Goal: Task Accomplishment & Management: Manage account settings

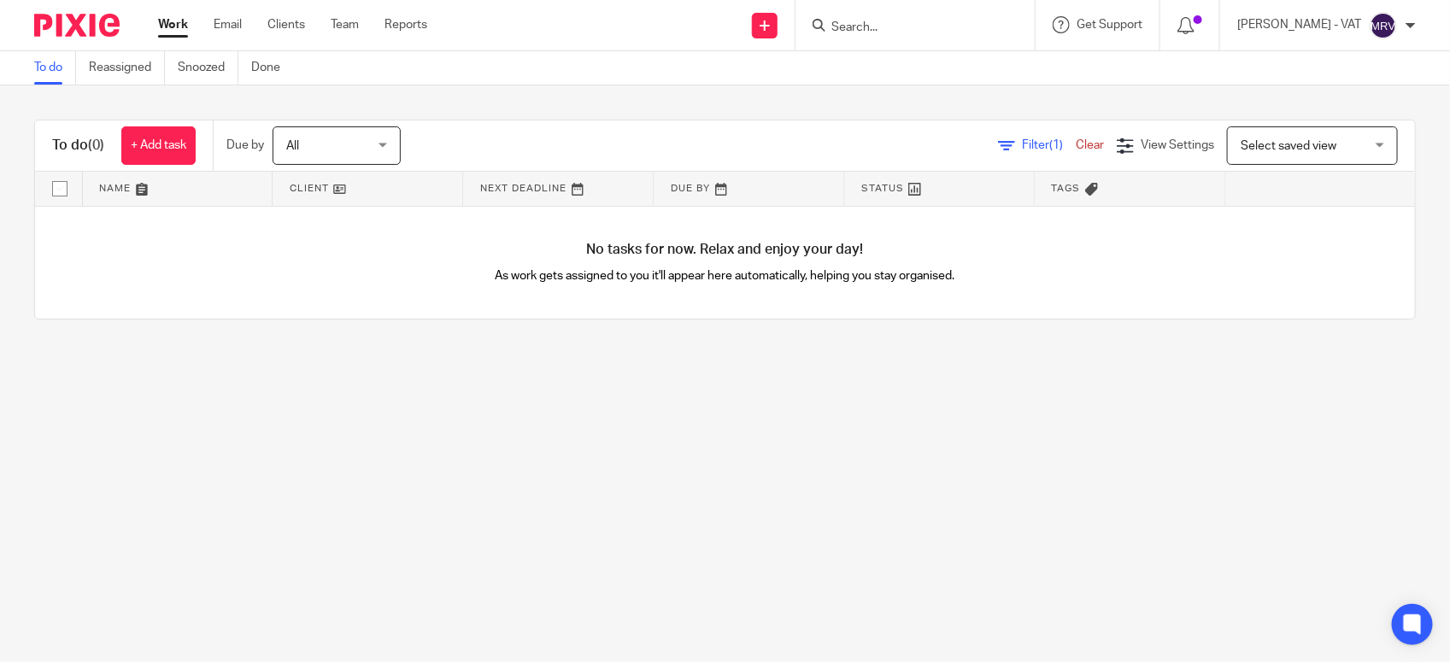
click at [51, 70] on link "To do" at bounding box center [55, 67] width 42 height 33
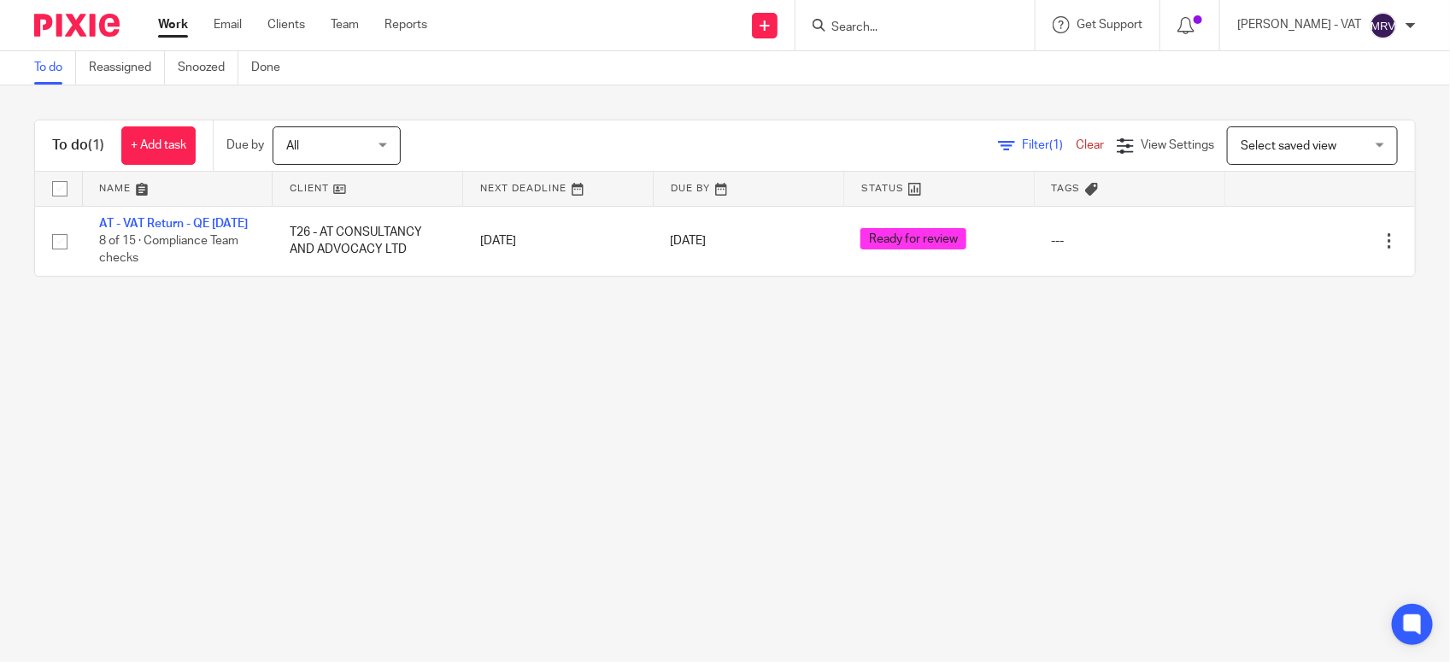
click at [310, 527] on main "To do Reassigned Snoozed Done To do (1) + Add task Due by All All [DATE] [DATE]…" at bounding box center [725, 331] width 1450 height 662
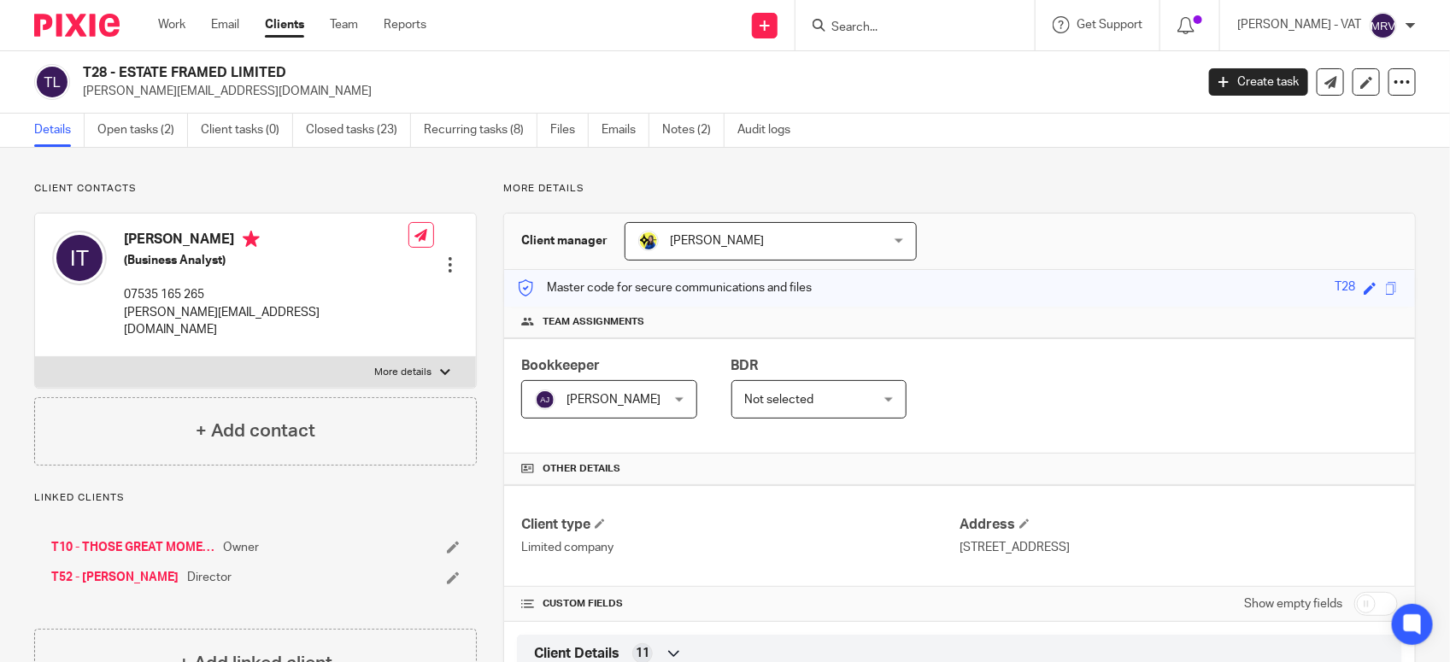
click at [118, 69] on h2 "T28 - ESTATE FRAMED LIMITED" at bounding box center [523, 73] width 880 height 18
drag, startPoint x: 118, startPoint y: 69, endPoint x: 292, endPoint y: 69, distance: 174.3
click at [292, 69] on h2 "T28 - ESTATE FRAMED LIMITED" at bounding box center [523, 73] width 880 height 18
copy h2 "ESTATE FRAMED LIMITED"
click at [891, 38] on div at bounding box center [914, 25] width 239 height 50
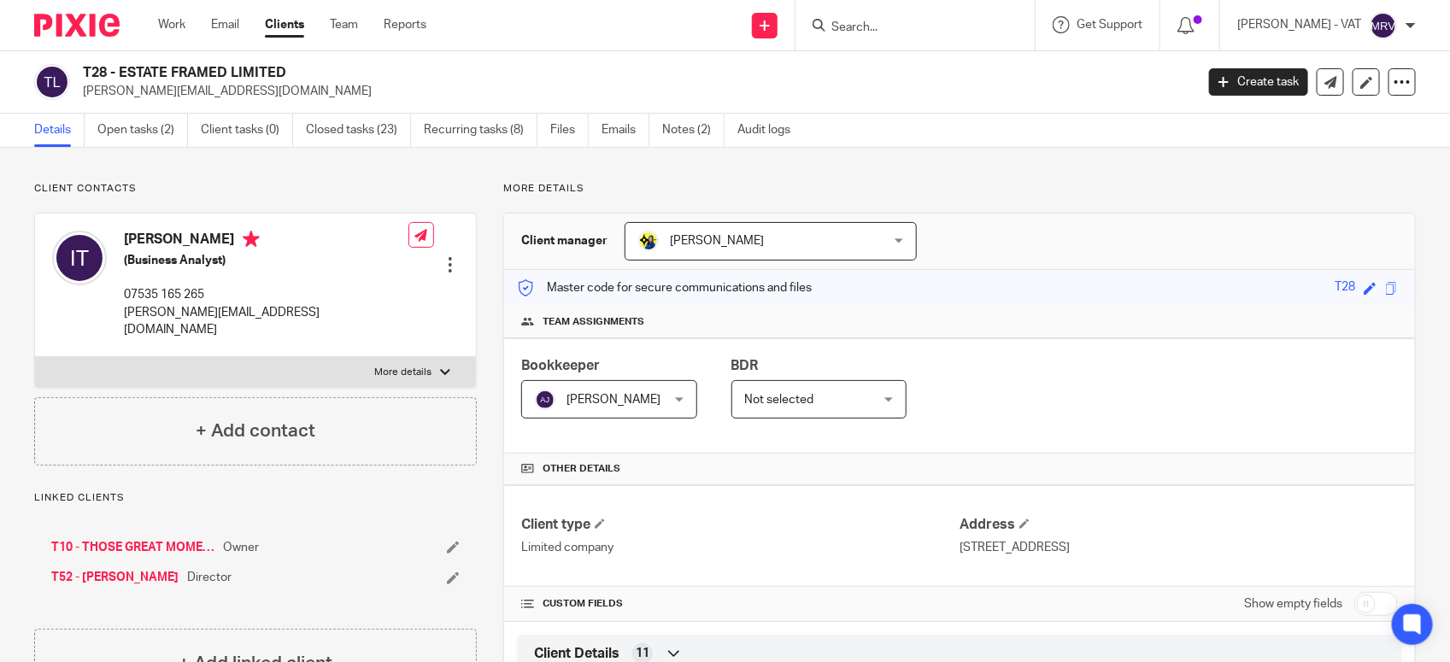
click at [889, 23] on input "Search" at bounding box center [907, 28] width 154 height 15
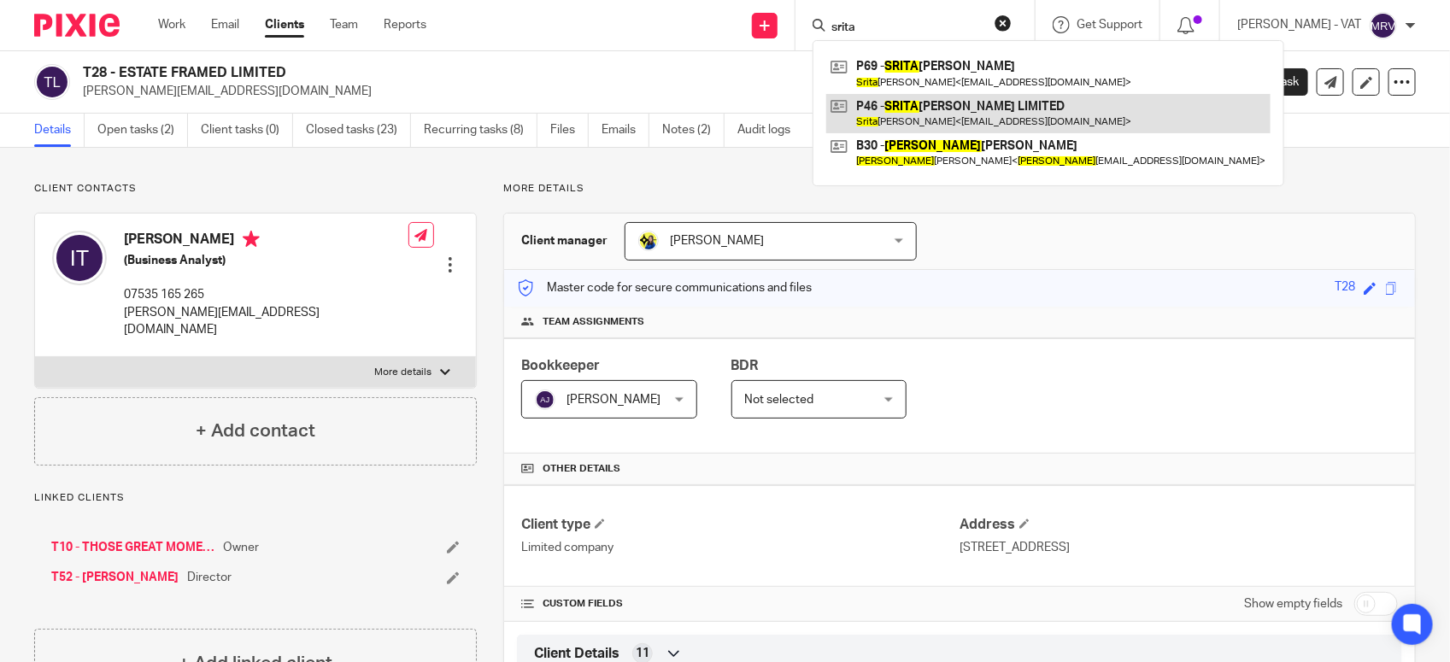
type input "srita"
click at [965, 121] on link at bounding box center [1048, 113] width 444 height 39
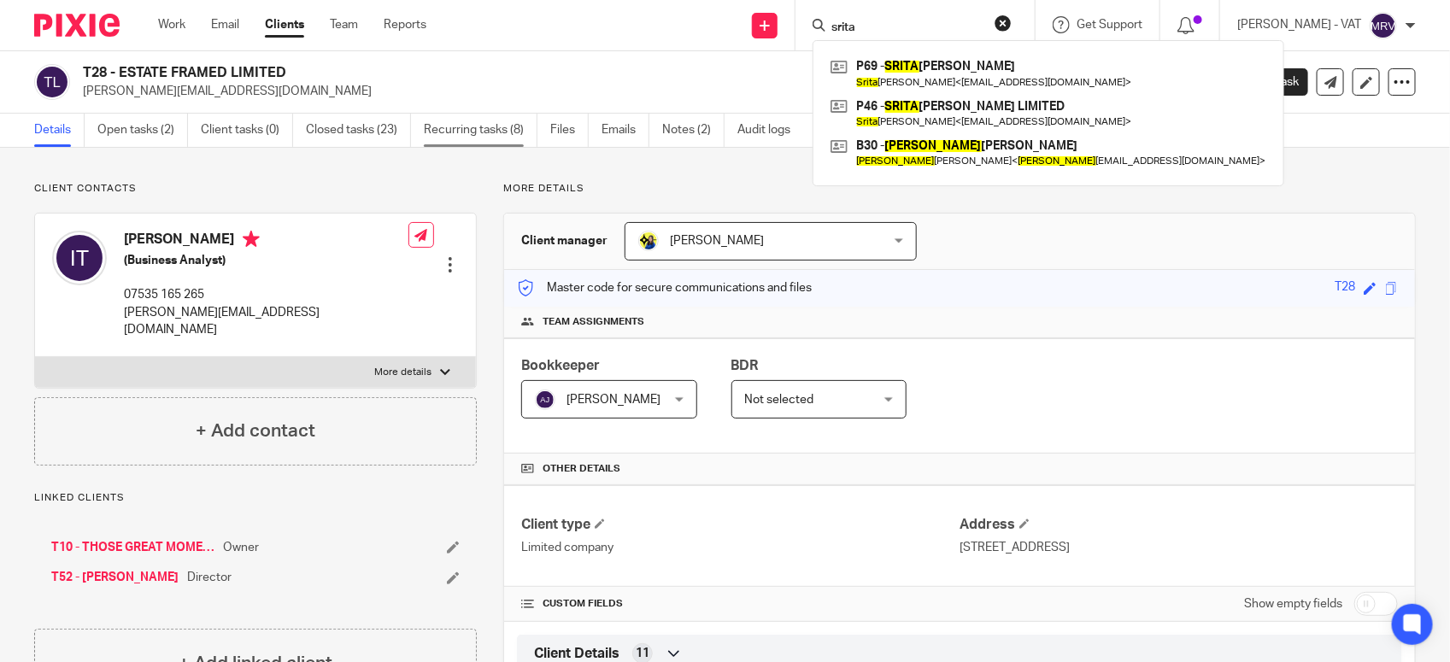
click at [485, 129] on link "Recurring tasks (8)" at bounding box center [481, 130] width 114 height 33
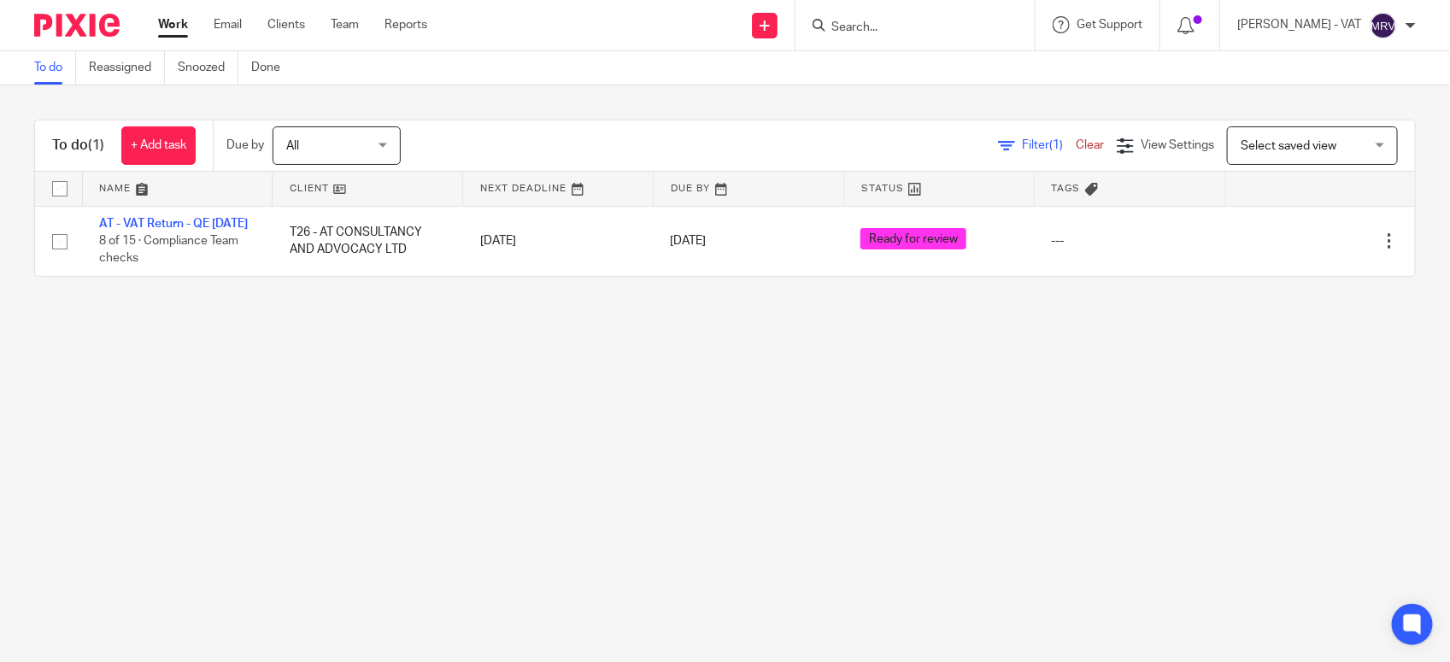
click at [44, 68] on link "To do" at bounding box center [55, 67] width 42 height 33
click at [649, 547] on main "To do Reassigned Snoozed Done To do (1) + Add task Due by All All [DATE] [DATE]…" at bounding box center [725, 331] width 1450 height 662
click at [258, 357] on main "To do Reassigned Snoozed Done To do (1) + Add task Due by All All Today Tomorro…" at bounding box center [725, 331] width 1450 height 662
click at [343, 449] on main "To do Reassigned Snoozed Done To do (1) + Add task Due by All All Today Tomorro…" at bounding box center [725, 331] width 1450 height 662
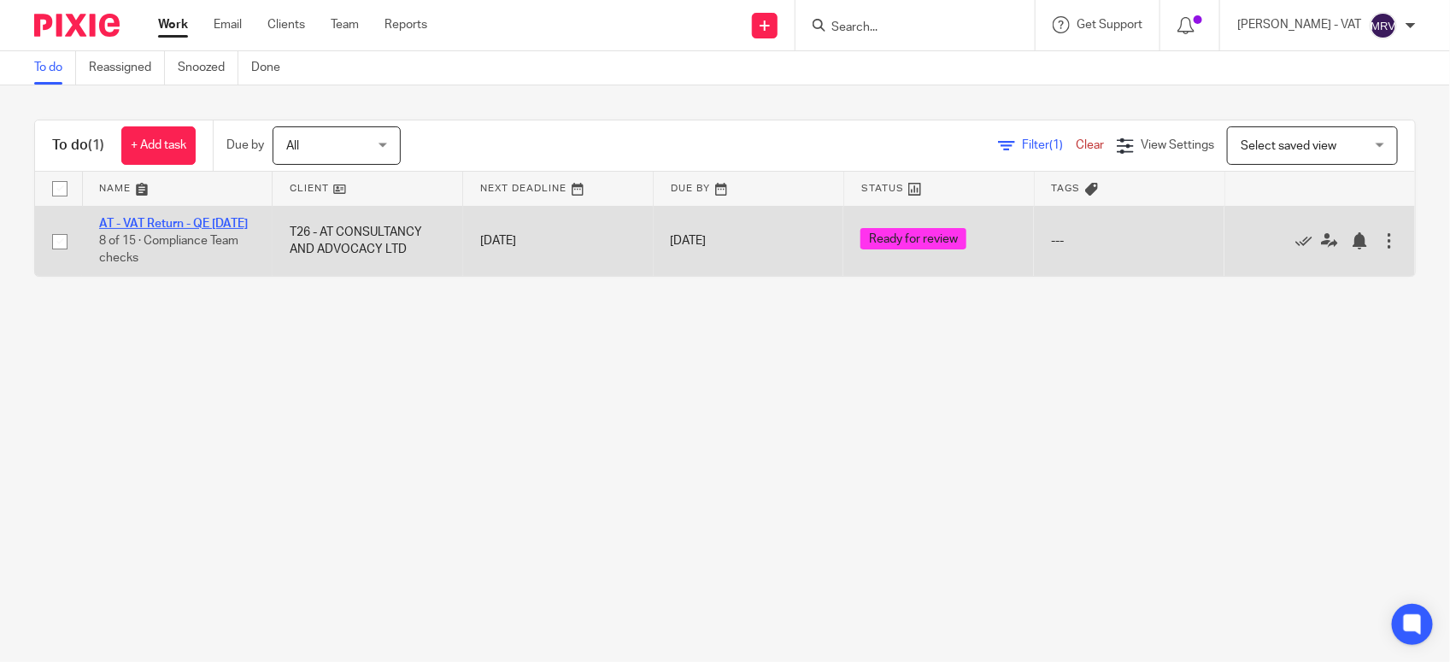
click at [161, 223] on link "AT - VAT Return - QE 31-07-2025" at bounding box center [173, 224] width 149 height 12
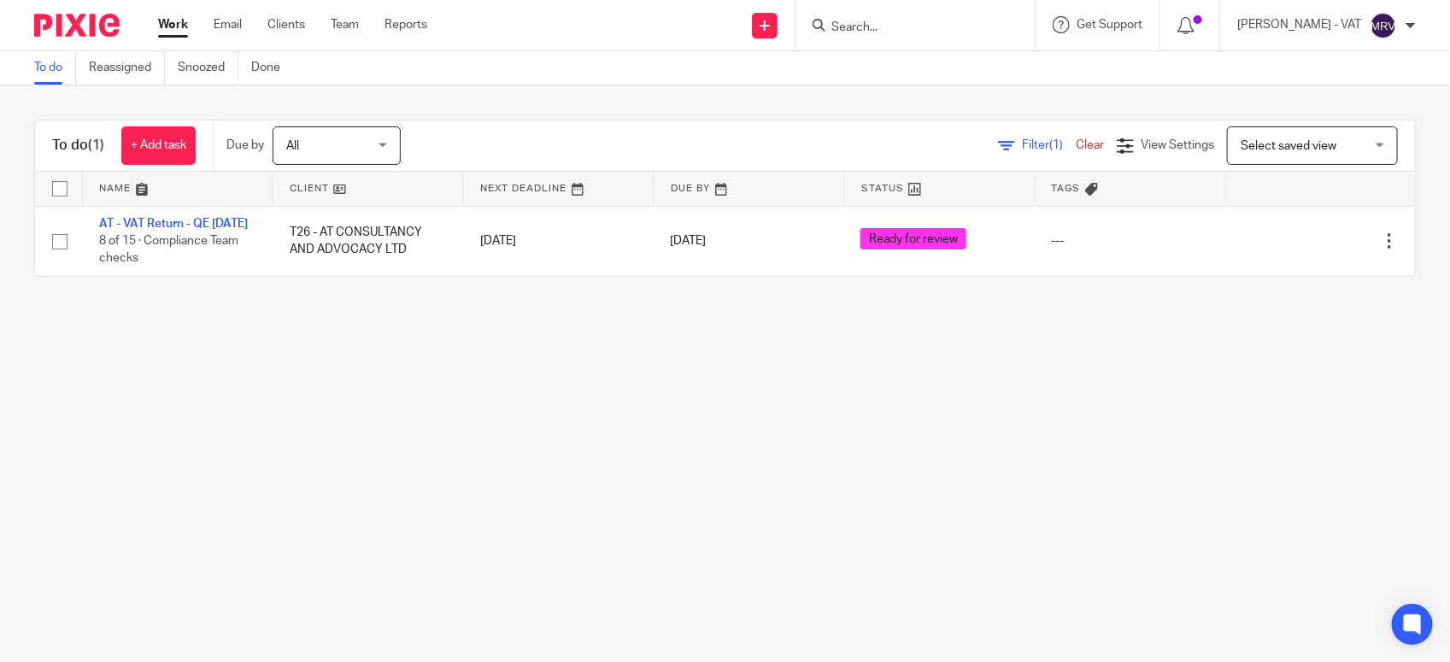
click at [54, 69] on link "To do" at bounding box center [55, 67] width 42 height 33
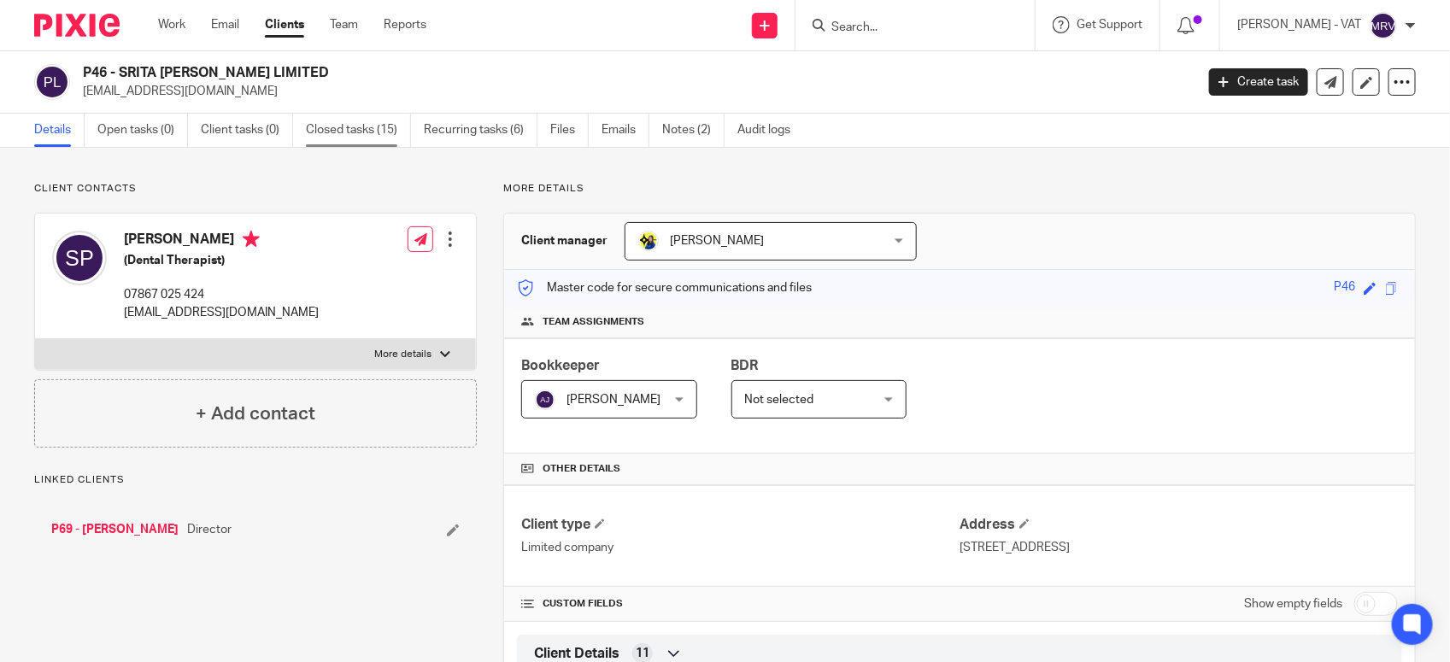
drag, startPoint x: 0, startPoint y: 0, endPoint x: 387, endPoint y: 126, distance: 407.2
click at [387, 126] on link "Closed tasks (15)" at bounding box center [358, 130] width 105 height 33
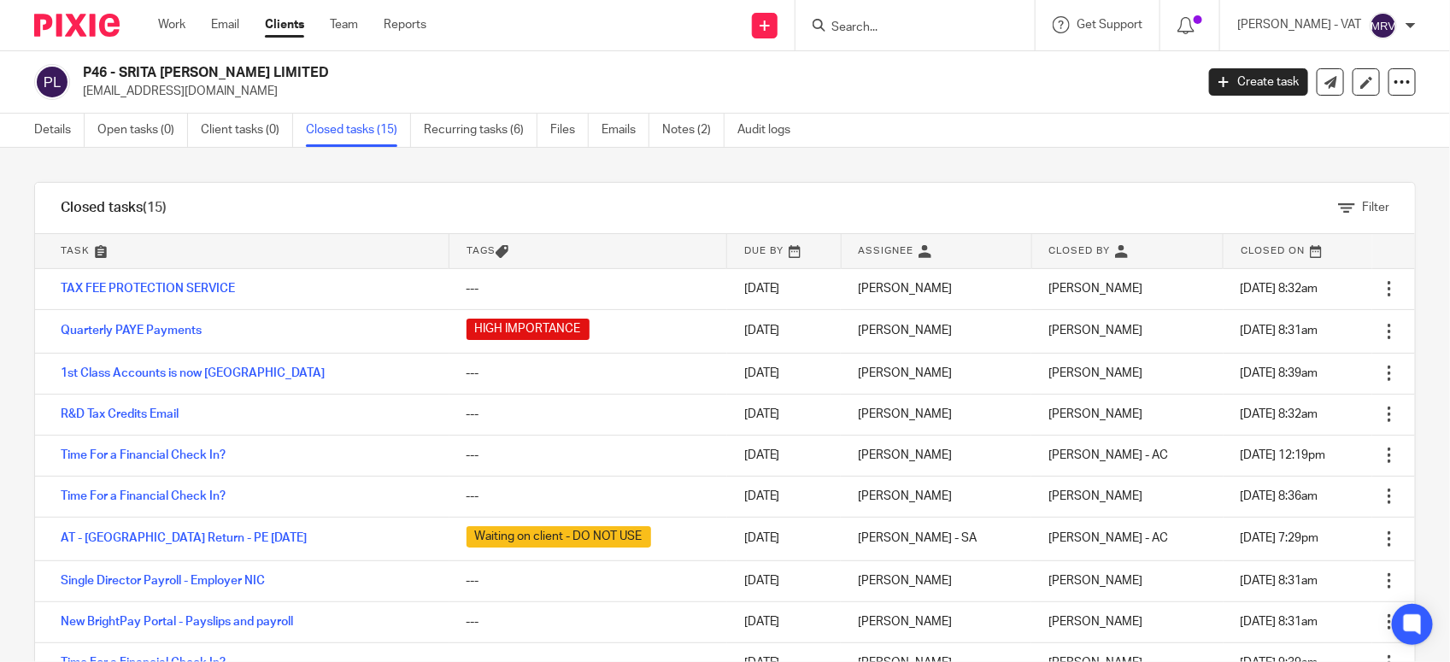
click at [492, 126] on link "Recurring tasks (6)" at bounding box center [481, 130] width 114 height 33
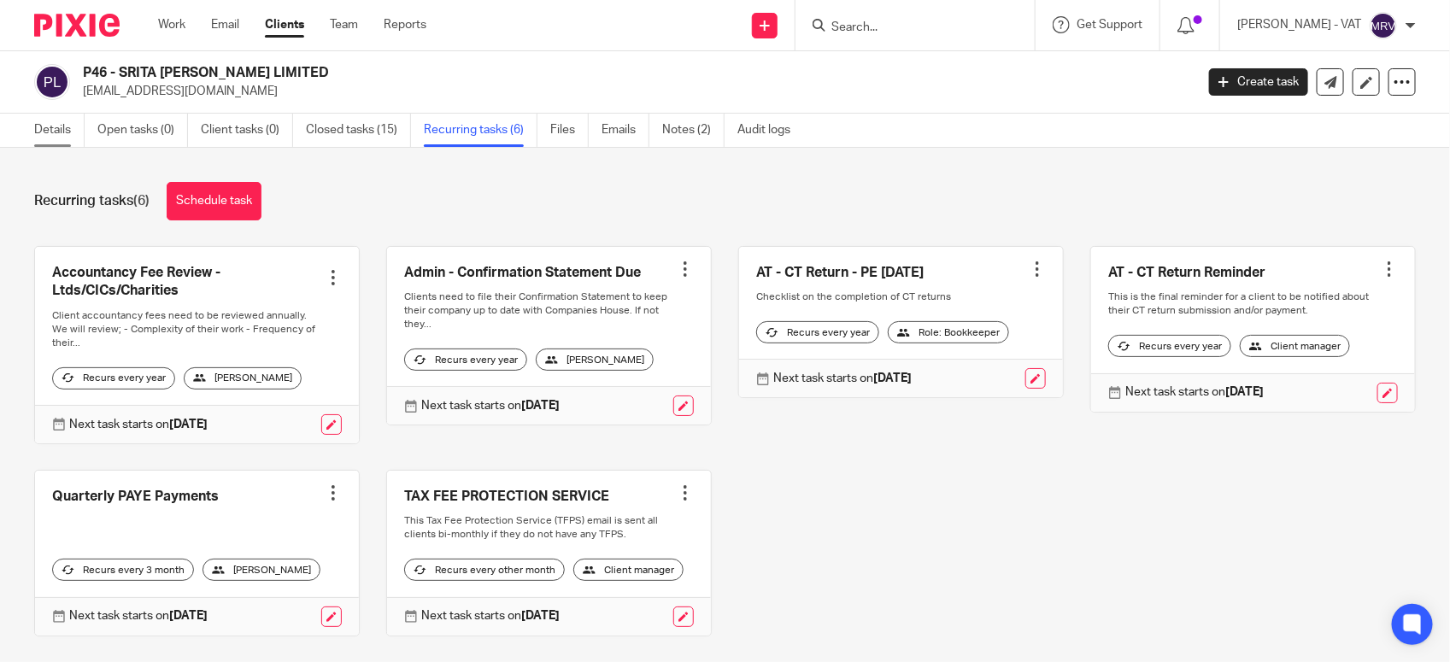
click at [50, 139] on link "Details" at bounding box center [59, 130] width 50 height 33
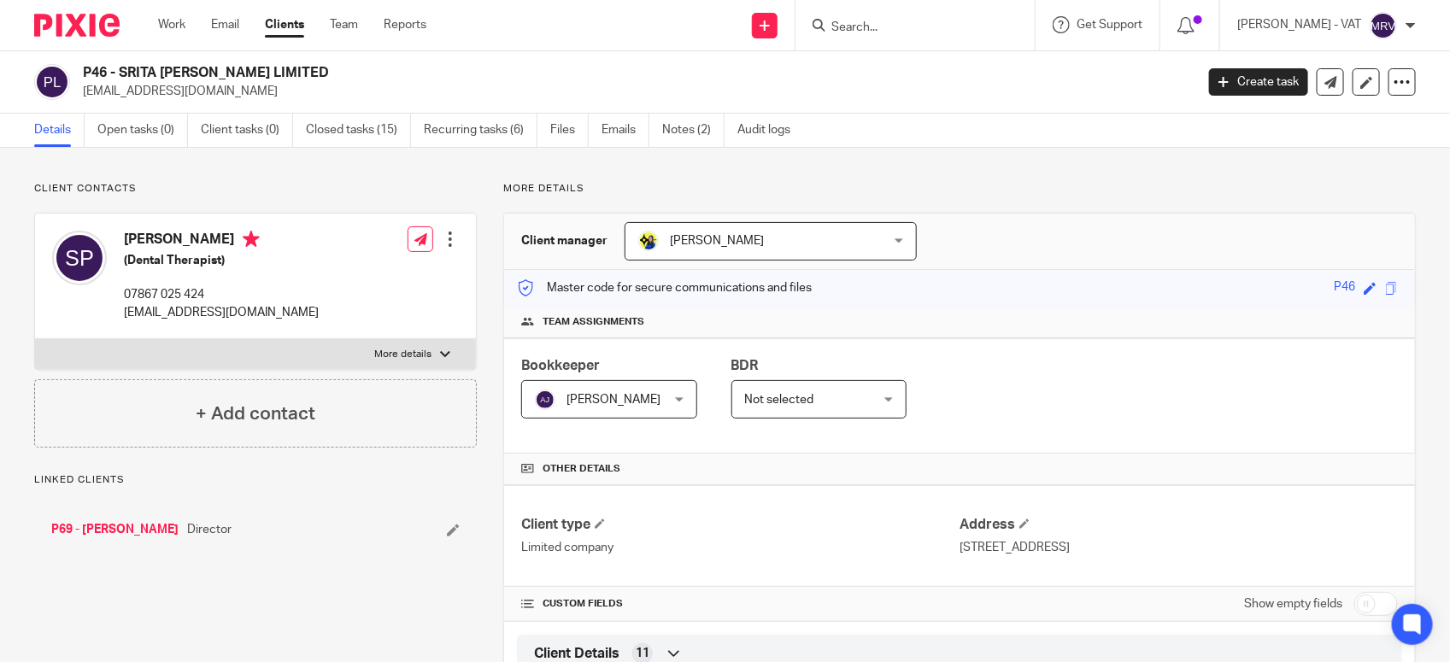
click at [703, 125] on link "Notes (2)" at bounding box center [693, 130] width 62 height 33
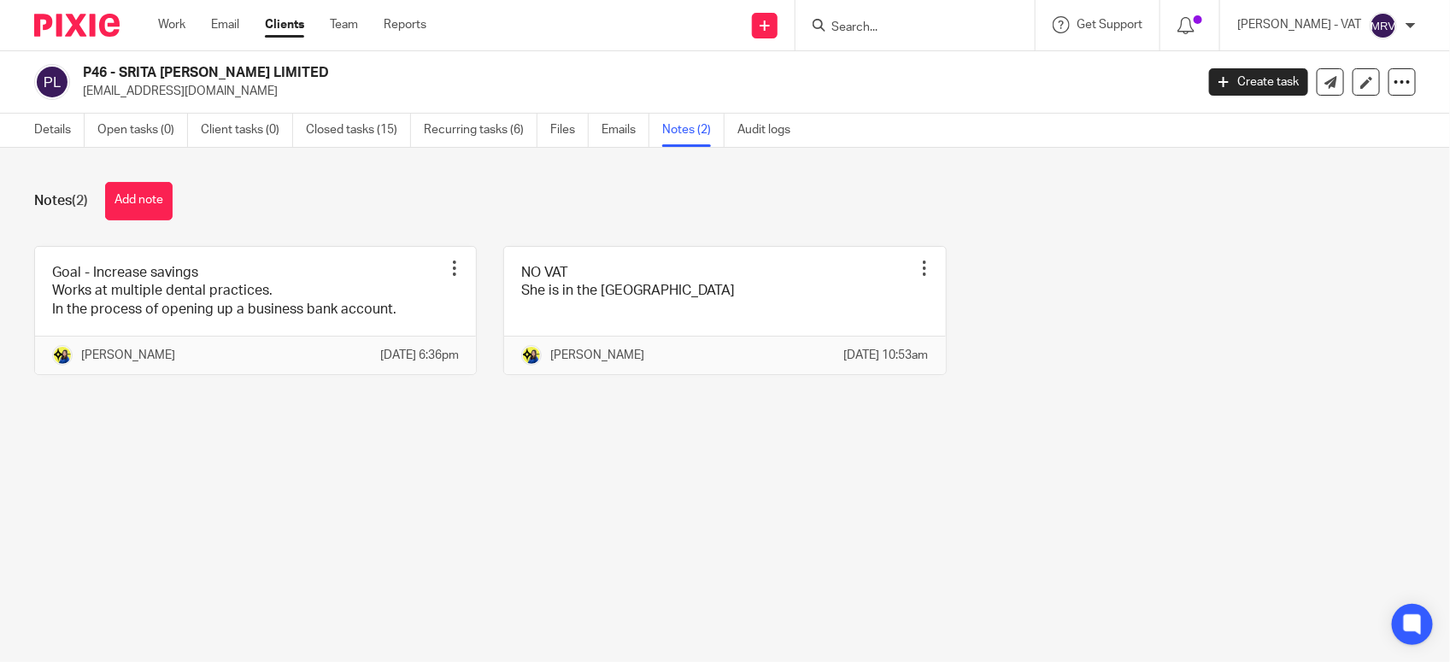
click at [275, 461] on main "P46 - SRITA PAUL LIMITED mummumpaul@gmail.com Create task Update from Companies…" at bounding box center [725, 331] width 1450 height 662
click at [56, 131] on link "Details" at bounding box center [59, 130] width 50 height 33
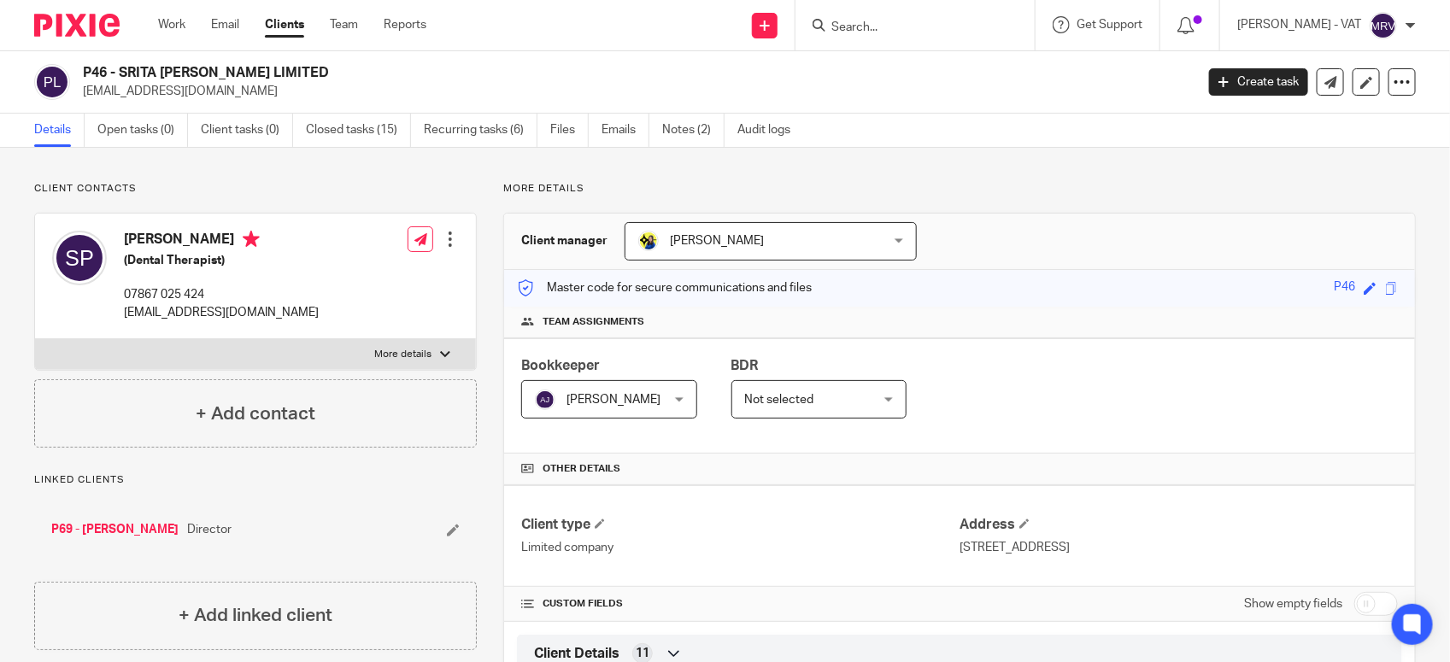
click at [1065, 402] on div "Bookkeeper [PERSON_NAME] [PERSON_NAME] Not selected [PERSON_NAME] [PERSON_NAME]…" at bounding box center [959, 395] width 911 height 115
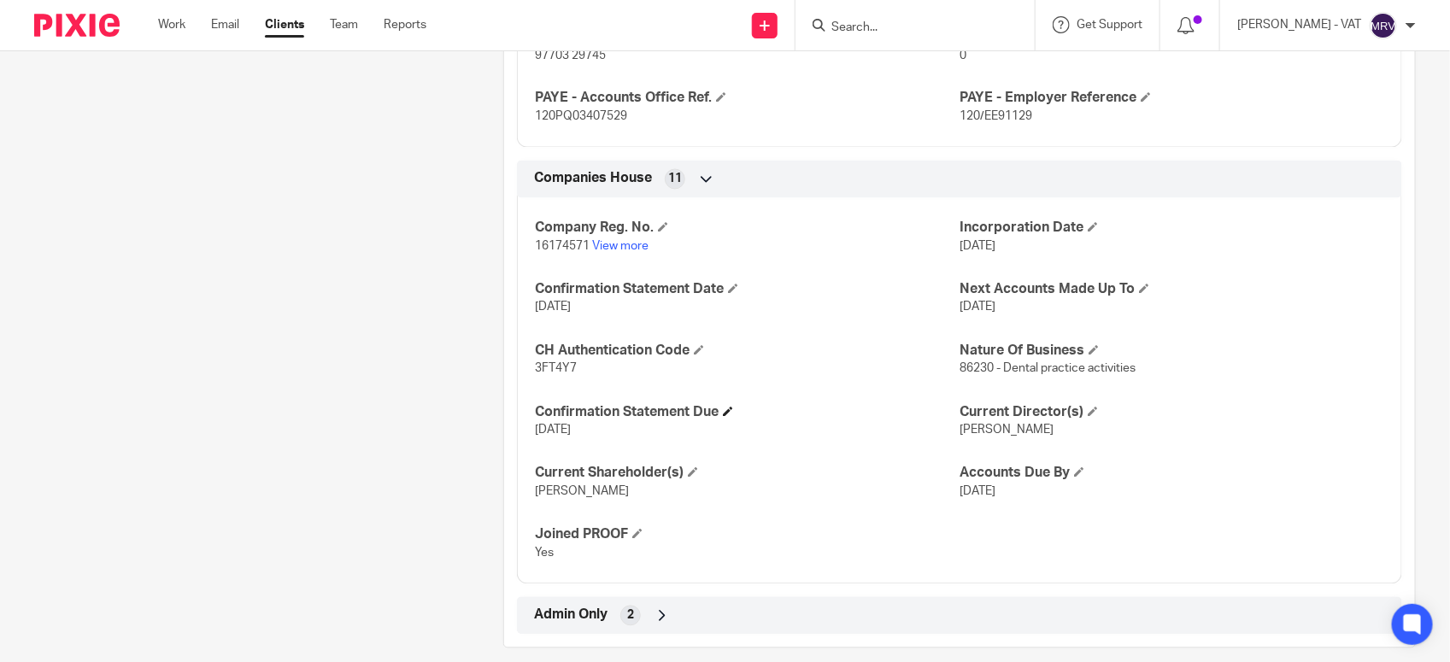
scroll to position [1377, 0]
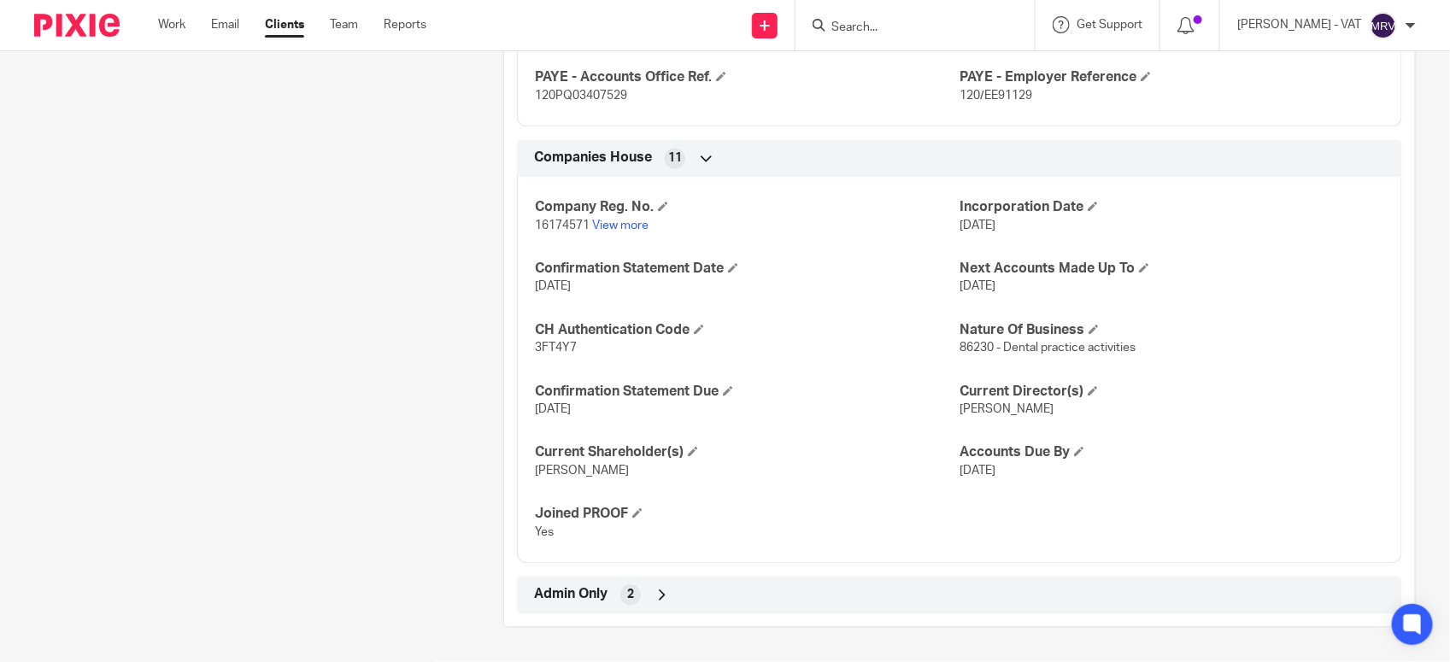
drag, startPoint x: 945, startPoint y: 226, endPoint x: 1013, endPoint y: 232, distance: 68.6
click at [1013, 232] on div "Company Reg. No. 16174571 View more Incorporation Date [DATE] Confirmation Stat…" at bounding box center [959, 364] width 885 height 399
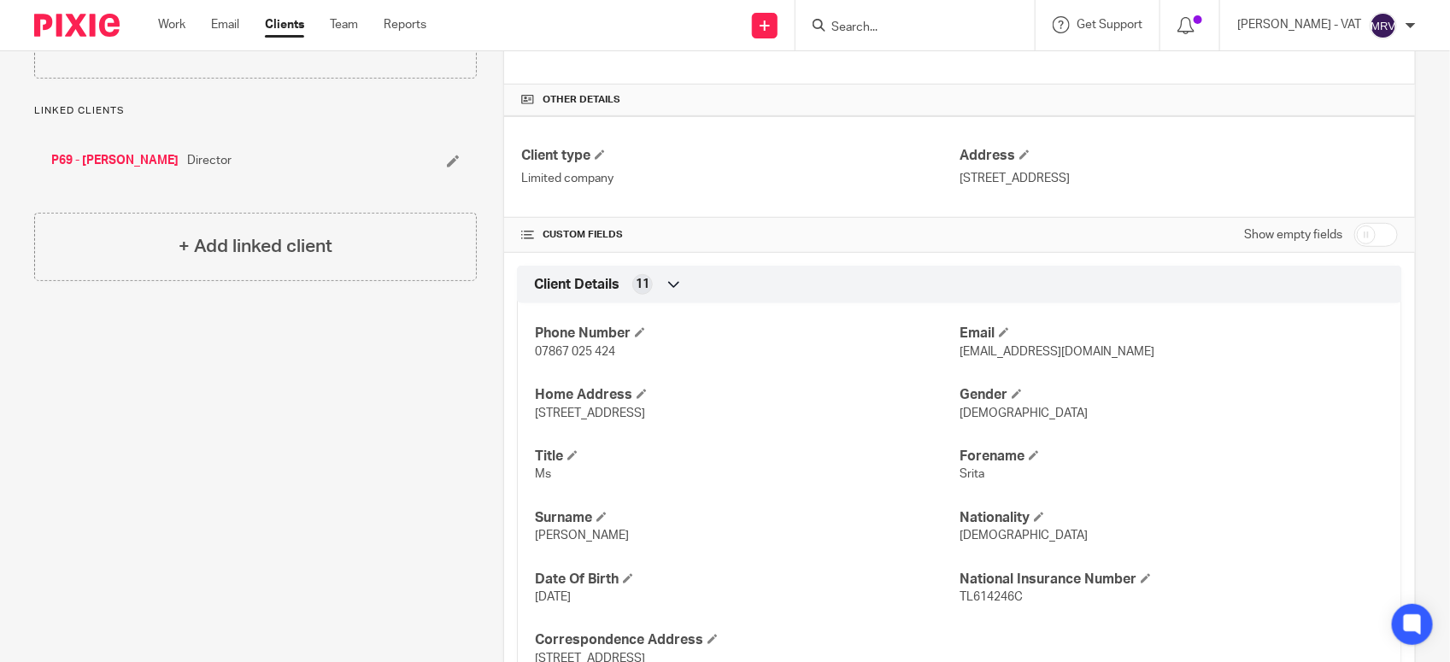
scroll to position [320, 0]
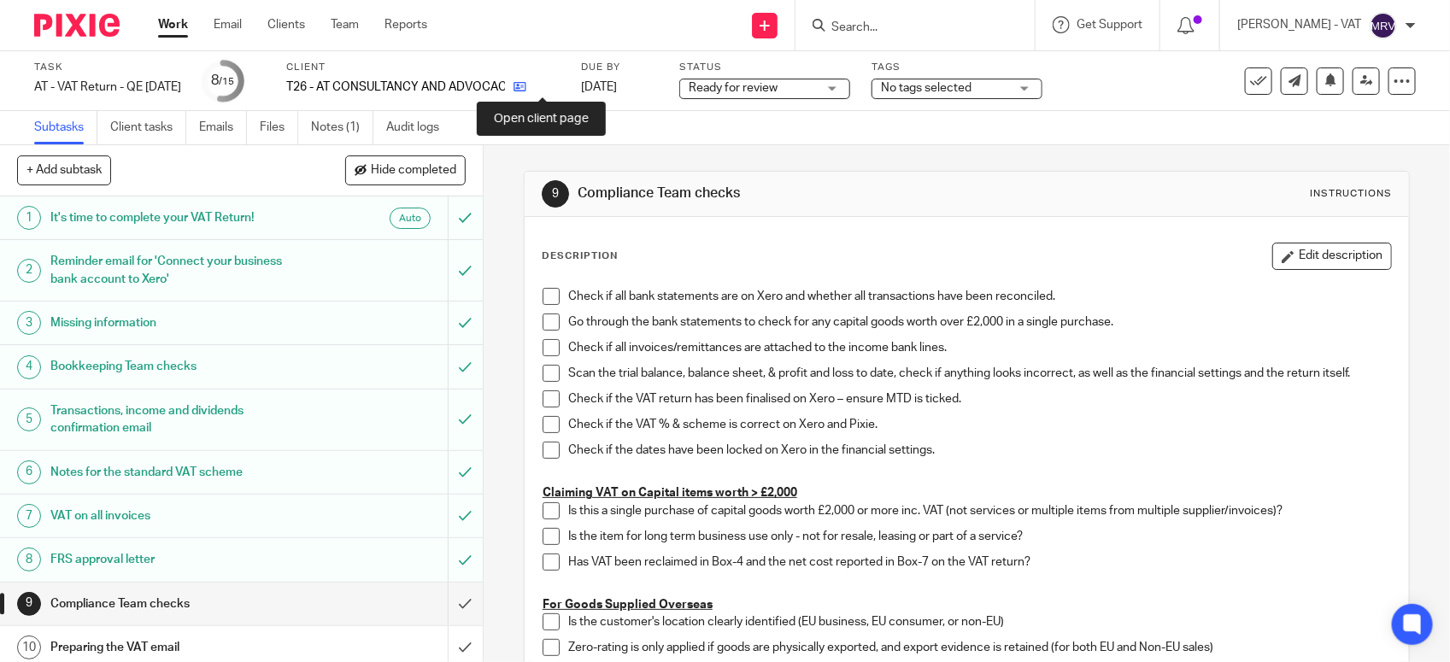
click at [526, 88] on icon at bounding box center [519, 86] width 13 height 13
click at [543, 300] on span at bounding box center [551, 296] width 17 height 17
click at [543, 322] on span at bounding box center [551, 322] width 17 height 17
click at [549, 343] on span at bounding box center [551, 347] width 17 height 17
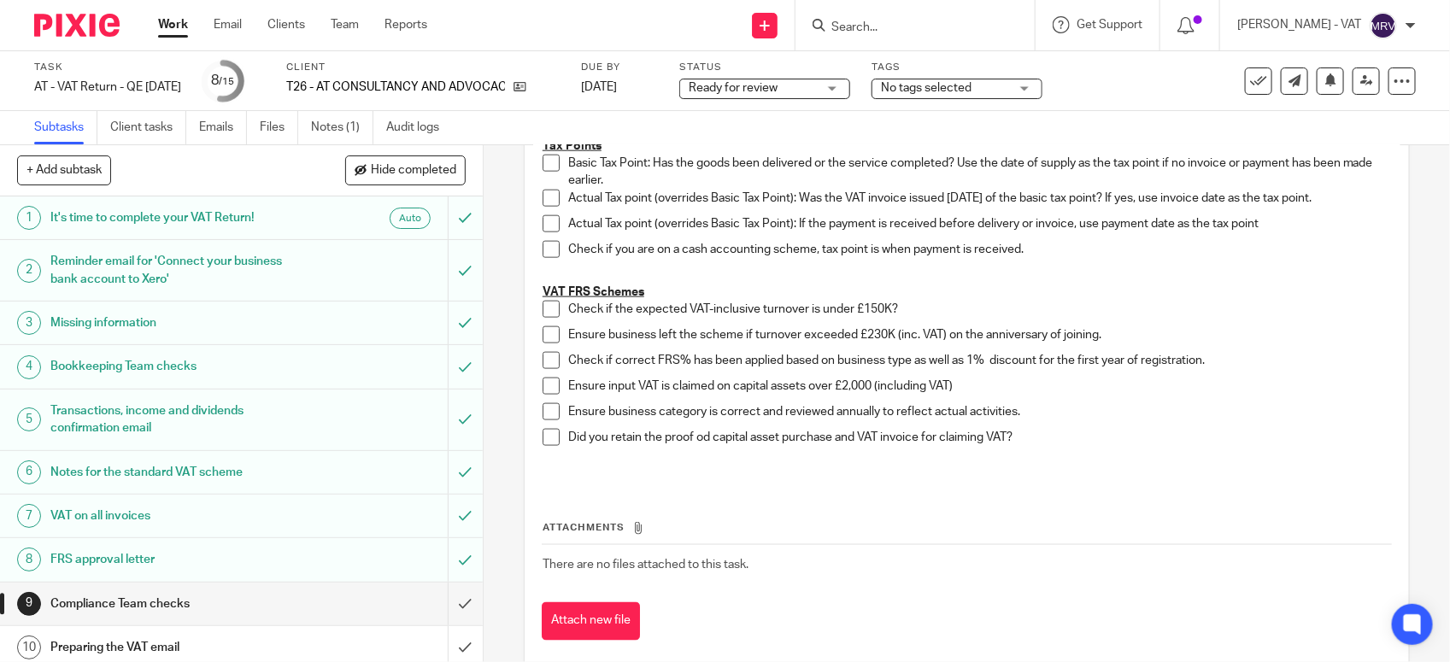
scroll to position [989, 0]
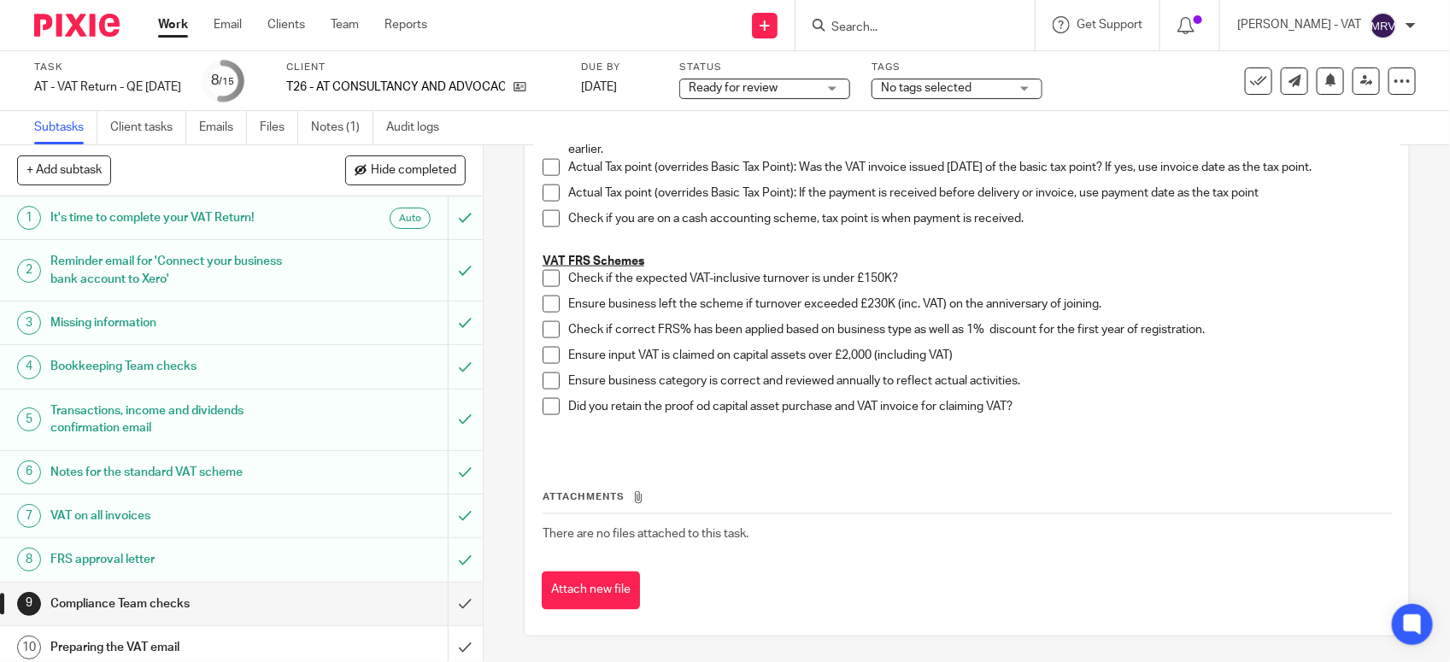
click at [544, 274] on span at bounding box center [551, 278] width 17 height 17
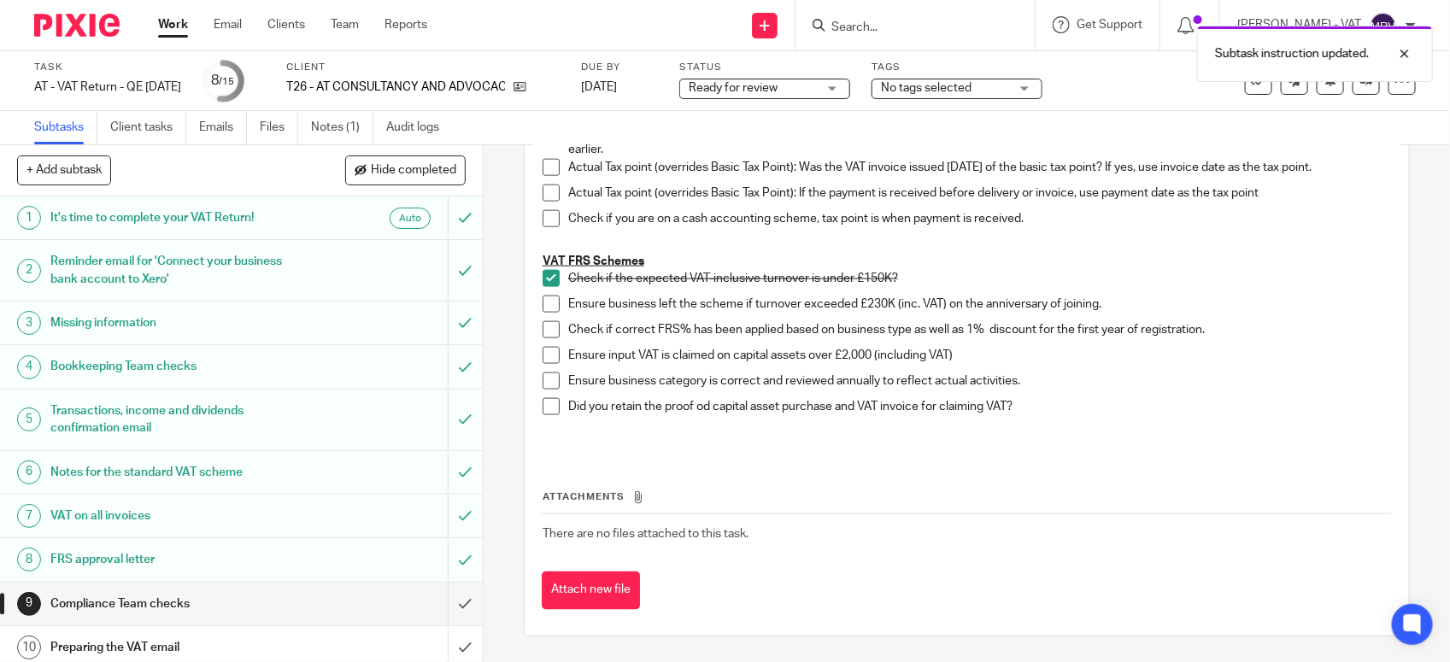
click at [543, 303] on span at bounding box center [551, 304] width 17 height 17
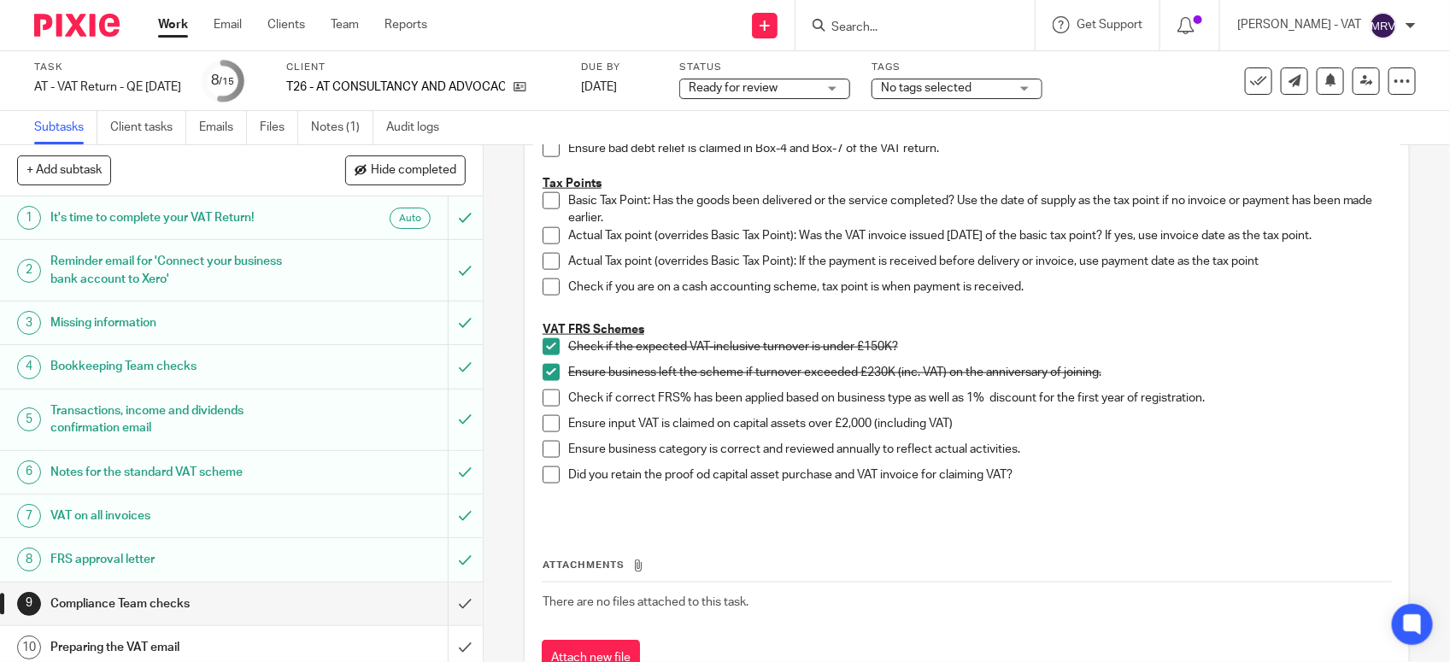
scroll to position [882, 0]
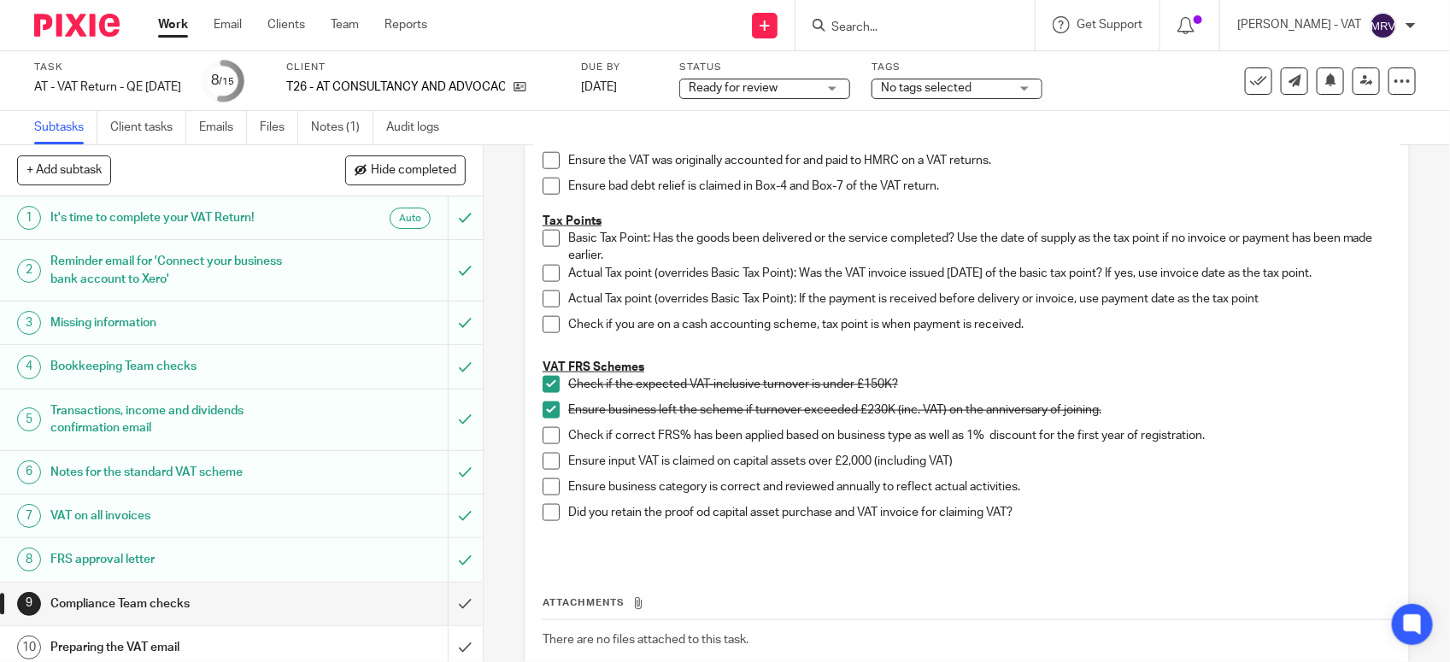
click at [543, 437] on span at bounding box center [551, 435] width 17 height 17
click at [552, 484] on span at bounding box center [551, 486] width 17 height 17
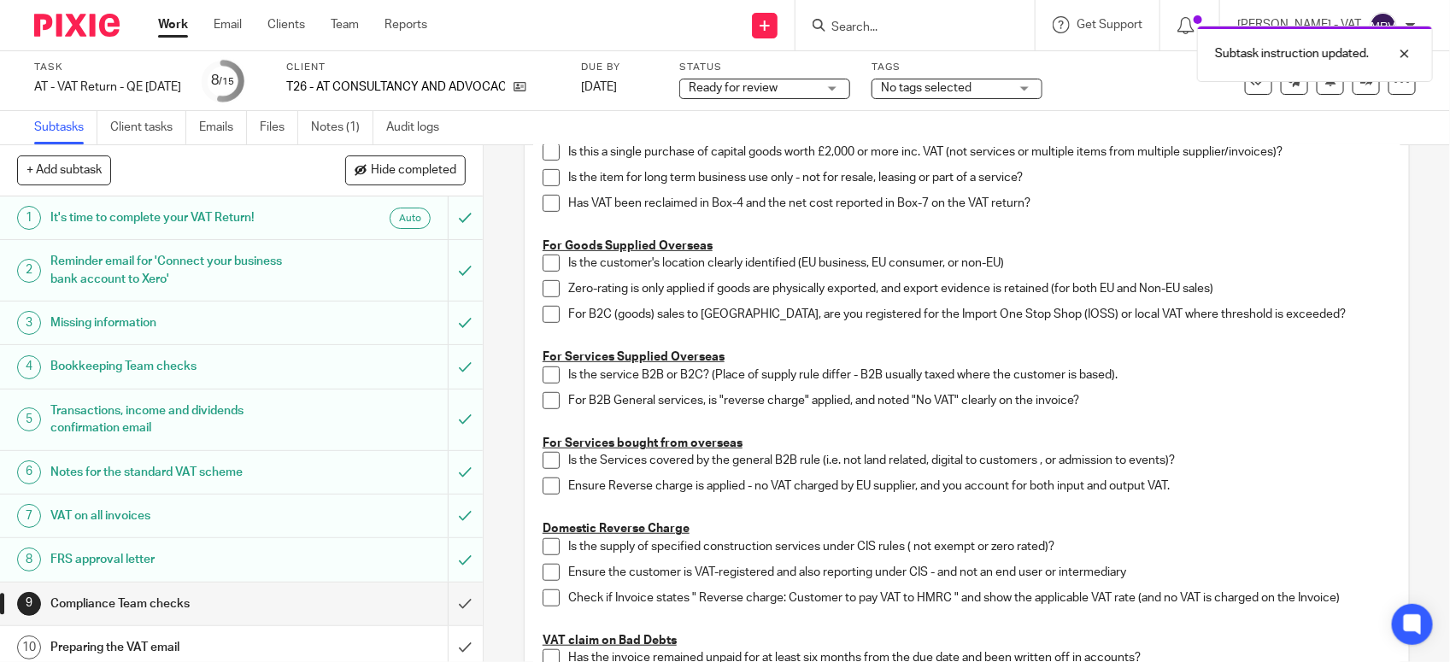
scroll to position [134, 0]
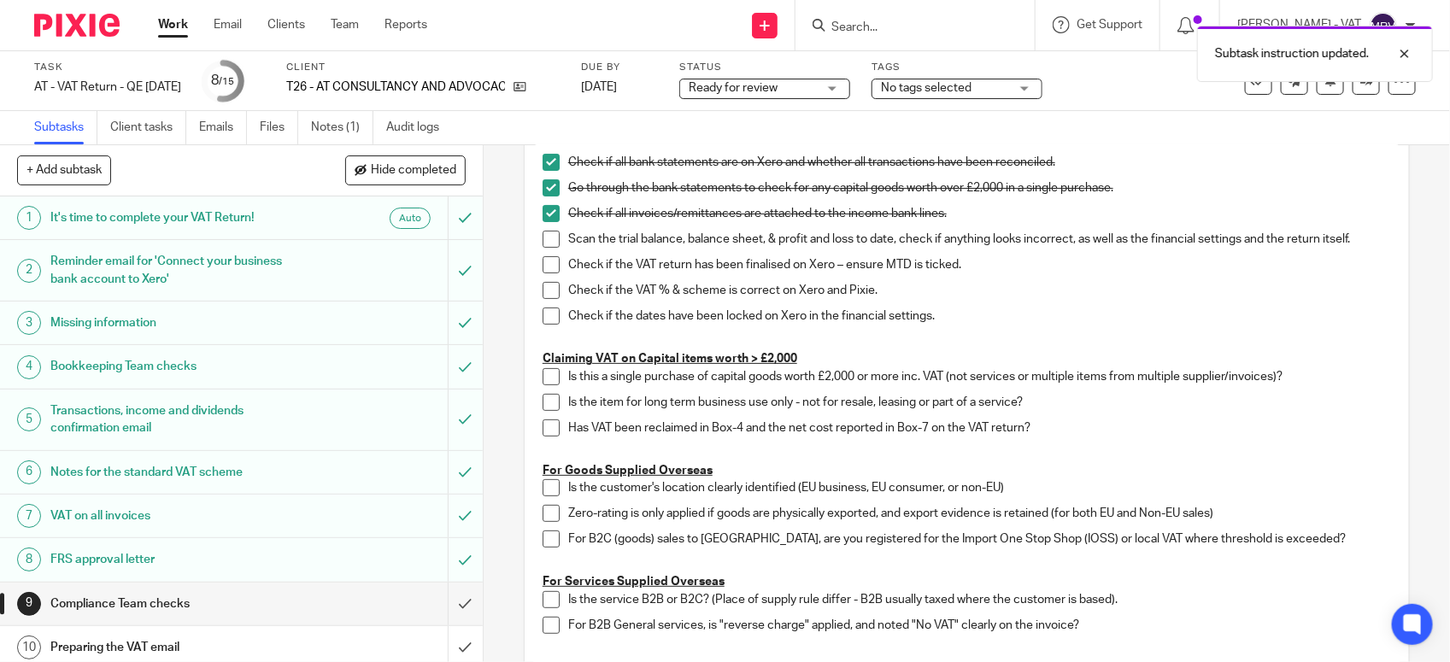
click at [543, 236] on span at bounding box center [551, 239] width 17 height 17
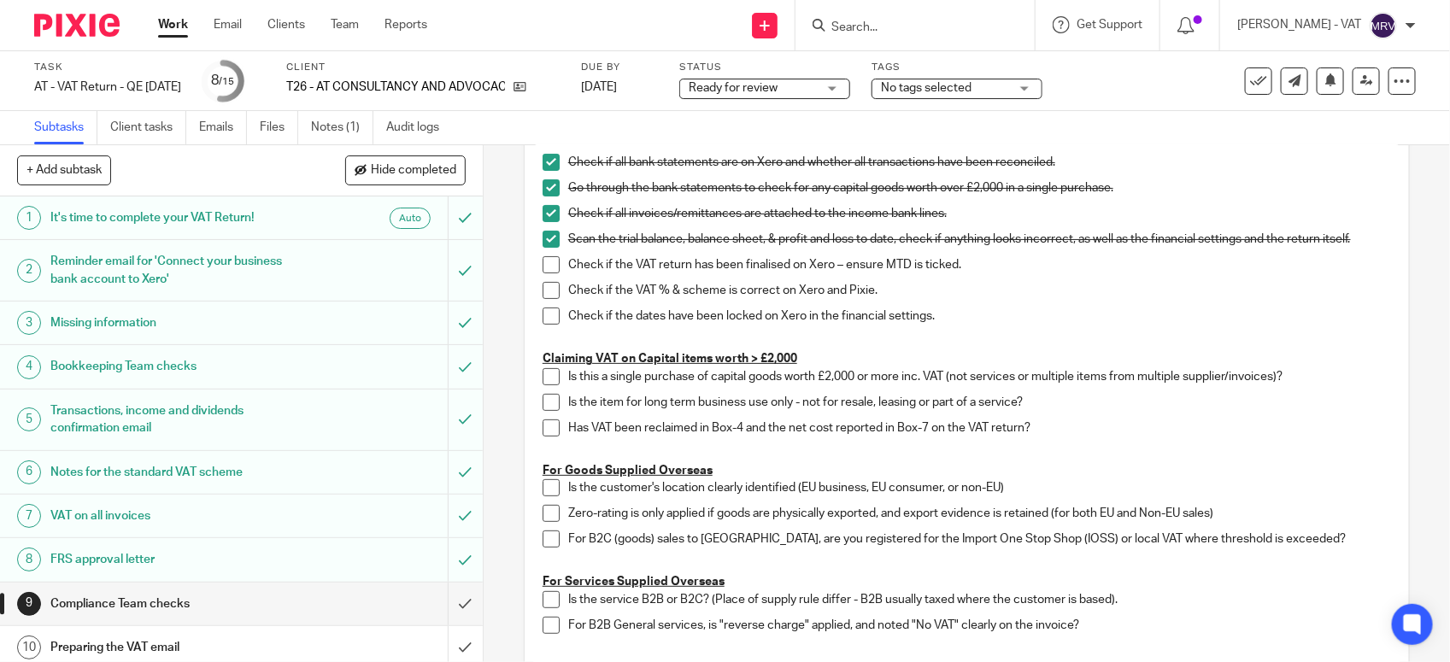
click at [543, 263] on span at bounding box center [551, 264] width 17 height 17
click at [549, 293] on span at bounding box center [551, 290] width 17 height 17
click at [543, 323] on span at bounding box center [551, 316] width 17 height 17
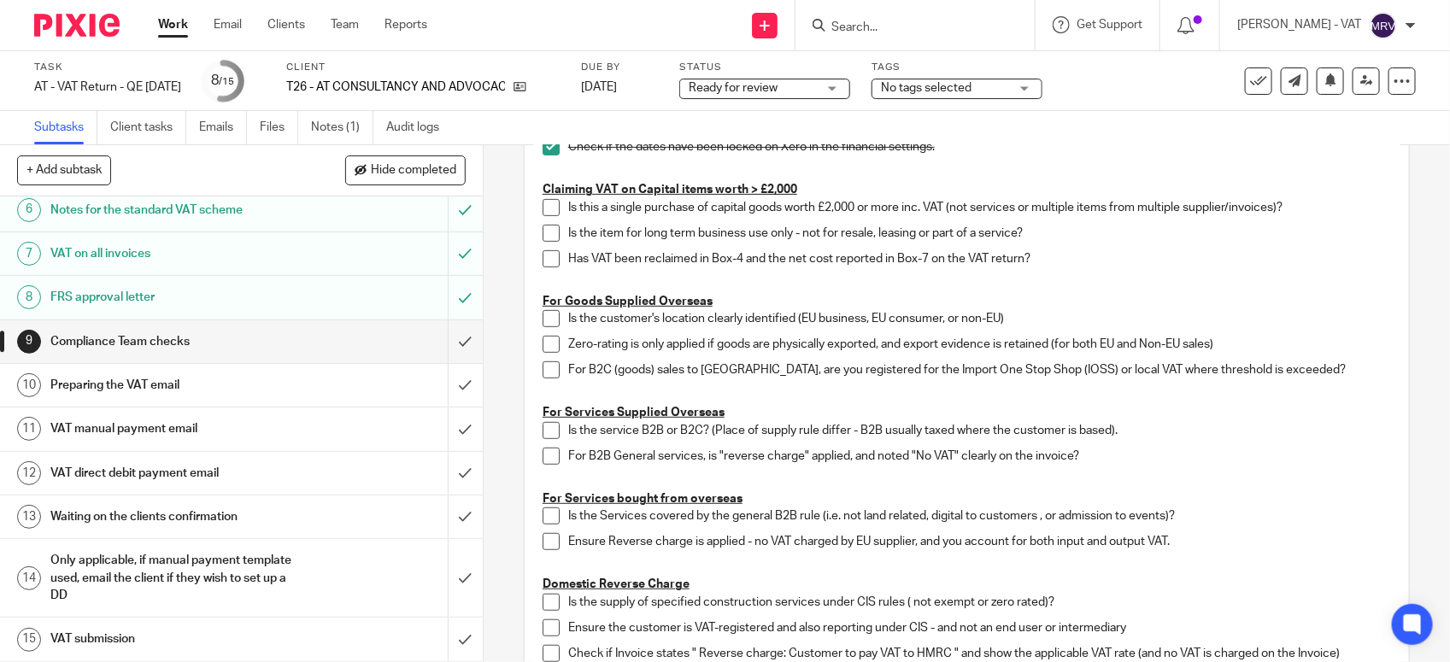
scroll to position [348, 0]
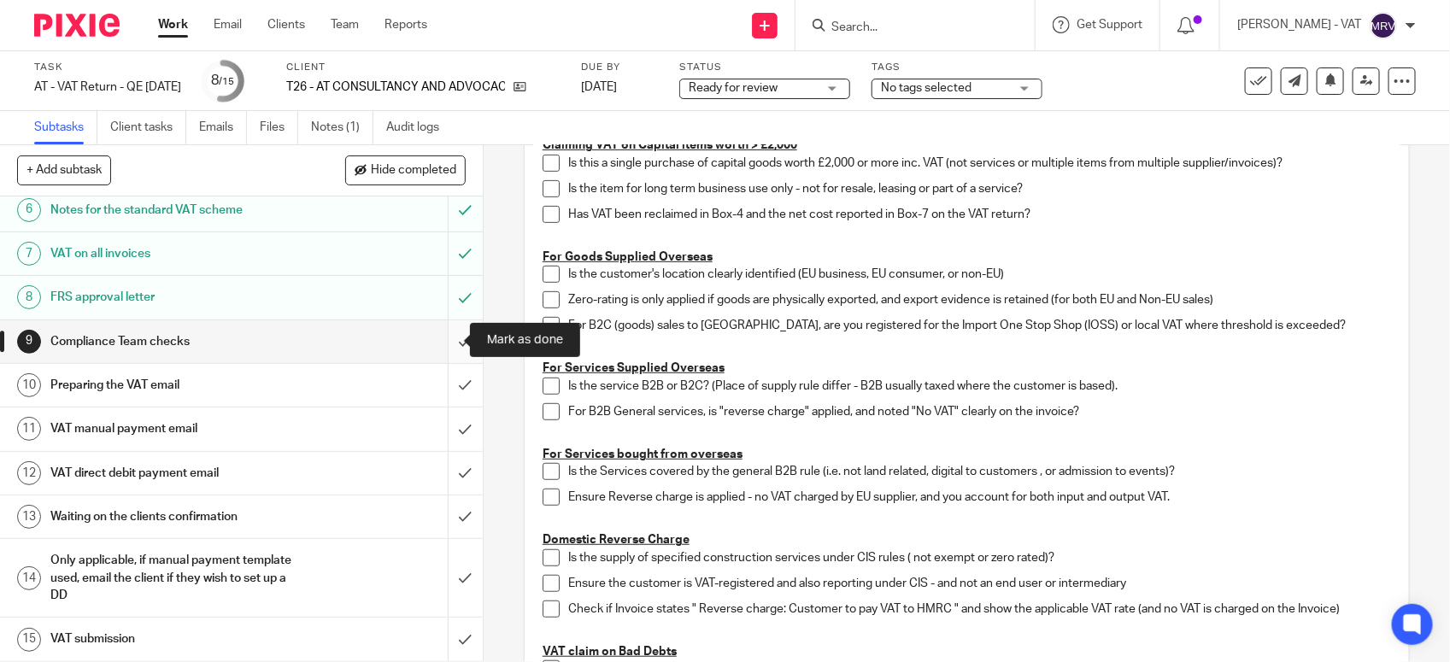
click at [440, 346] on input "submit" at bounding box center [241, 341] width 483 height 43
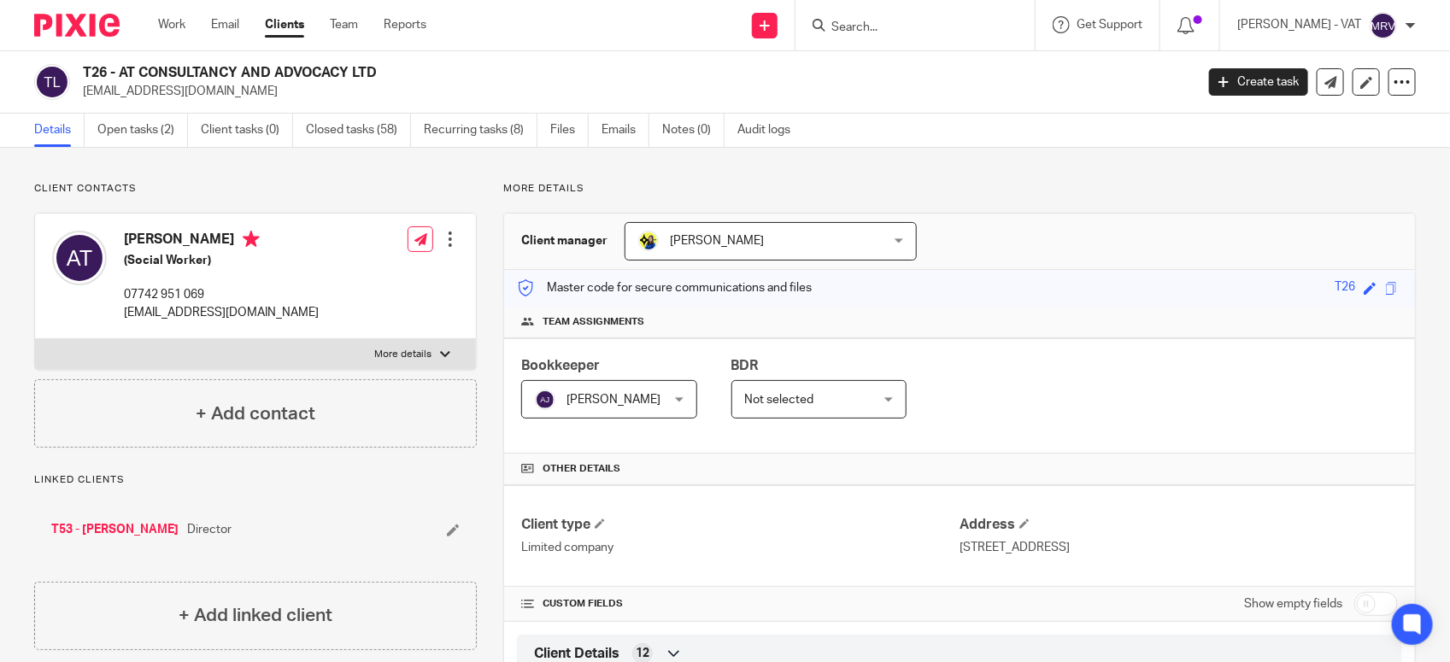
drag, startPoint x: 124, startPoint y: 73, endPoint x: 390, endPoint y: 79, distance: 266.6
click at [390, 79] on h2 "T26 - AT CONSULTANCY AND ADVOCACY LTD" at bounding box center [523, 73] width 880 height 18
click at [126, 75] on h2 "T26 - AT CONSULTANCY AND ADVOCACY LTD" at bounding box center [523, 73] width 880 height 18
drag, startPoint x: 115, startPoint y: 73, endPoint x: 393, endPoint y: 73, distance: 277.7
click at [393, 73] on h2 "T26 - AT CONSULTANCY AND ADVOCACY LTD" at bounding box center [523, 73] width 880 height 18
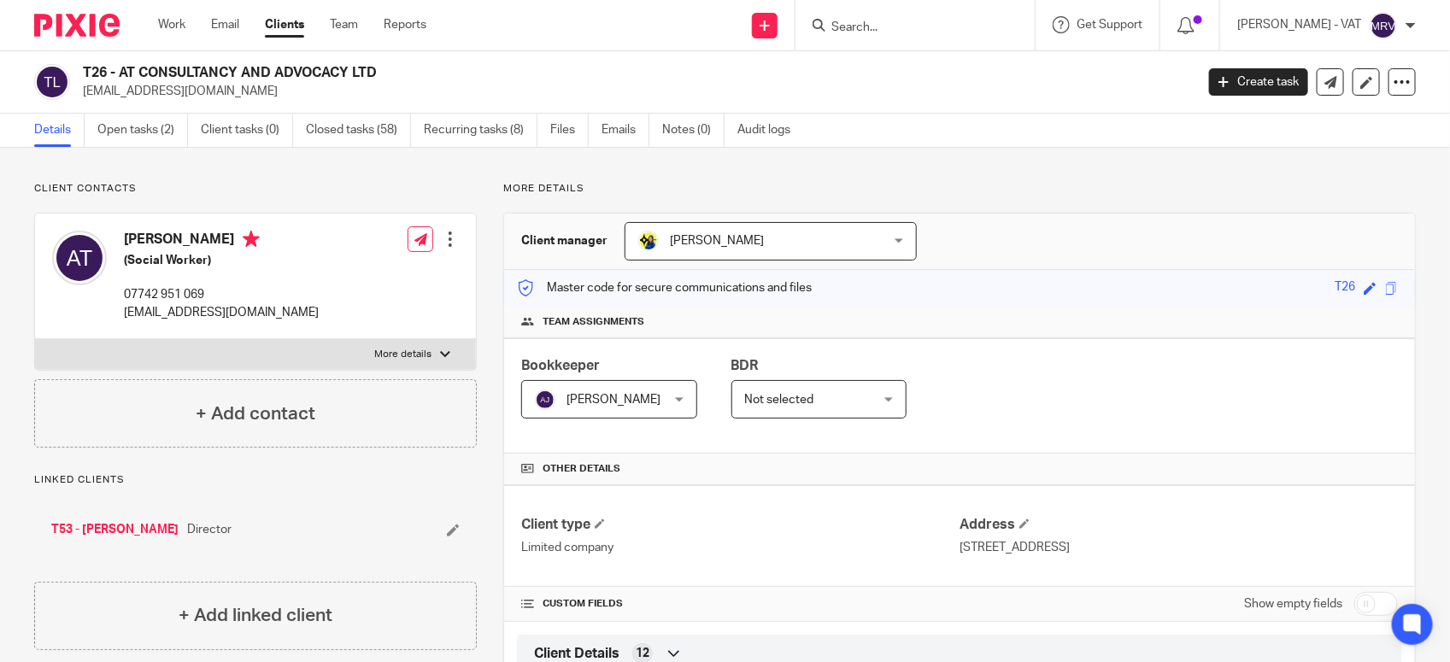
copy h2 "AT CONSULTANCY AND ADVOCACY LTD"
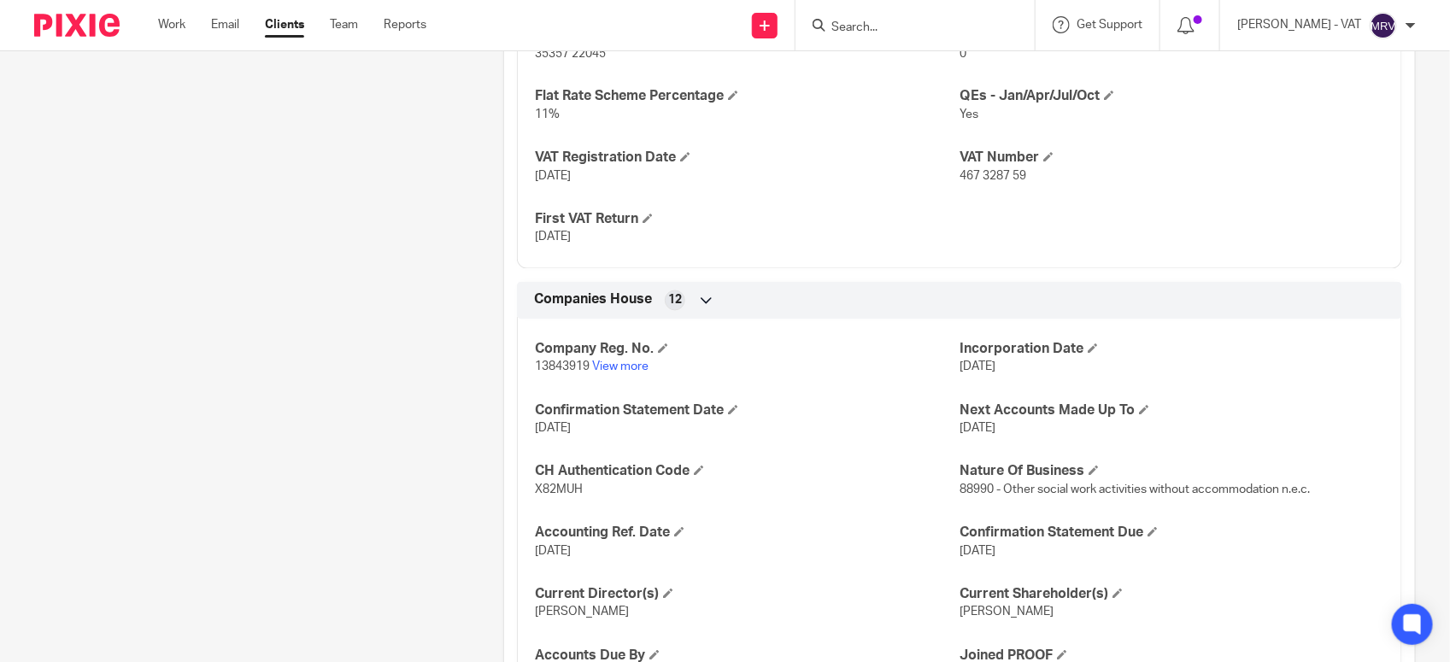
scroll to position [1230, 0]
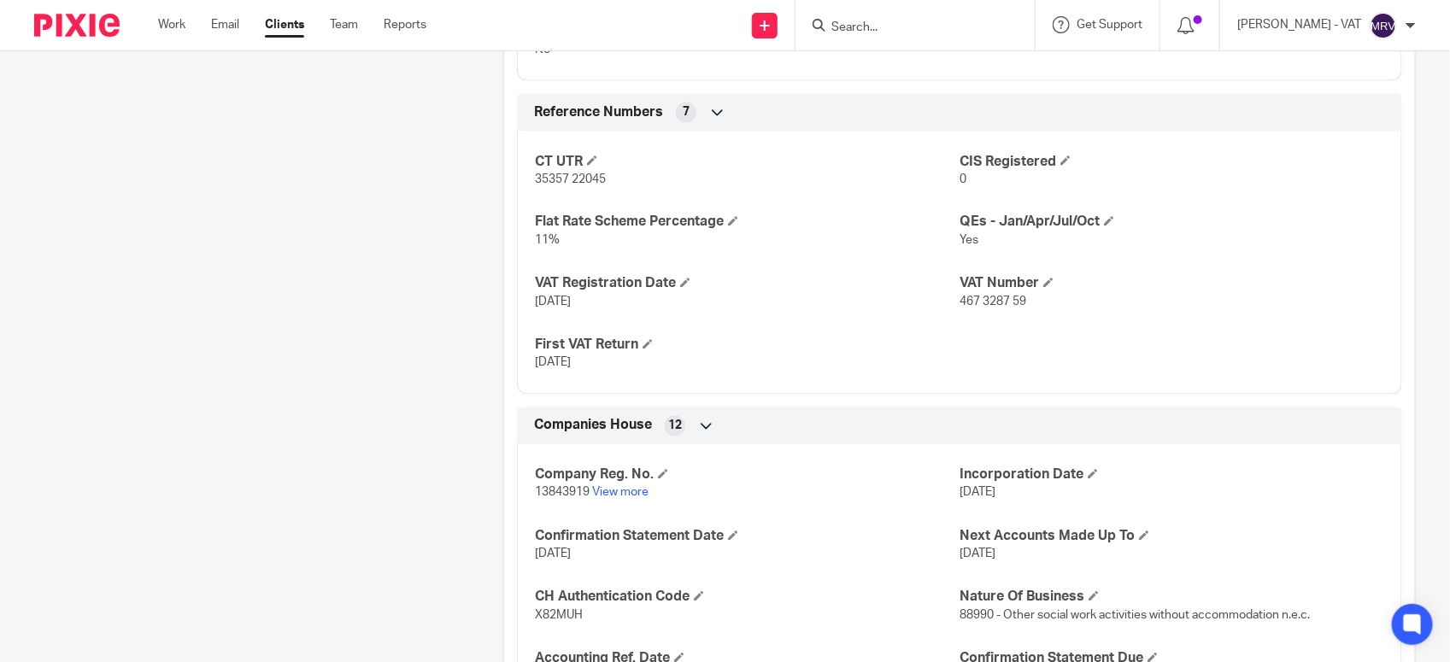
drag, startPoint x: 949, startPoint y: 303, endPoint x: 1021, endPoint y: 301, distance: 71.8
click at [1021, 301] on p "467 3287 59" at bounding box center [1171, 302] width 425 height 17
copy span "467 3287 59"
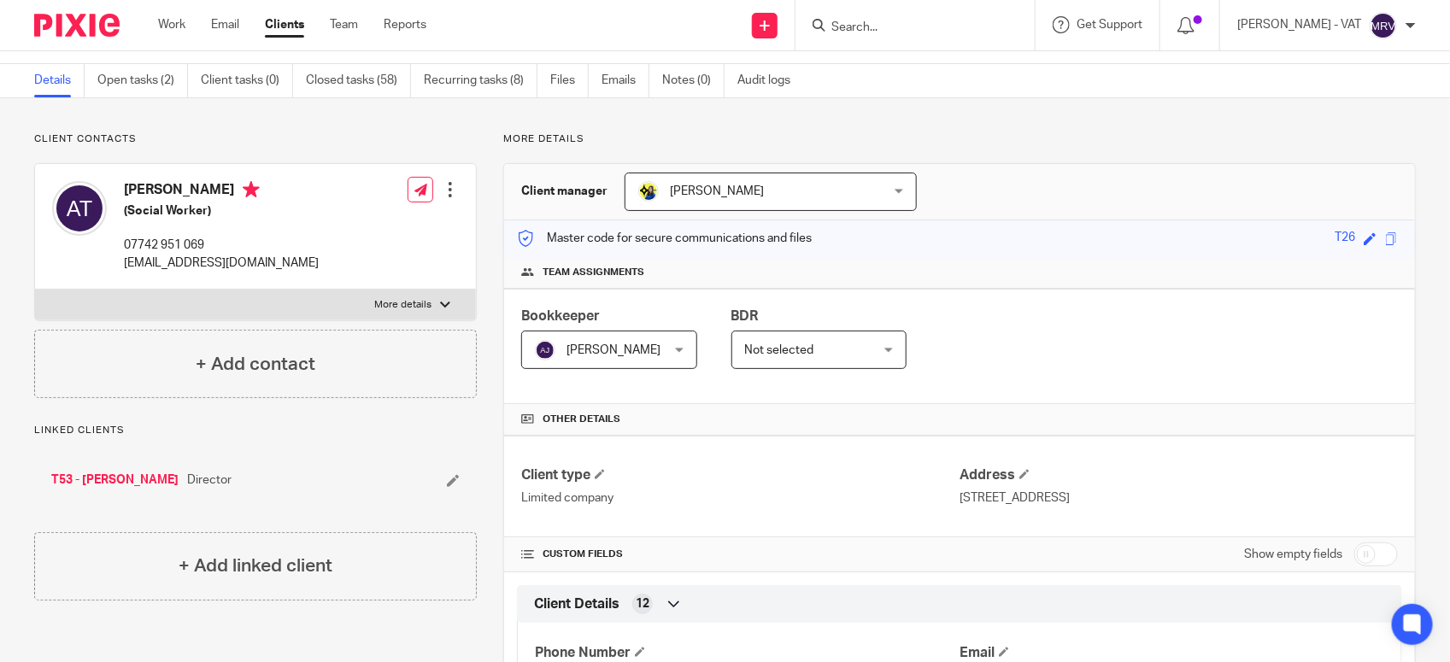
scroll to position [0, 0]
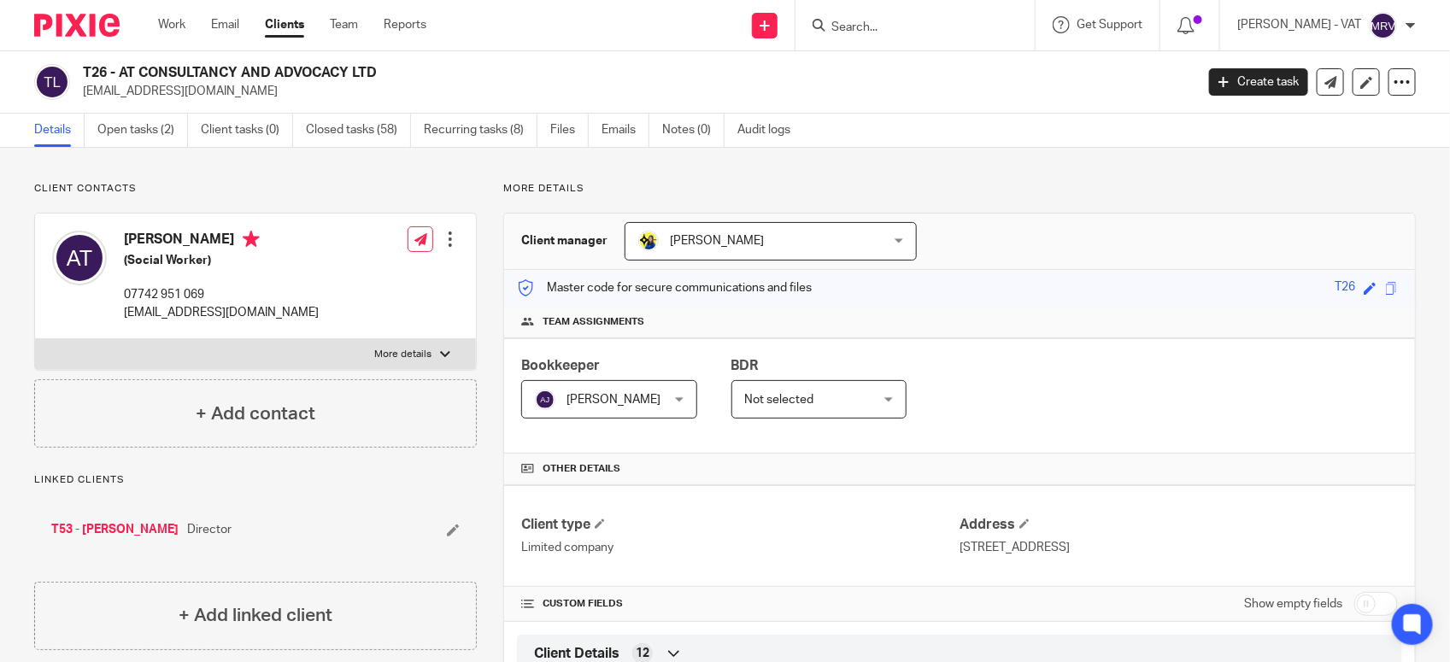
click at [946, 32] on input "Search" at bounding box center [907, 28] width 154 height 15
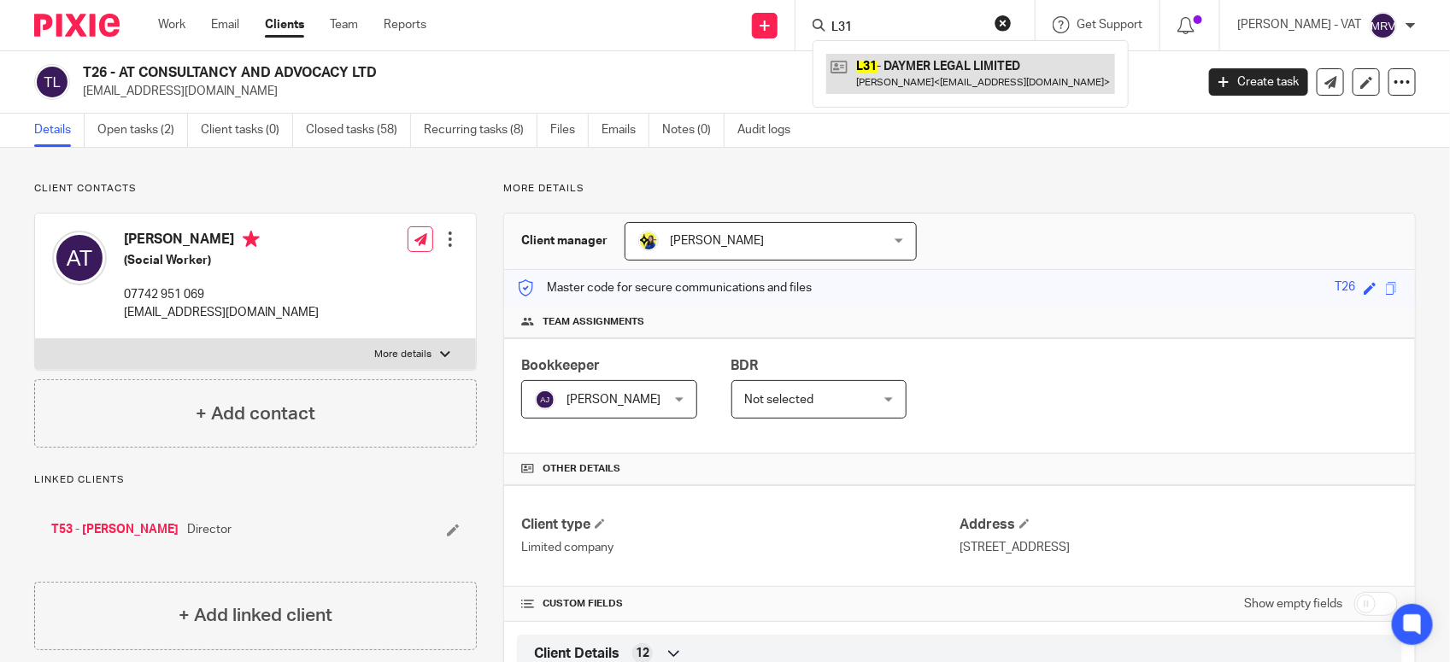
type input "L31"
click at [944, 57] on link at bounding box center [970, 73] width 289 height 39
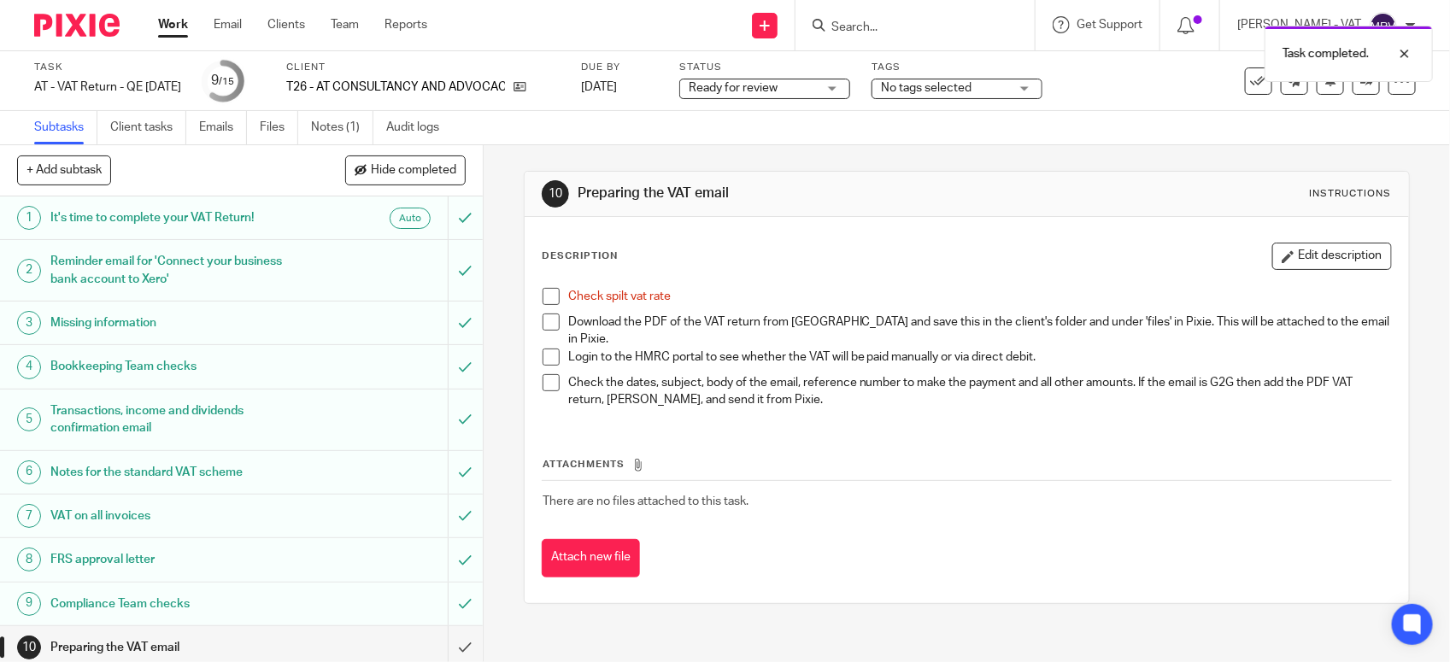
click at [551, 291] on span at bounding box center [551, 296] width 17 height 17
drag, startPoint x: 762, startPoint y: 267, endPoint x: 737, endPoint y: 261, distance: 25.7
click at [744, 262] on div "Description Edit description" at bounding box center [967, 256] width 850 height 27
click at [262, 139] on link "Files" at bounding box center [279, 127] width 38 height 33
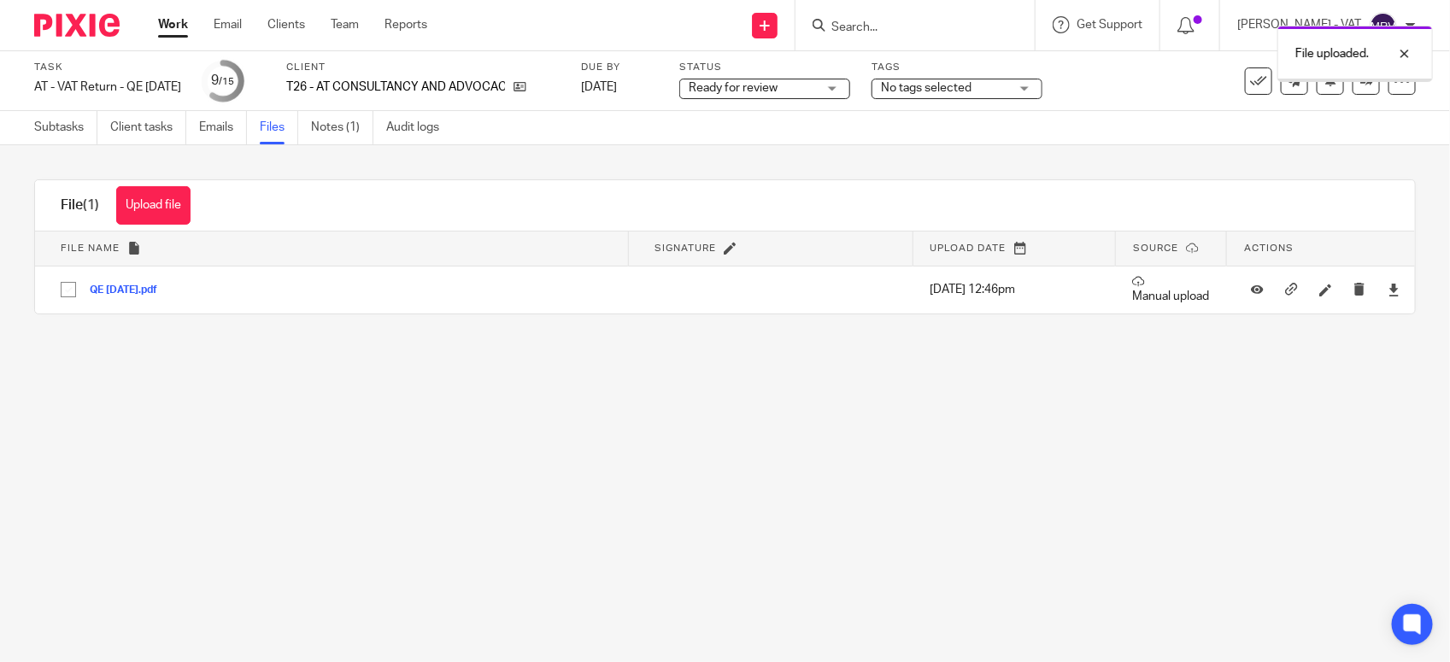
click at [582, 502] on main "Task AT - VAT Return - QE [DATE] Save AT - VAT Return - QE [DATE] 9 /15 Client …" at bounding box center [725, 331] width 1450 height 662
click at [77, 126] on link "Subtasks" at bounding box center [65, 127] width 63 height 33
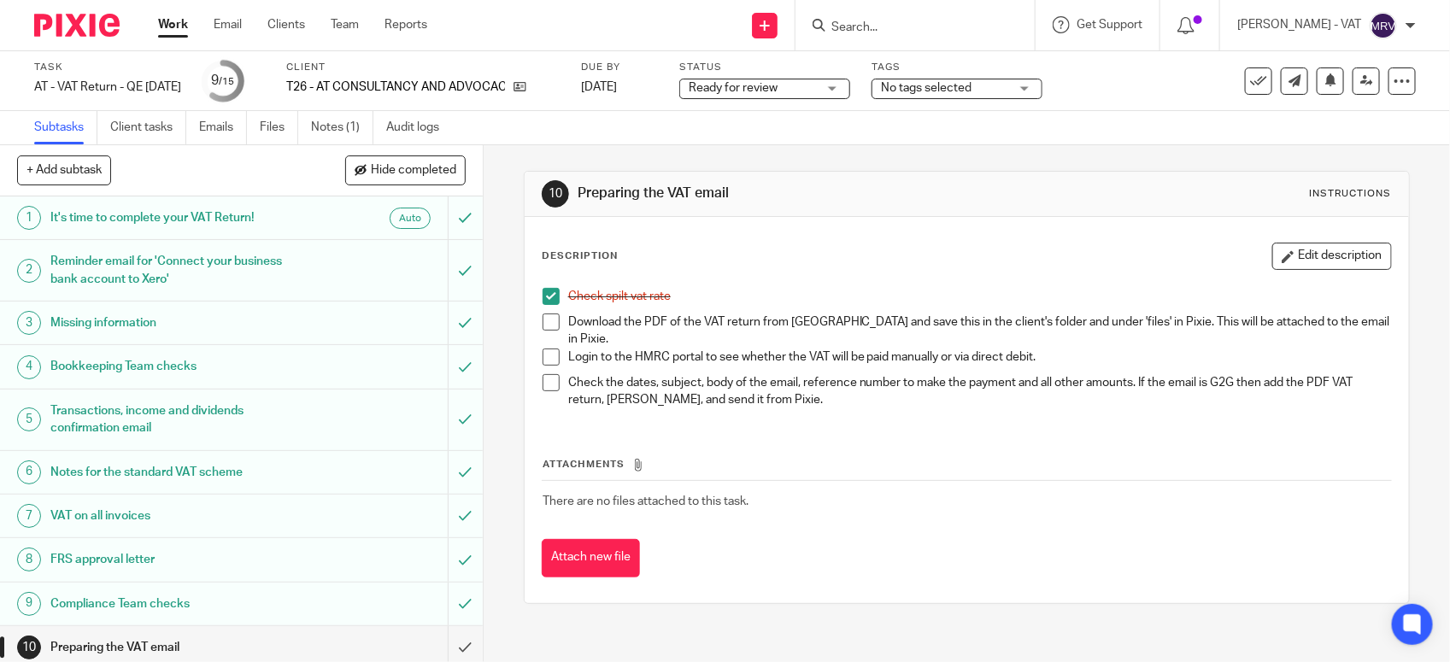
click at [543, 319] on span at bounding box center [551, 322] width 17 height 17
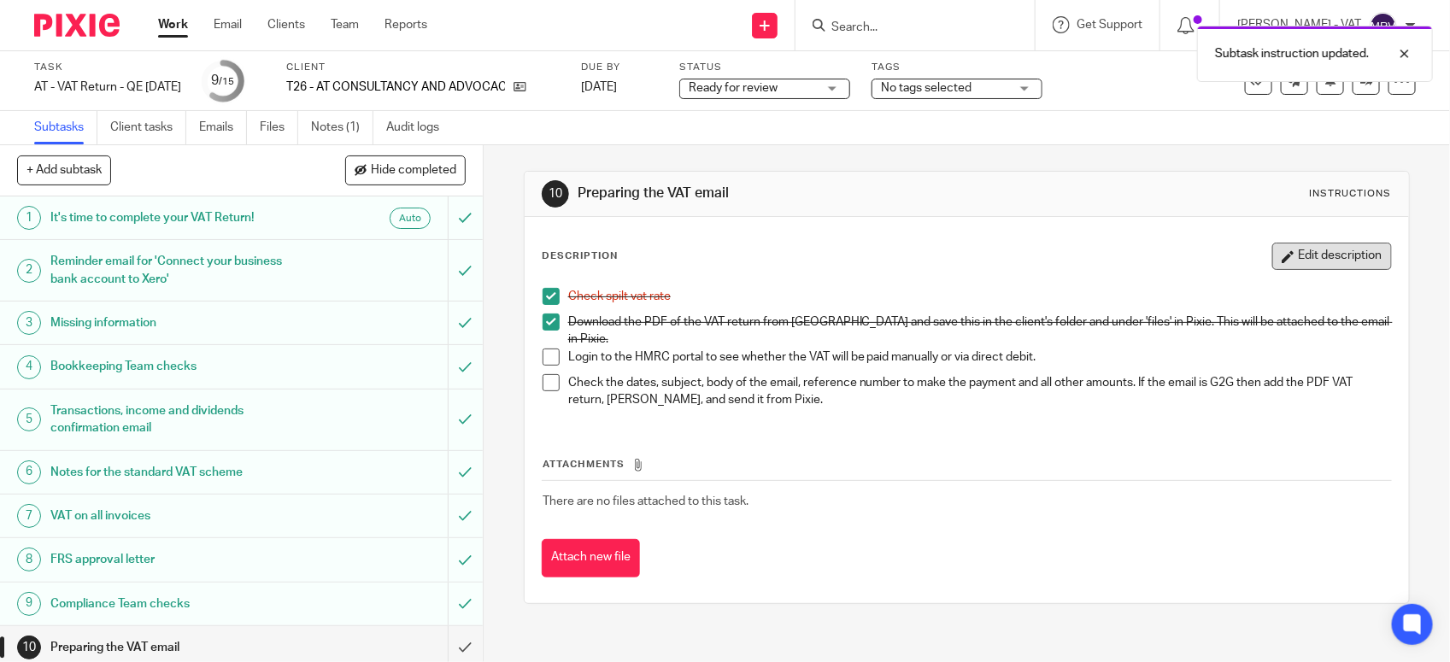
click at [1320, 246] on button "Edit description" at bounding box center [1332, 256] width 120 height 27
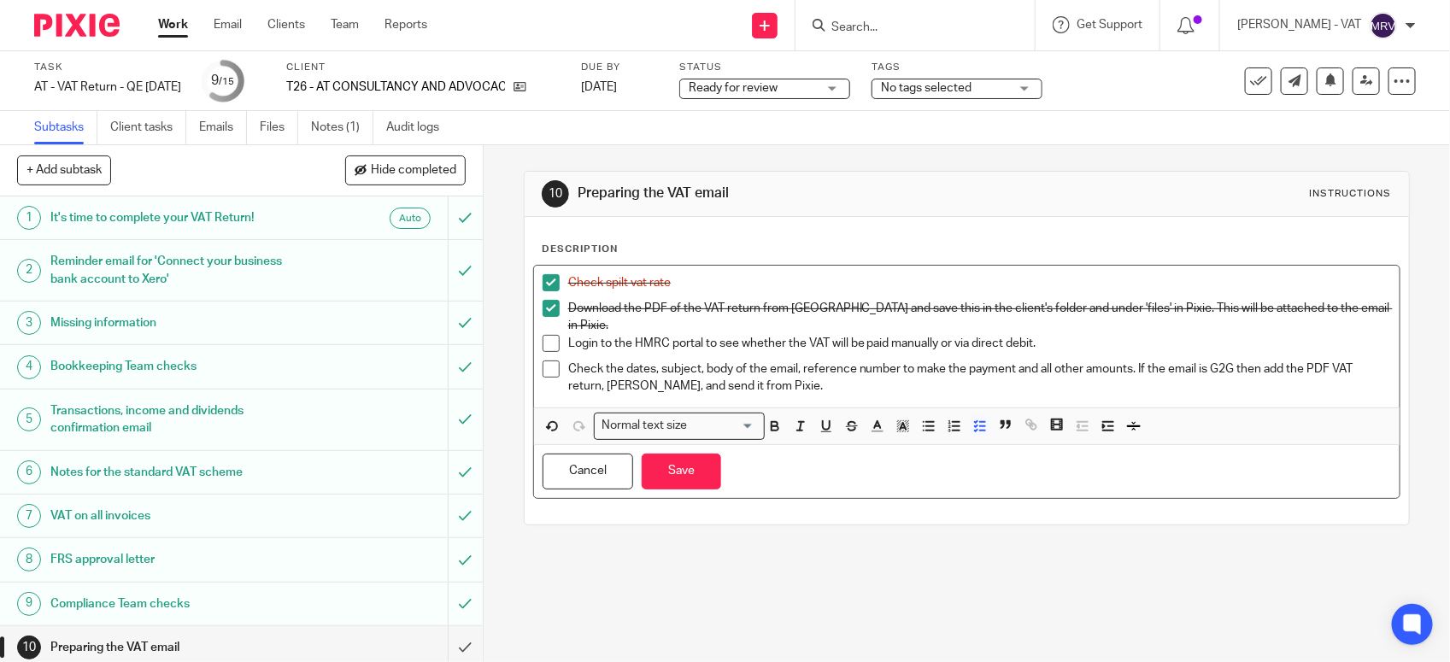
click at [936, 335] on p "Login to the HMRC portal to see whether the VAT will be paid manually or via di…" at bounding box center [979, 343] width 823 height 17
click at [660, 471] on button "Save" at bounding box center [681, 472] width 79 height 37
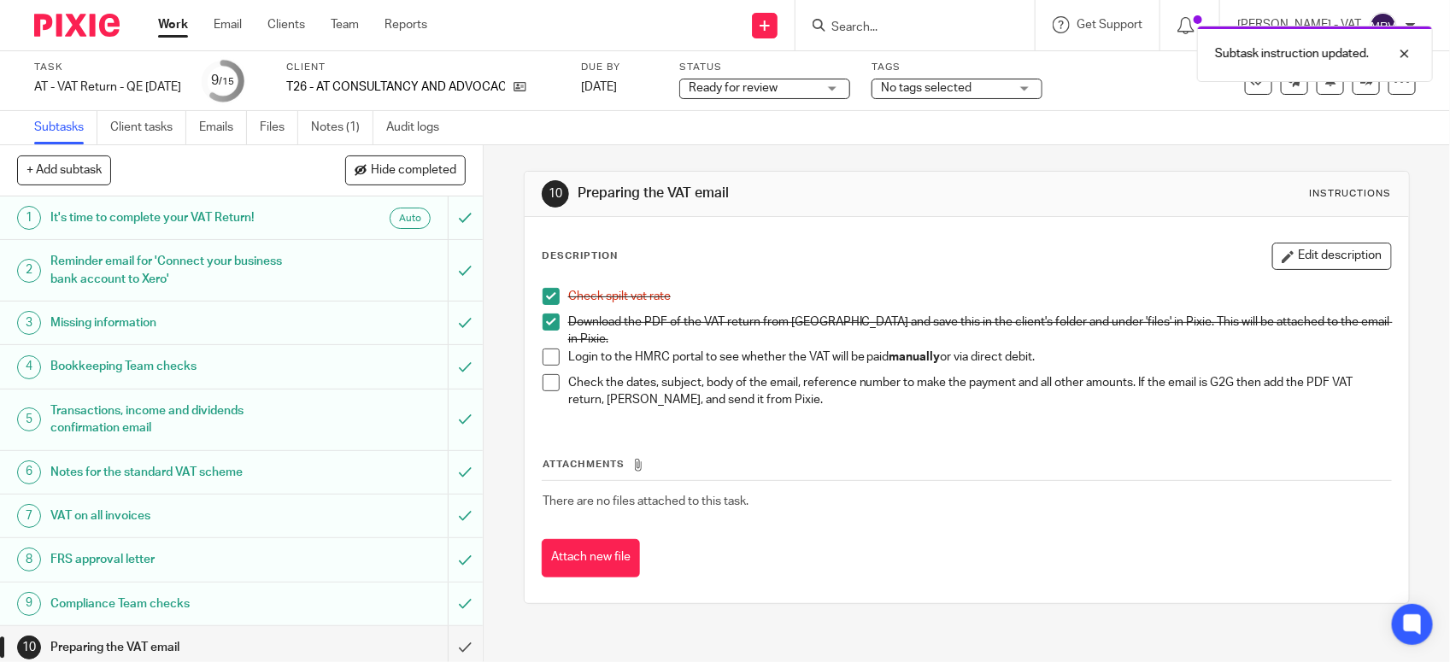
click at [851, 425] on div "Attachments There are no files attached to this task. Attach new file" at bounding box center [967, 499] width 850 height 155
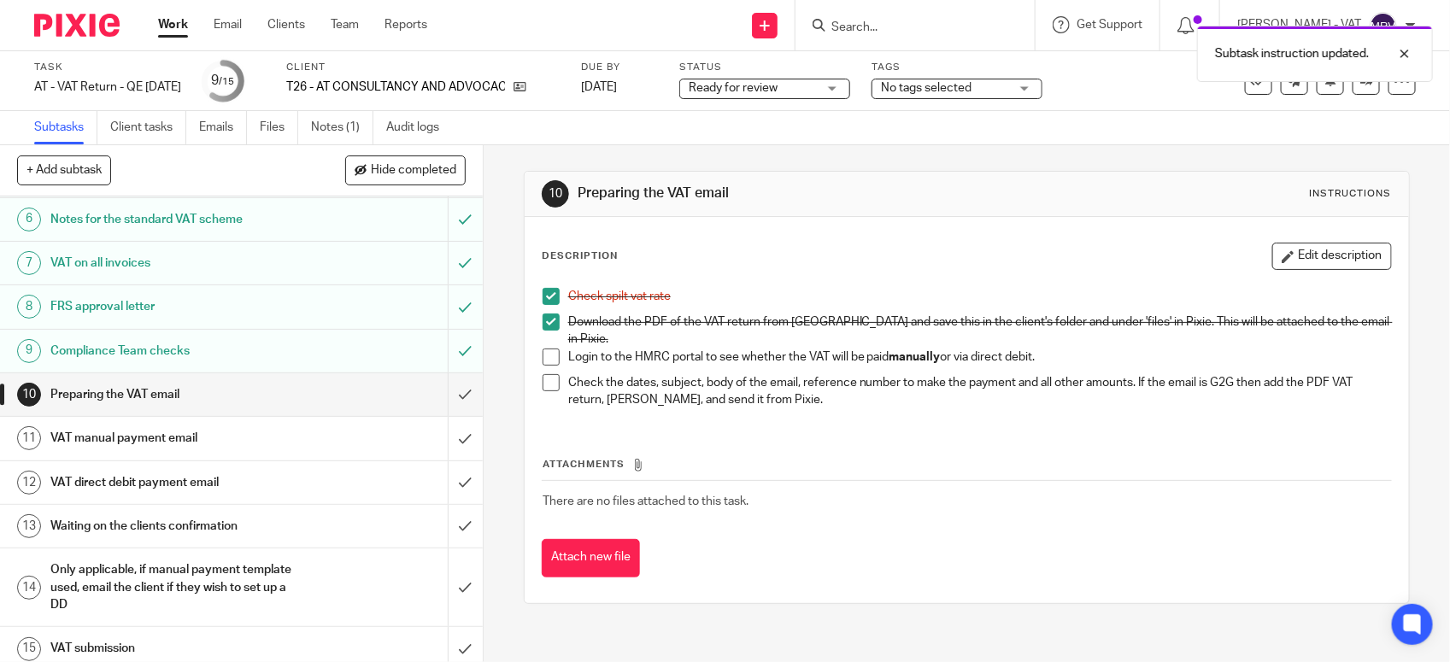
scroll to position [266, 0]
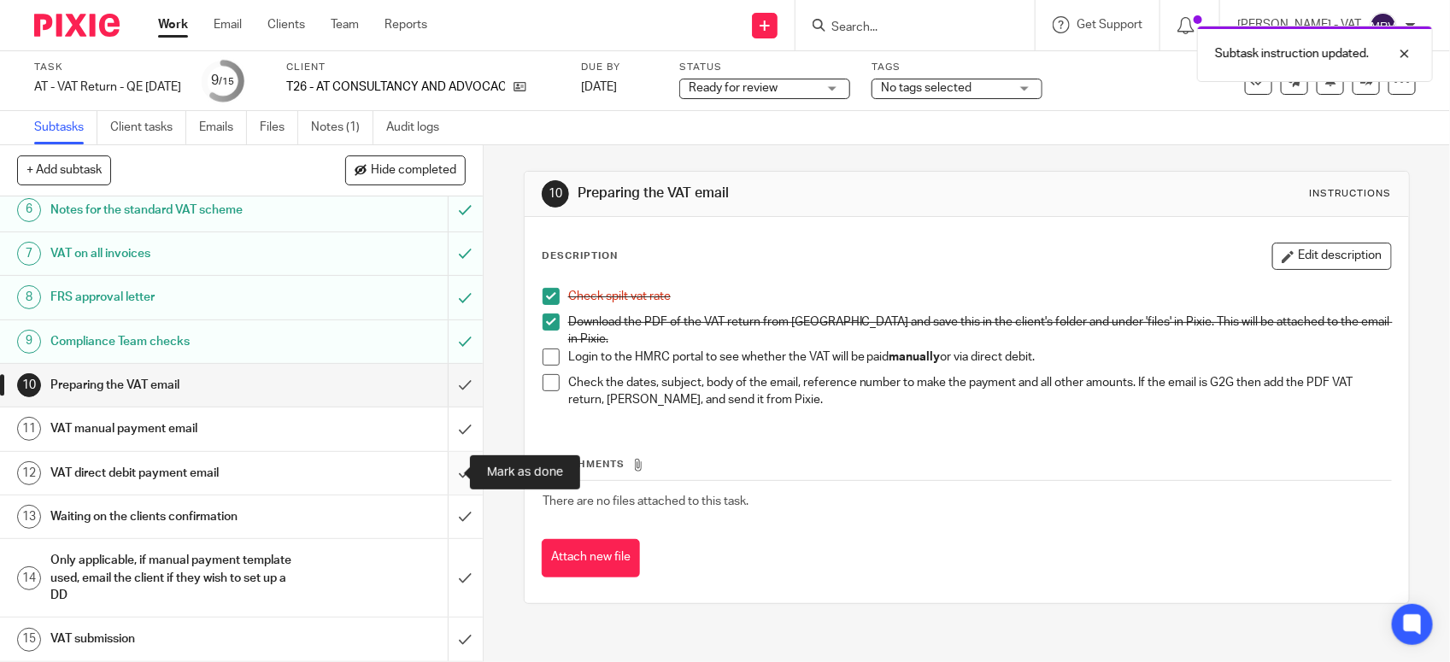
click at [451, 472] on input "submit" at bounding box center [241, 473] width 483 height 43
click at [267, 428] on h1 "VAT manual payment email" at bounding box center [177, 429] width 254 height 26
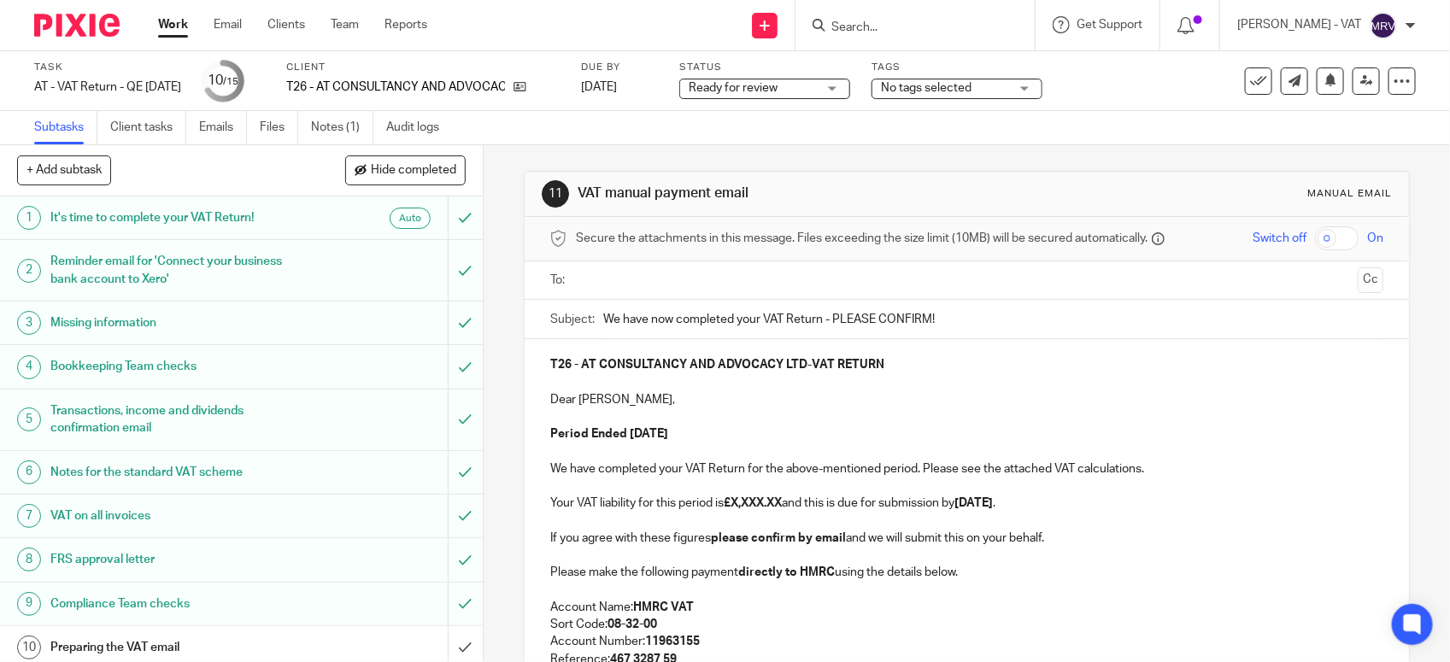
scroll to position [266, 0]
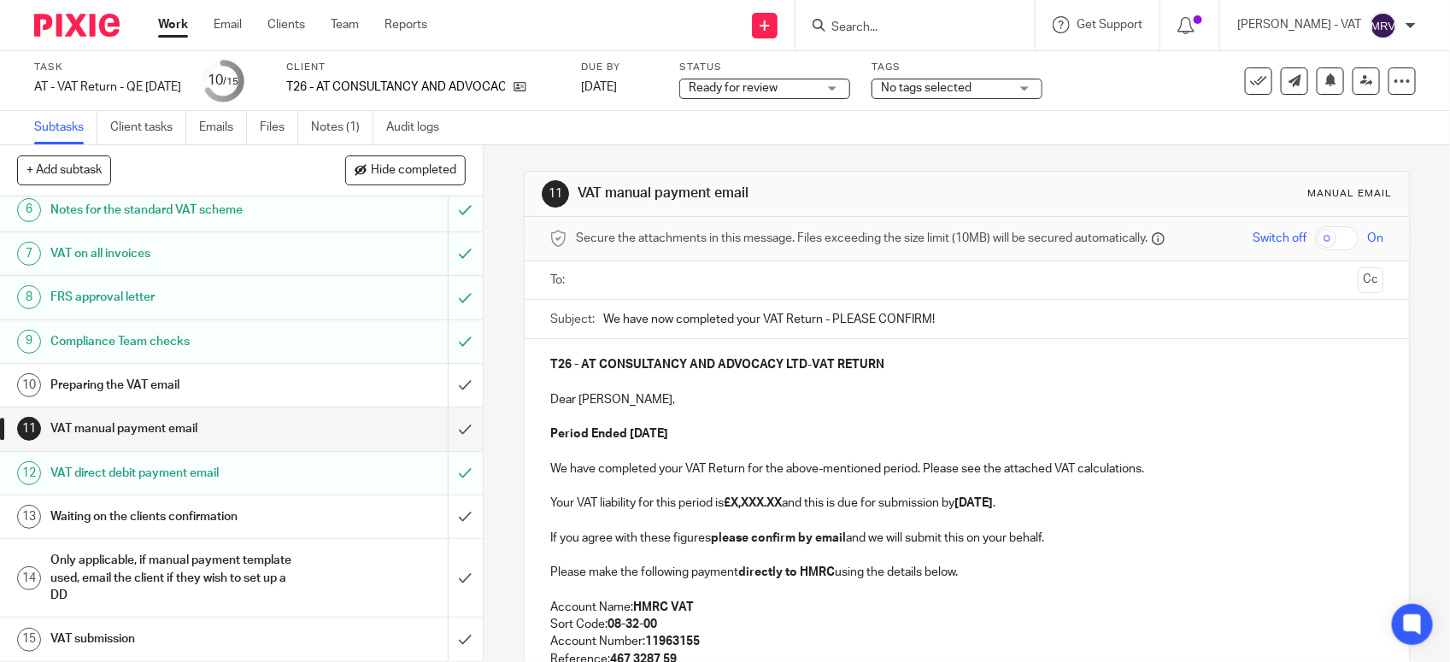
click at [847, 416] on p at bounding box center [966, 416] width 833 height 17
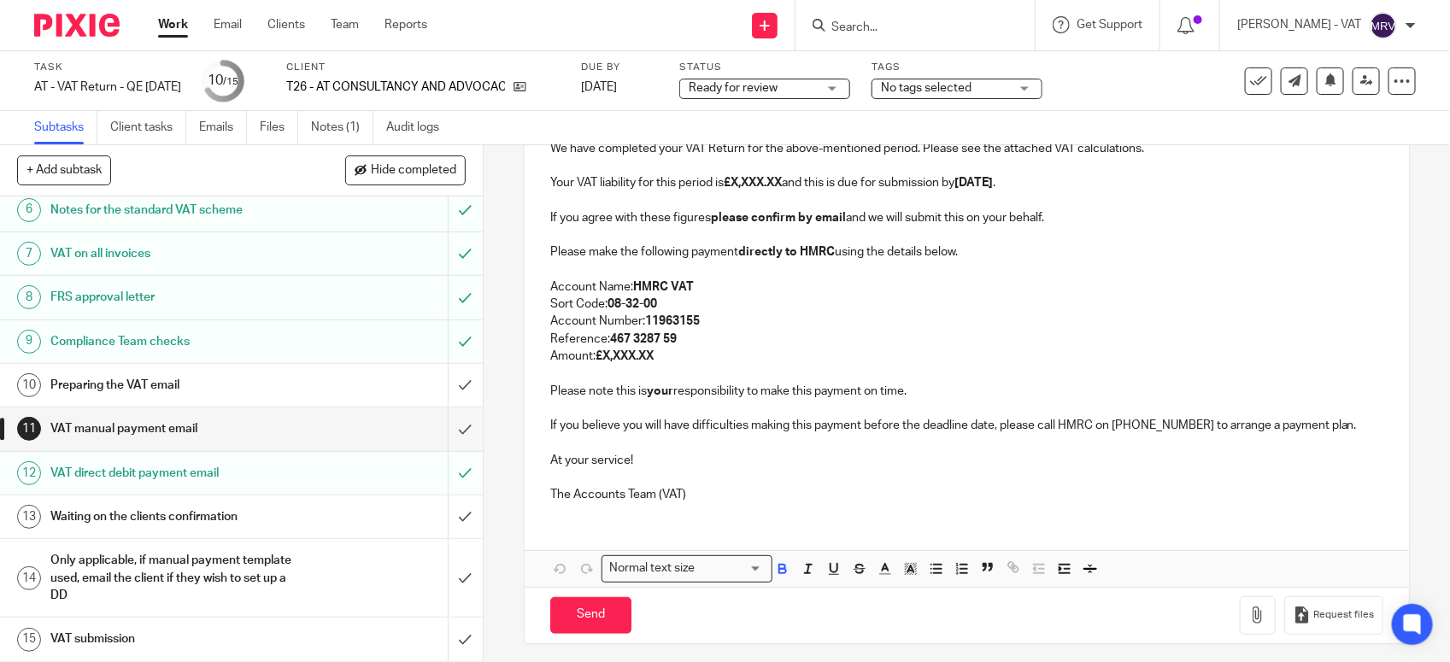
scroll to position [214, 0]
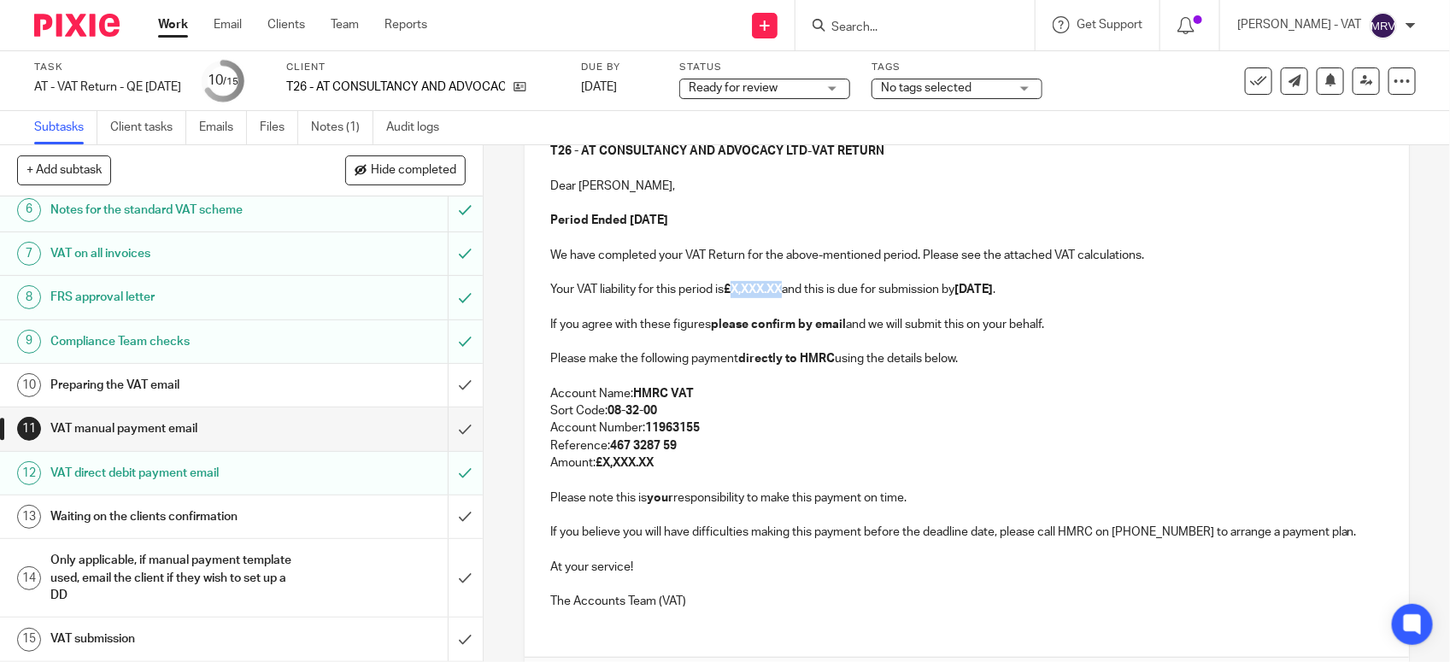
paste div
copy p "2,748.50"
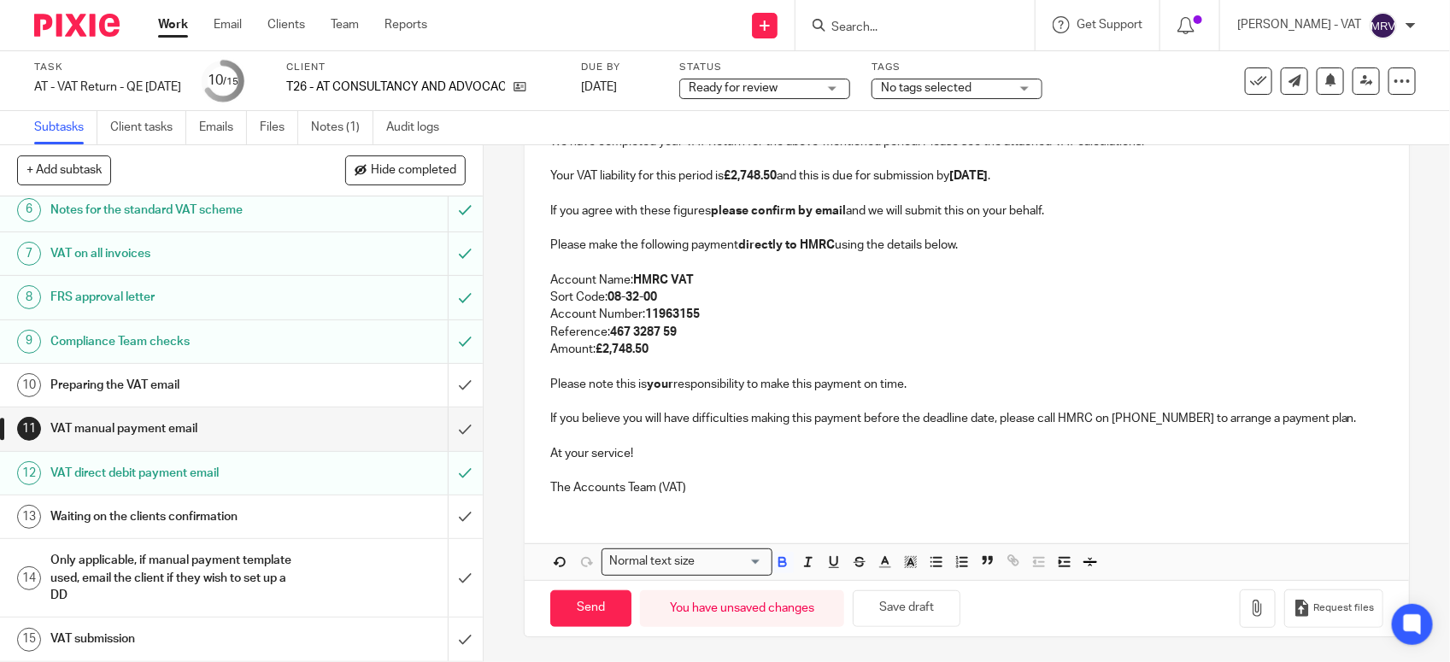
scroll to position [330, 0]
click at [898, 607] on button "Save draft" at bounding box center [907, 608] width 108 height 37
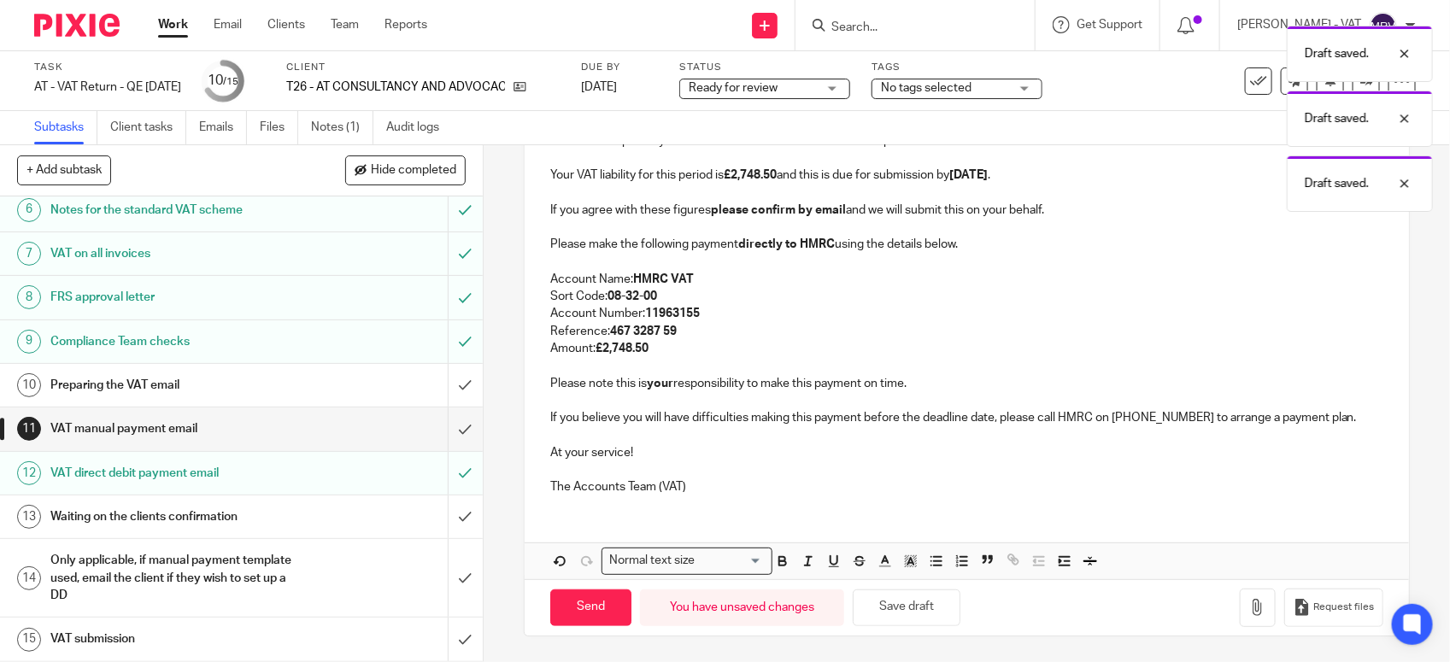
click at [695, 491] on p "The Accounts Team (VAT)" at bounding box center [966, 486] width 833 height 17
click at [663, 433] on p at bounding box center [966, 434] width 833 height 17
click at [906, 378] on p "Please note this is your responsibility to make this payment on time." at bounding box center [966, 383] width 833 height 17
click at [824, 310] on p "Account Number: 11963155" at bounding box center [966, 313] width 833 height 17
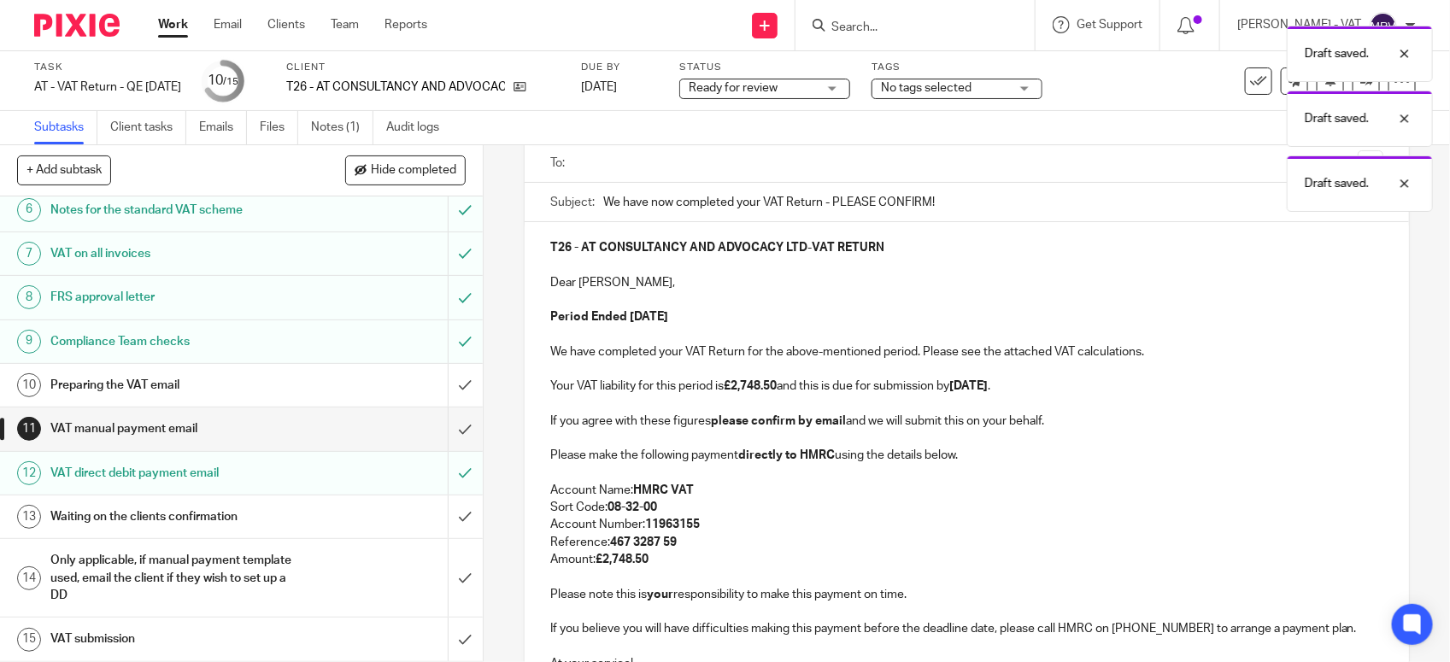
scroll to position [116, 0]
click at [851, 308] on p at bounding box center [966, 300] width 833 height 17
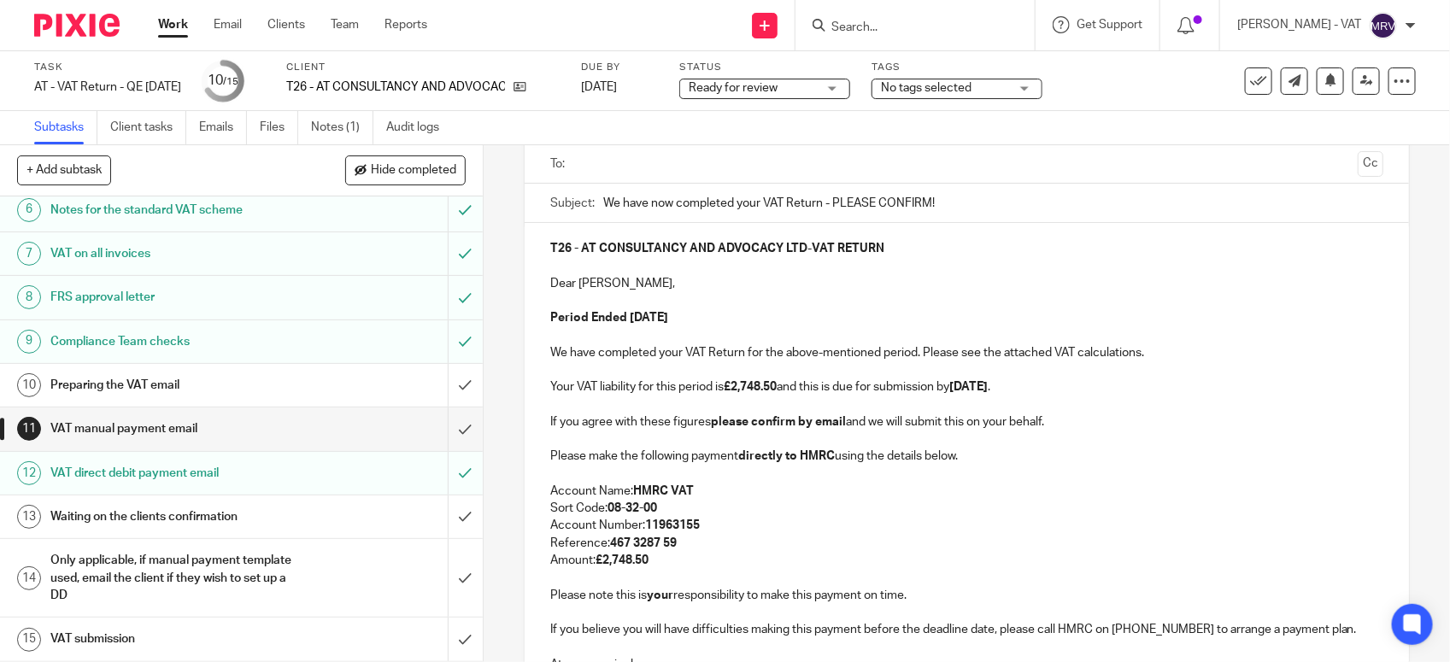
click at [775, 329] on p at bounding box center [966, 335] width 833 height 17
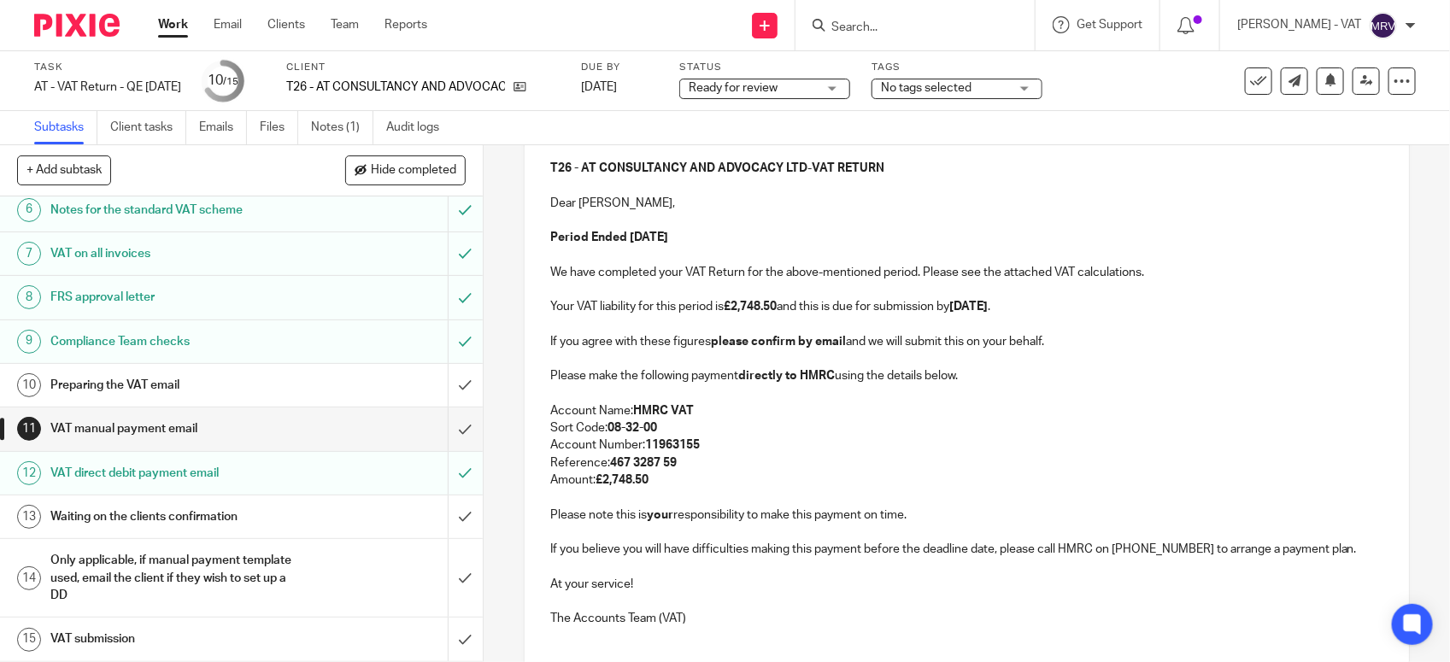
scroll to position [330, 0]
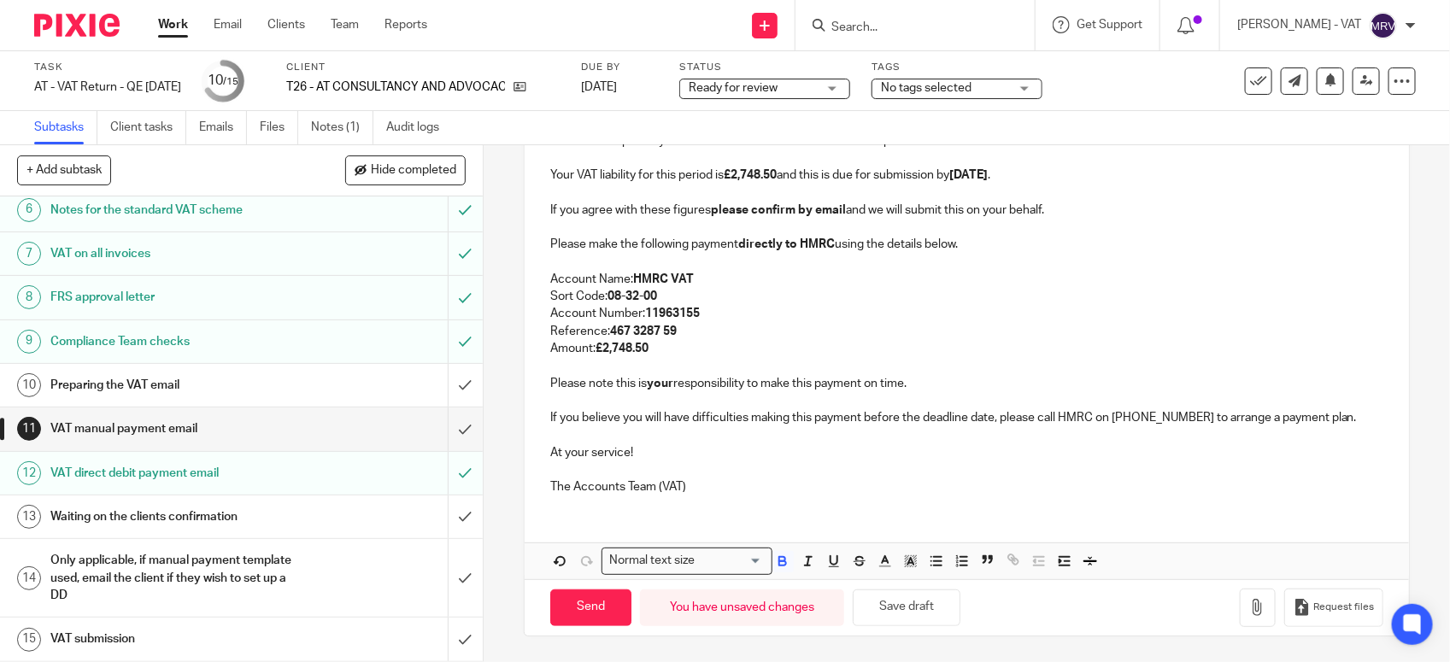
click at [850, 349] on p "Amount: £2,748.50" at bounding box center [966, 348] width 833 height 17
click at [882, 349] on p "Amount: £2,748.50" at bounding box center [966, 348] width 833 height 17
click at [1052, 502] on div "T26 - AT CONSULTANCY AND ADVOCACY LTD - VAT RETURN Dear Angele, Period Ended 31…" at bounding box center [967, 259] width 884 height 497
click at [1249, 616] on icon "button" at bounding box center [1257, 607] width 17 height 17
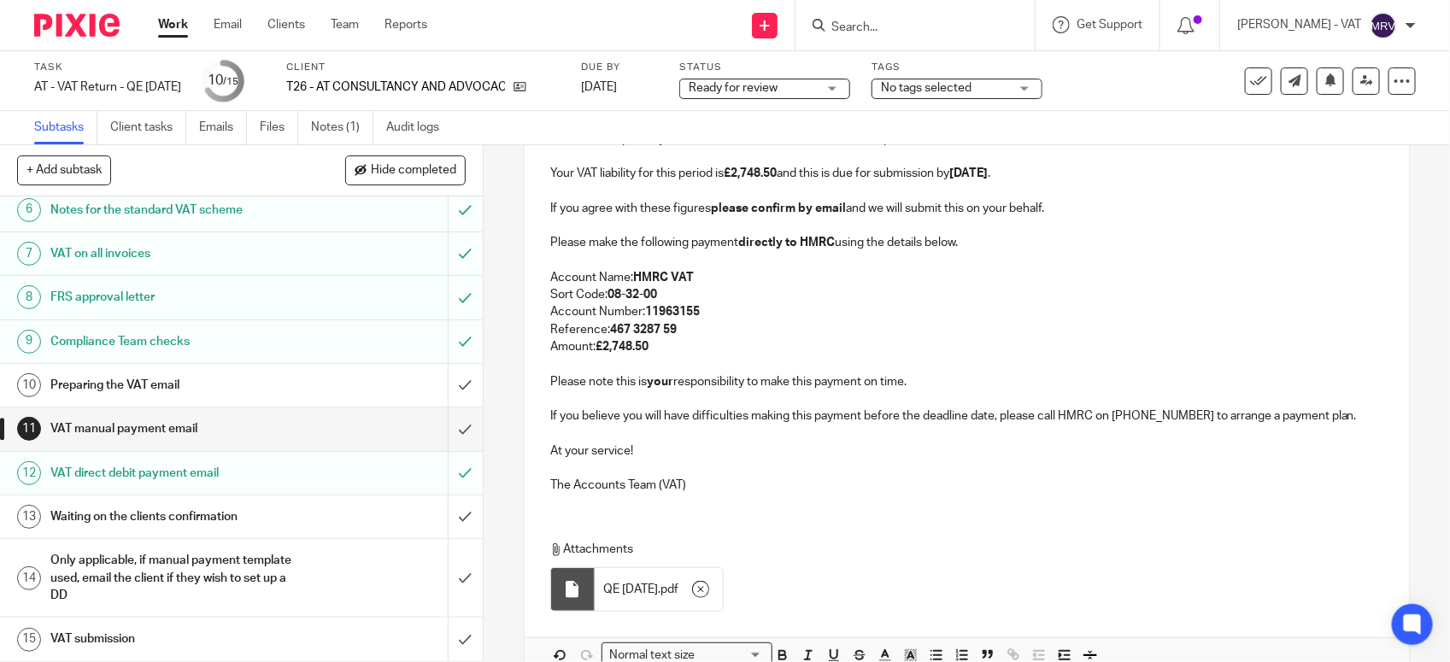
click at [771, 462] on p at bounding box center [966, 468] width 833 height 17
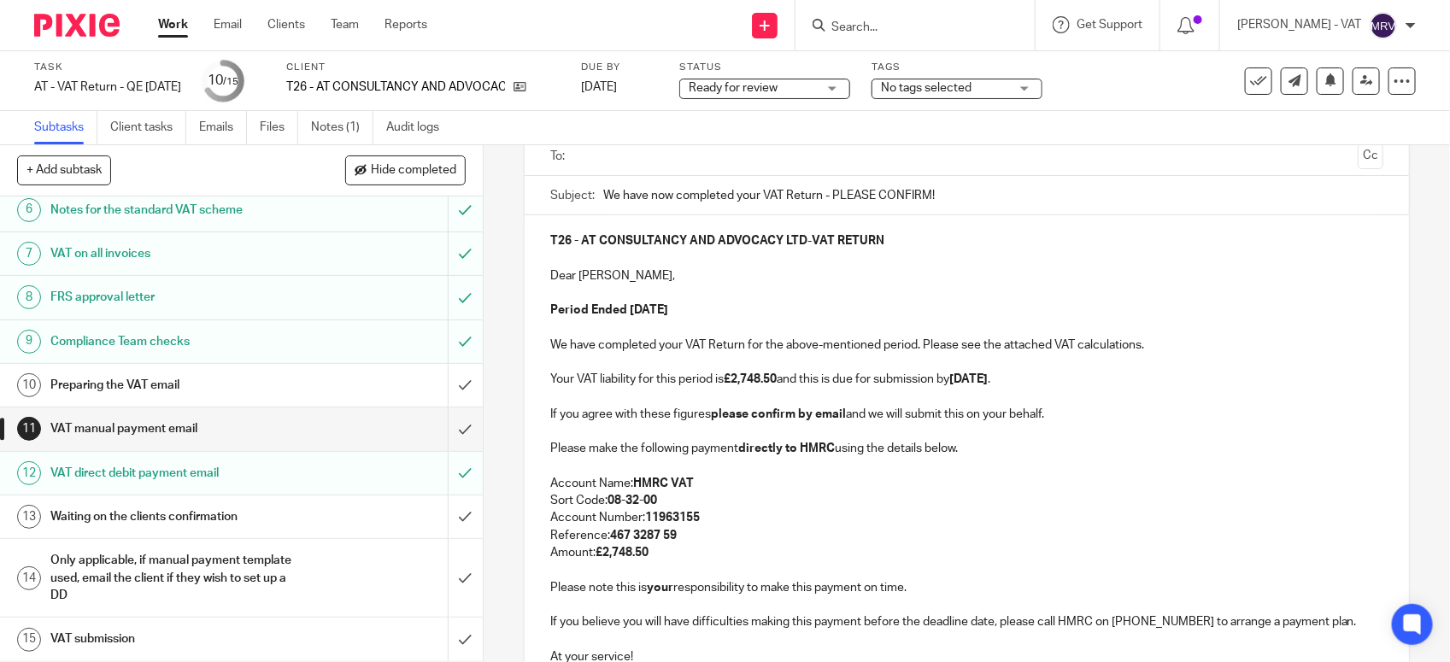
scroll to position [116, 0]
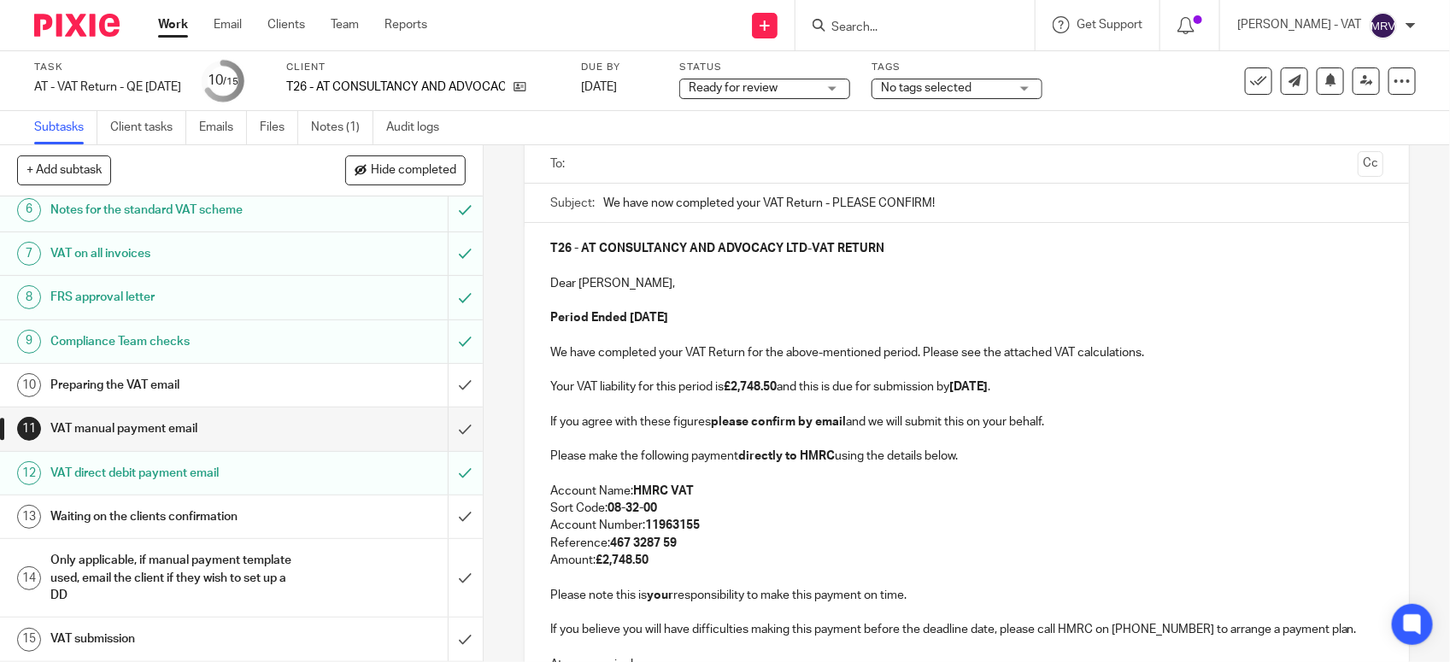
click at [742, 304] on p at bounding box center [966, 300] width 833 height 17
click at [719, 160] on input "text" at bounding box center [966, 165] width 769 height 20
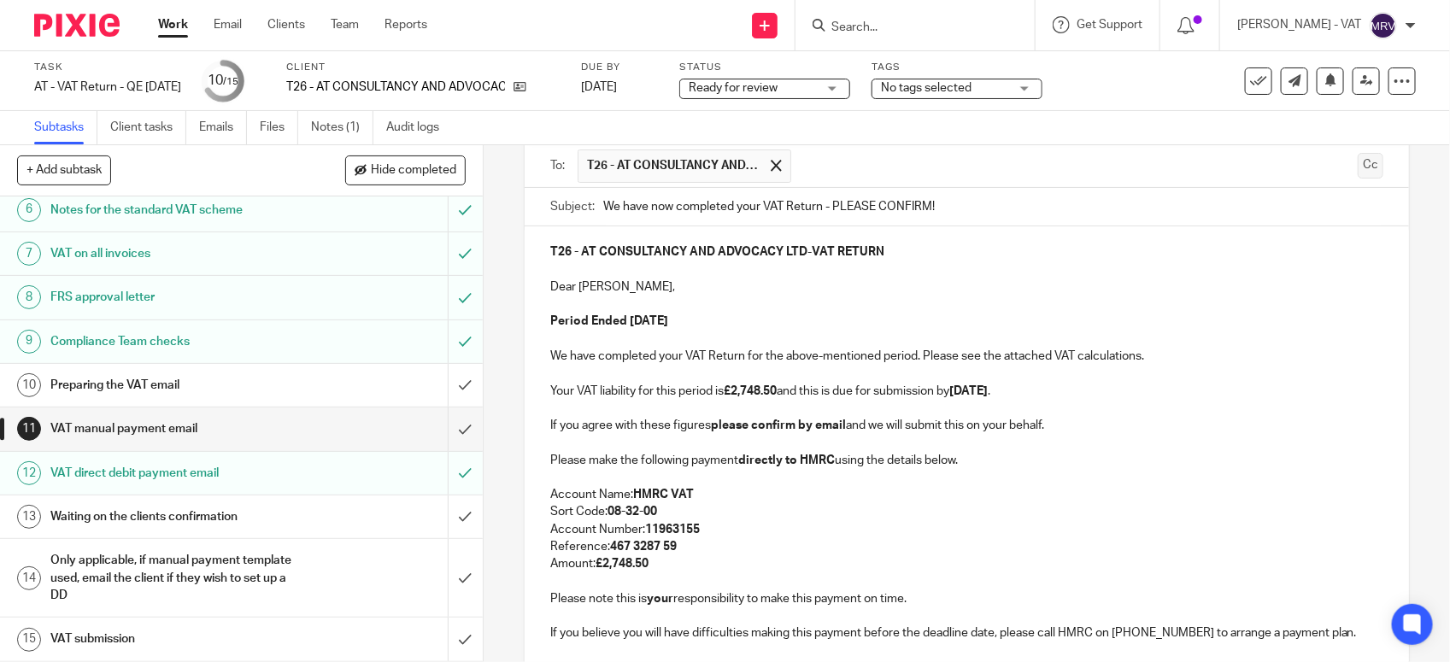
click at [1358, 172] on button "Cc" at bounding box center [1371, 166] width 26 height 26
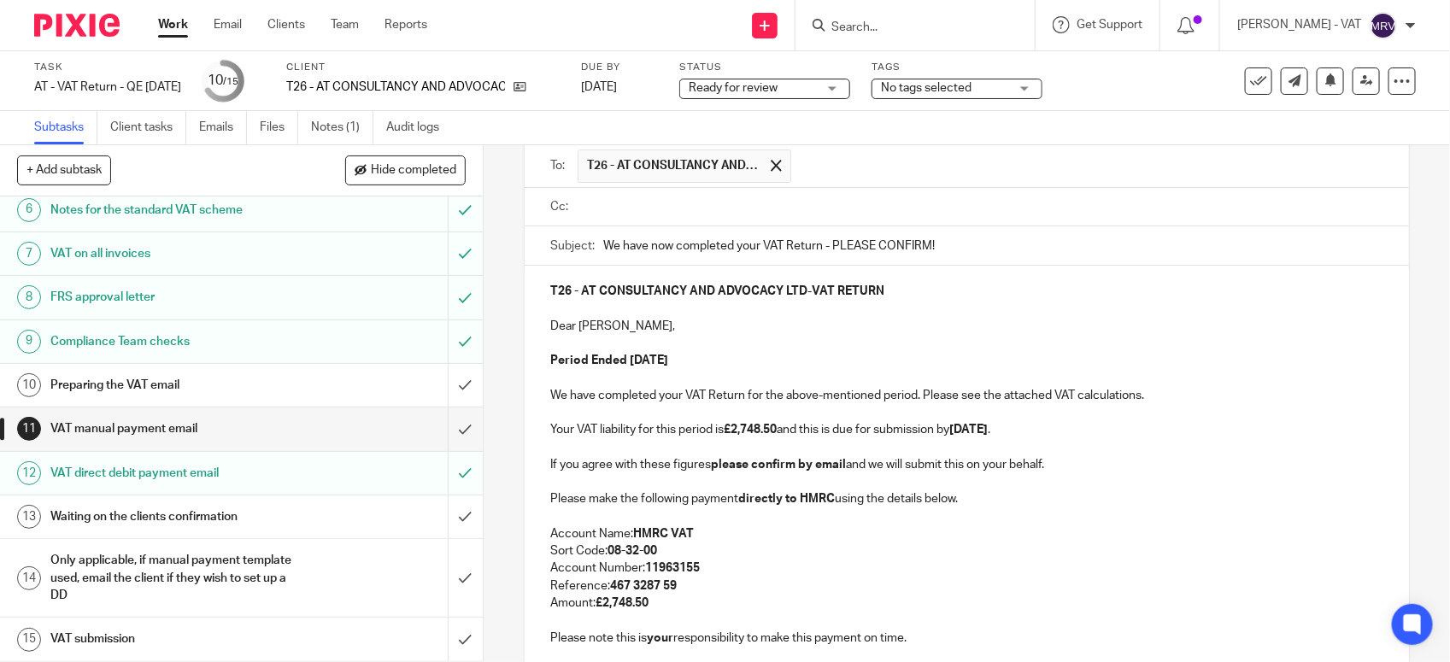
click at [720, 198] on input "text" at bounding box center [979, 207] width 795 height 20
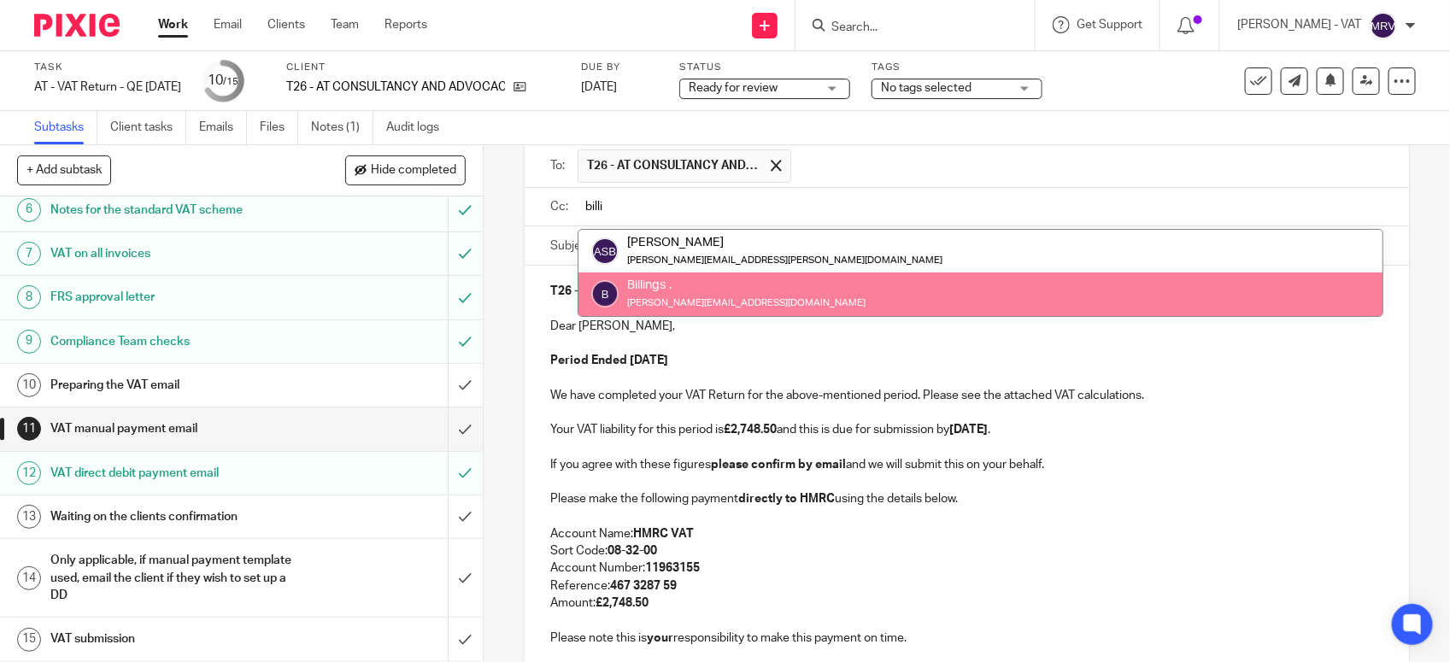
type input "billi"
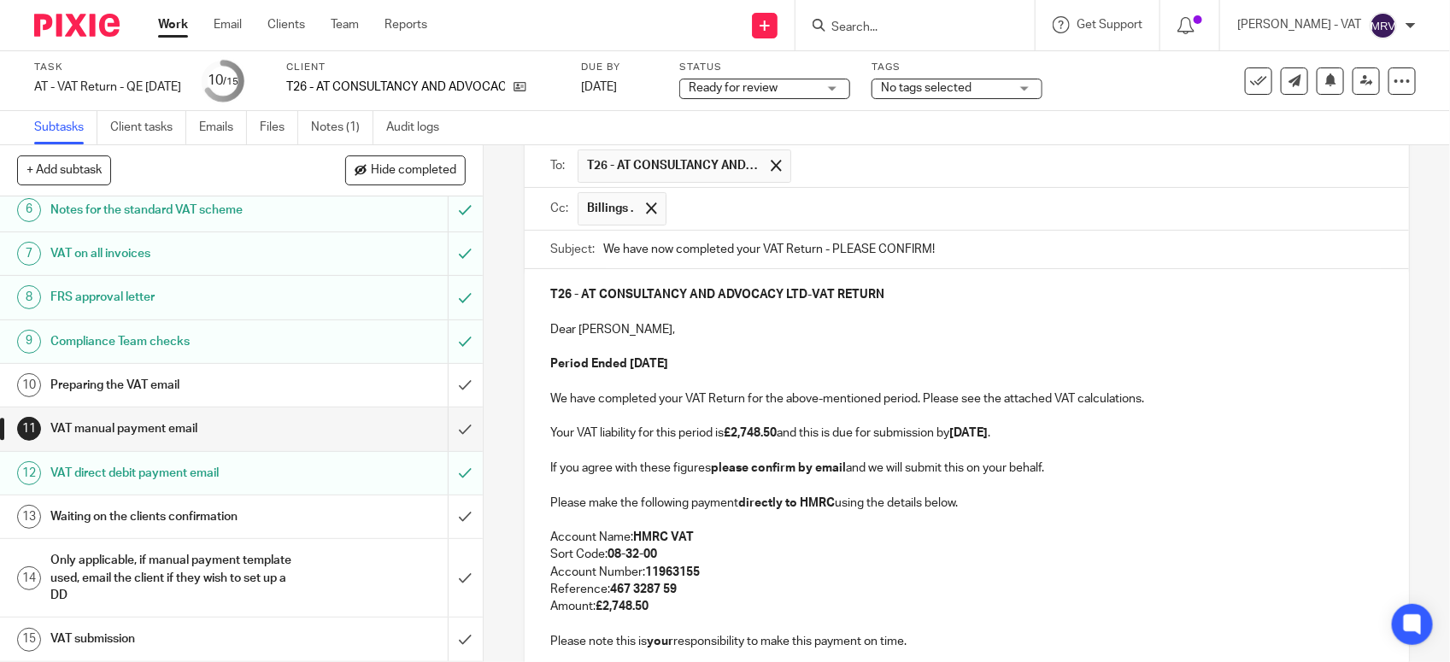
click at [720, 318] on form "Secure the attachments in this message. Files exceeding the size limit (10MB) w…" at bounding box center [967, 545] width 884 height 889
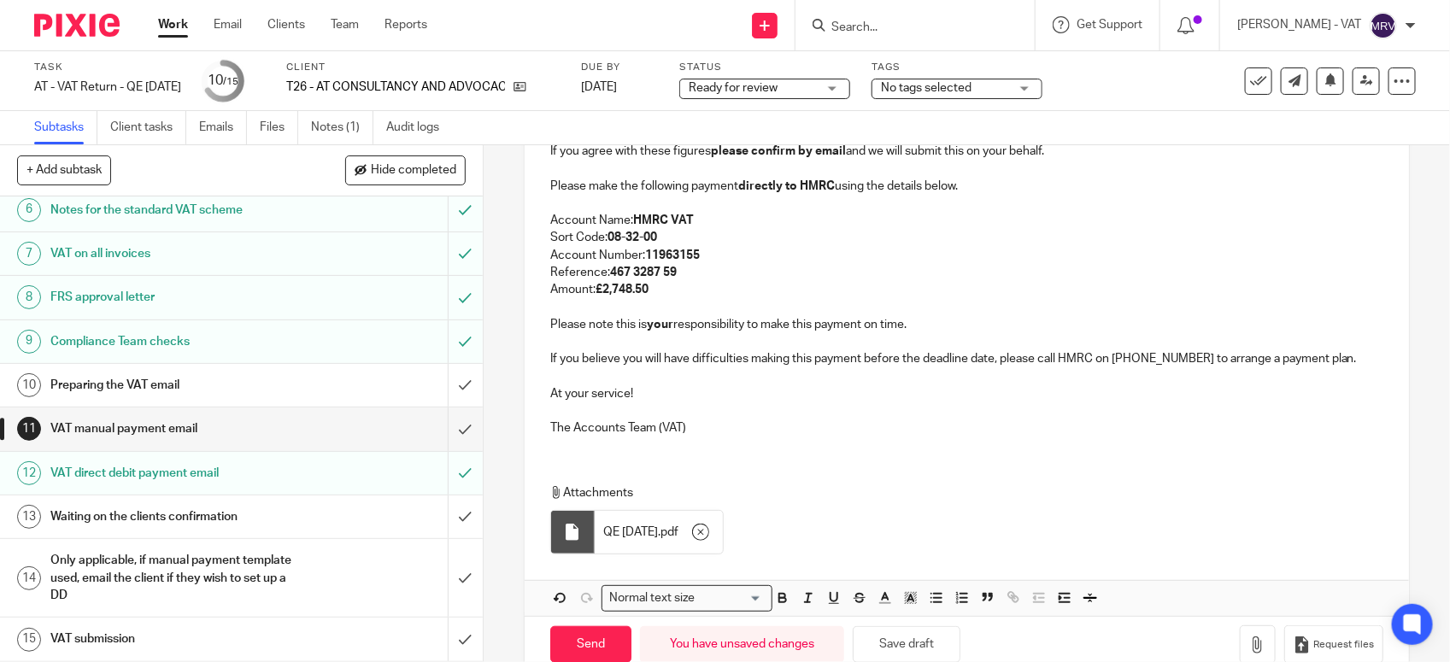
scroll to position [475, 0]
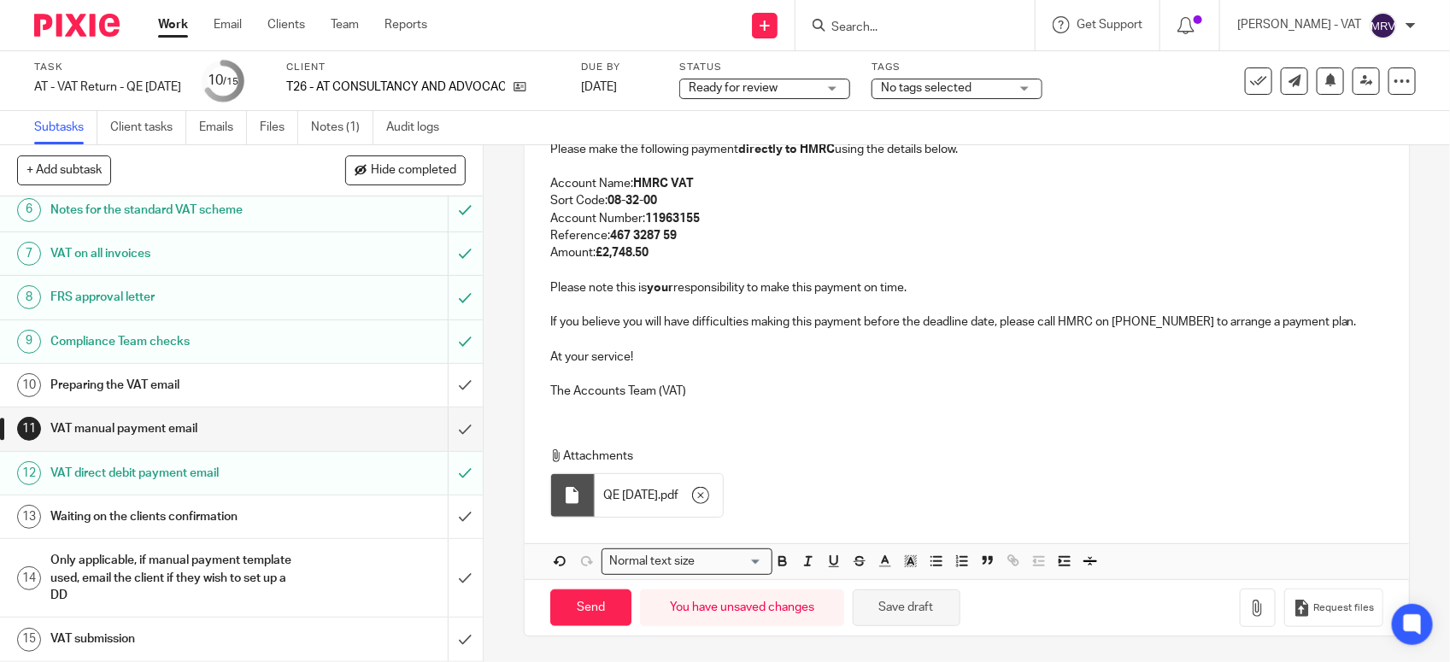
click at [885, 607] on button "Save draft" at bounding box center [907, 608] width 108 height 37
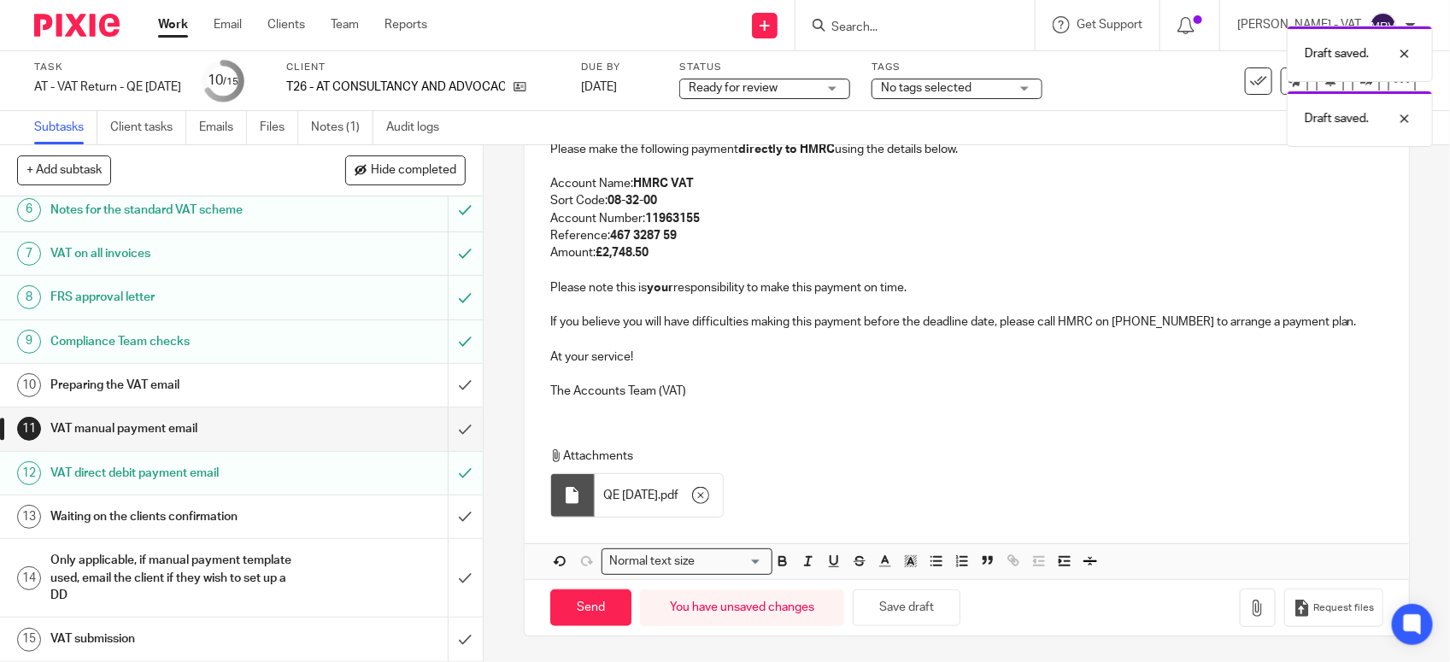
click at [766, 399] on div "T26 - AT CONSULTANCY AND ADVOCACY LTD - VAT RETURN Dear Angele, Period Ended 31…" at bounding box center [967, 163] width 884 height 497
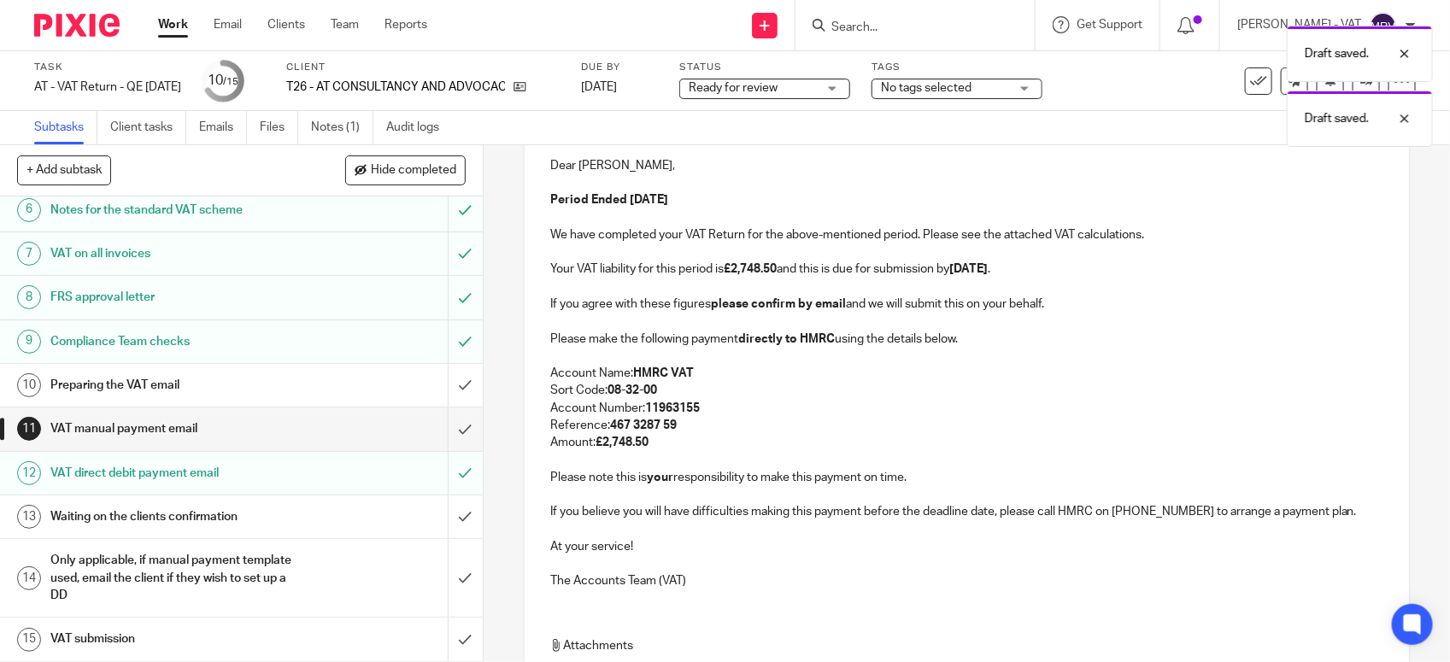
scroll to position [261, 0]
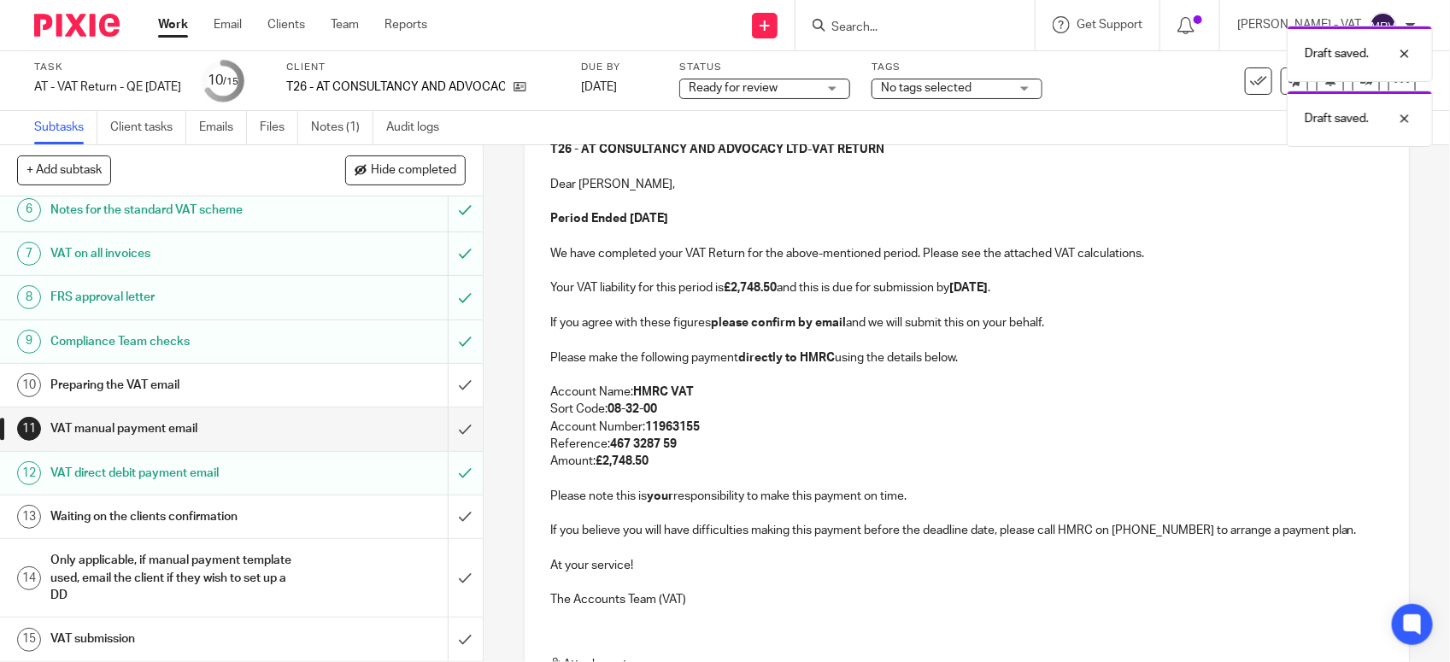
click at [769, 373] on p at bounding box center [966, 375] width 833 height 17
click at [763, 225] on p "Period Ended 31st July 2025" at bounding box center [966, 218] width 833 height 17
click at [903, 288] on p "Your VAT liability for this period is £2,748.50 and this is due for submission …" at bounding box center [966, 287] width 833 height 17
click at [876, 424] on p "Account Number: 11963155" at bounding box center [966, 427] width 833 height 17
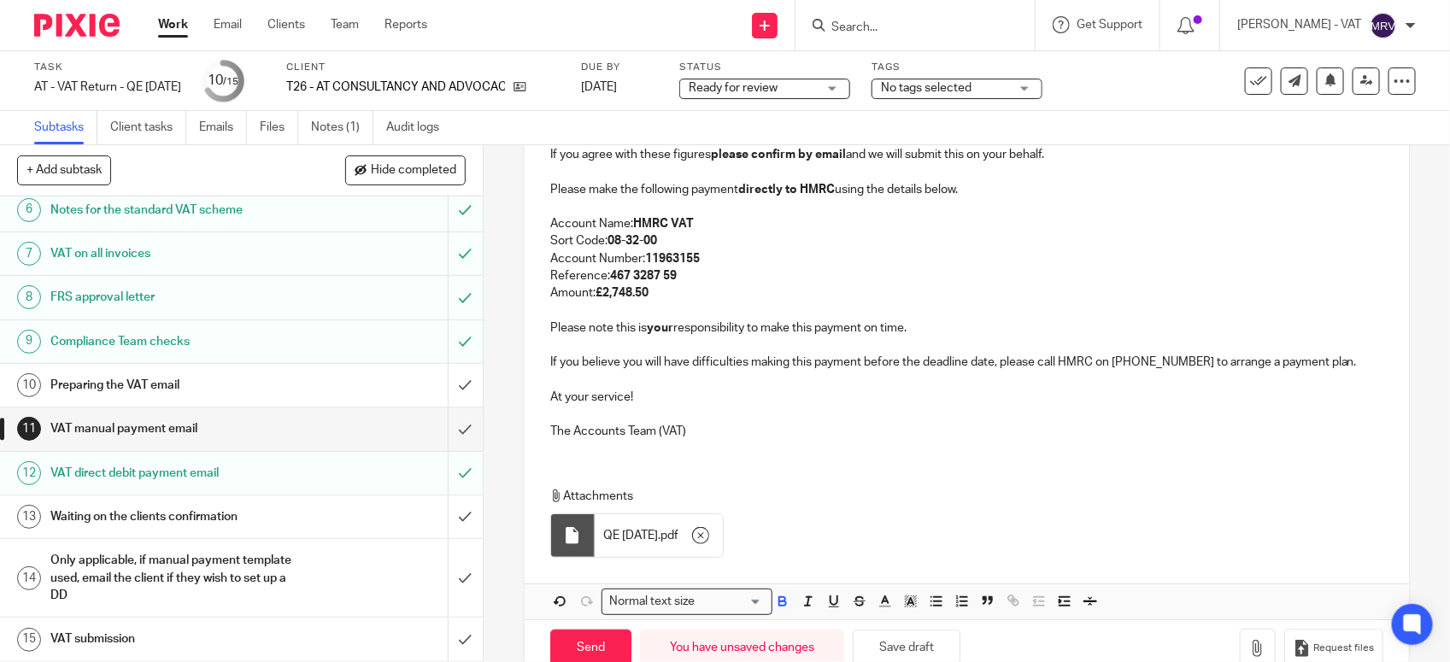
scroll to position [475, 0]
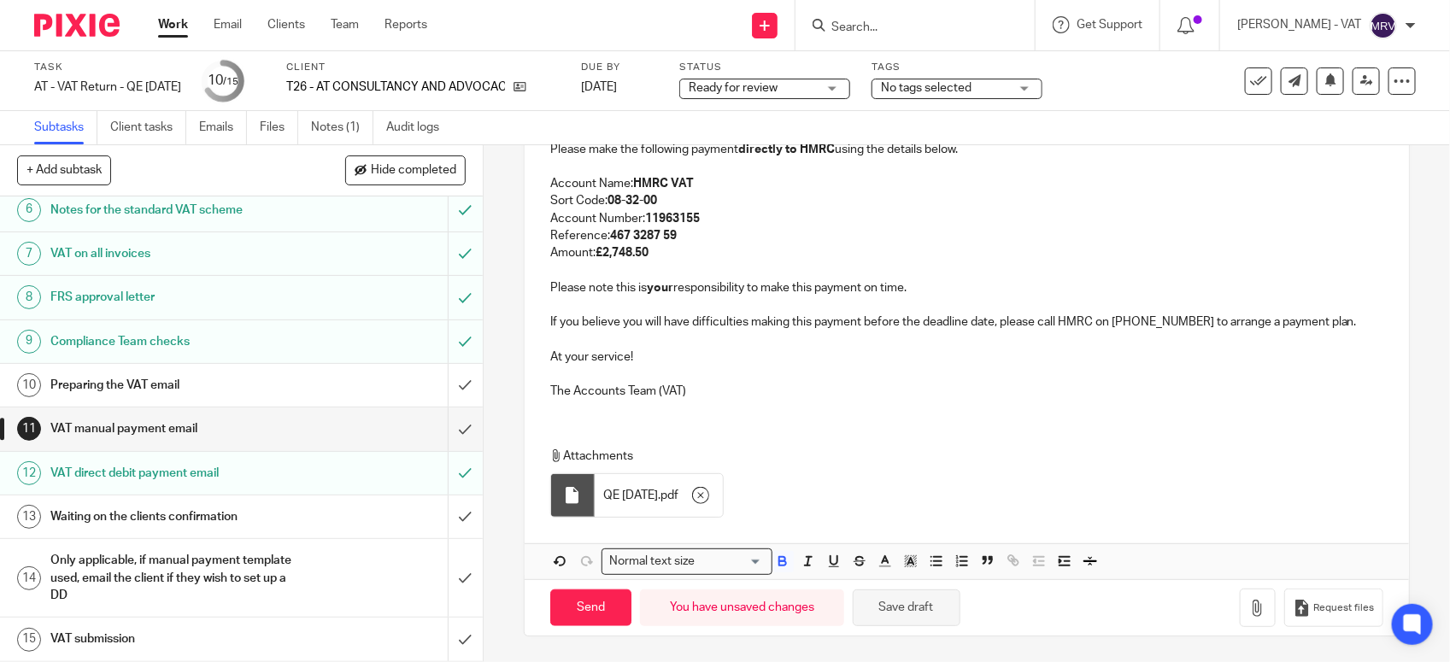
click at [920, 620] on button "Save draft" at bounding box center [907, 608] width 108 height 37
click at [692, 398] on p "The Accounts Team (VAT)" at bounding box center [966, 391] width 833 height 17
click at [586, 613] on input "Send" at bounding box center [590, 608] width 81 height 37
type input "Sent"
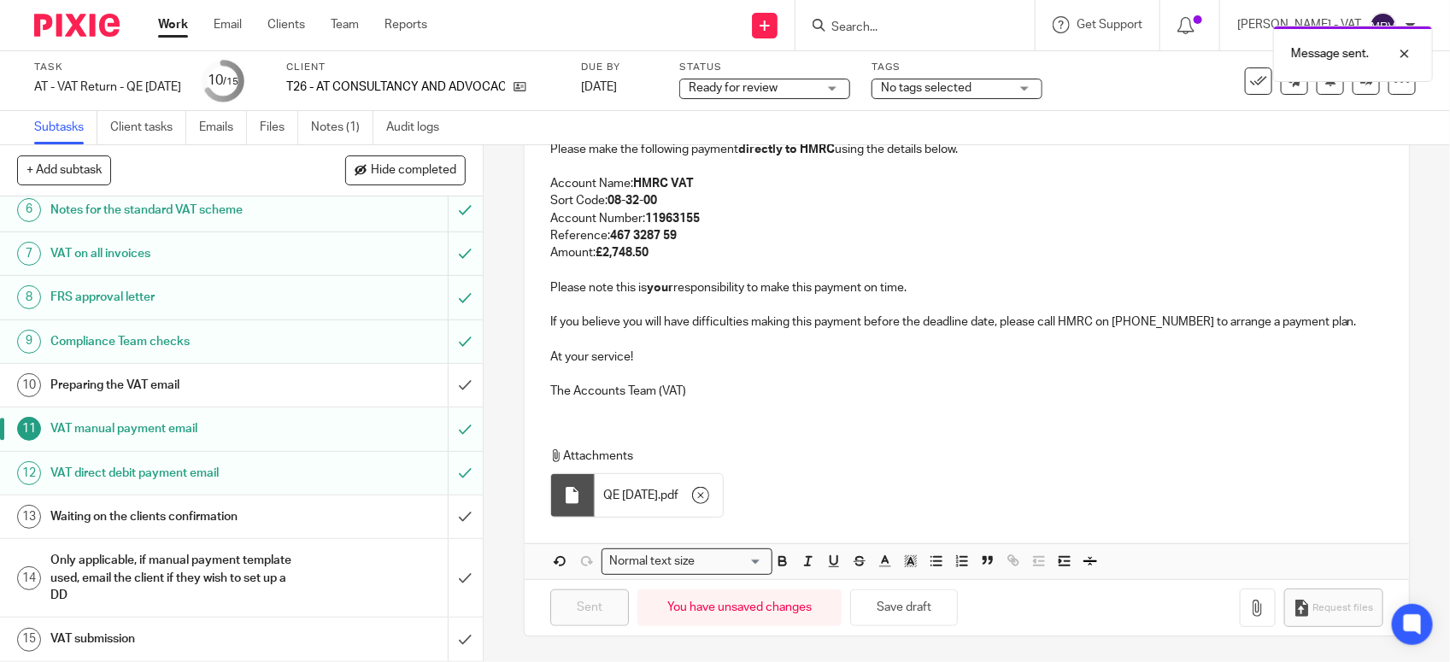
click at [222, 386] on h1 "Preparing the VAT email" at bounding box center [177, 386] width 254 height 26
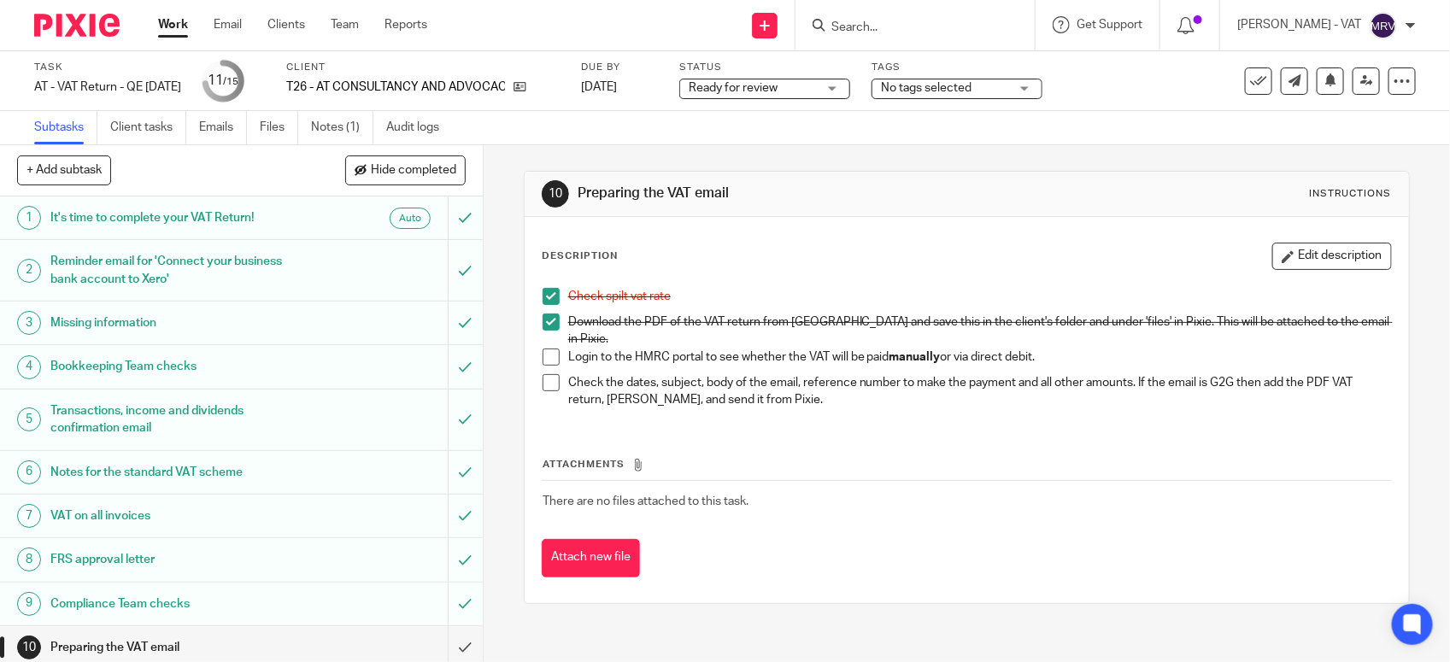
click at [543, 349] on span at bounding box center [551, 357] width 17 height 17
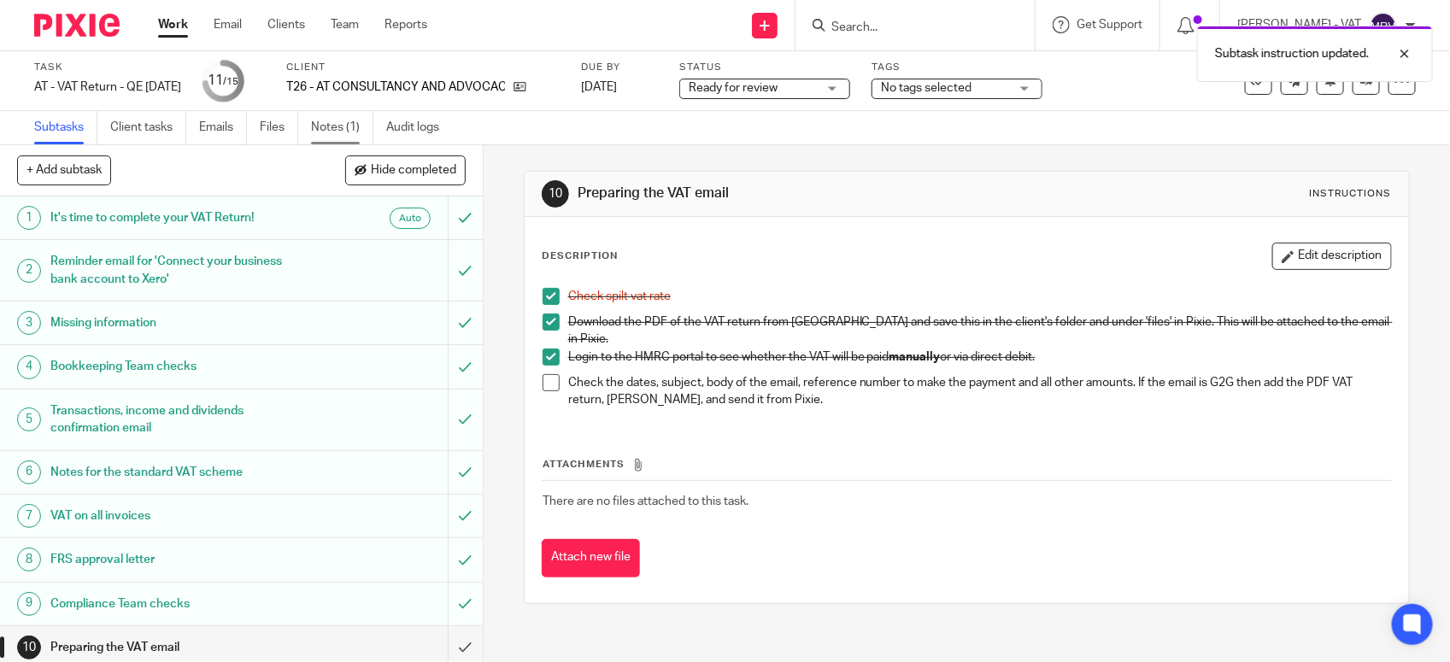
click at [344, 131] on link "Notes (1)" at bounding box center [342, 127] width 62 height 33
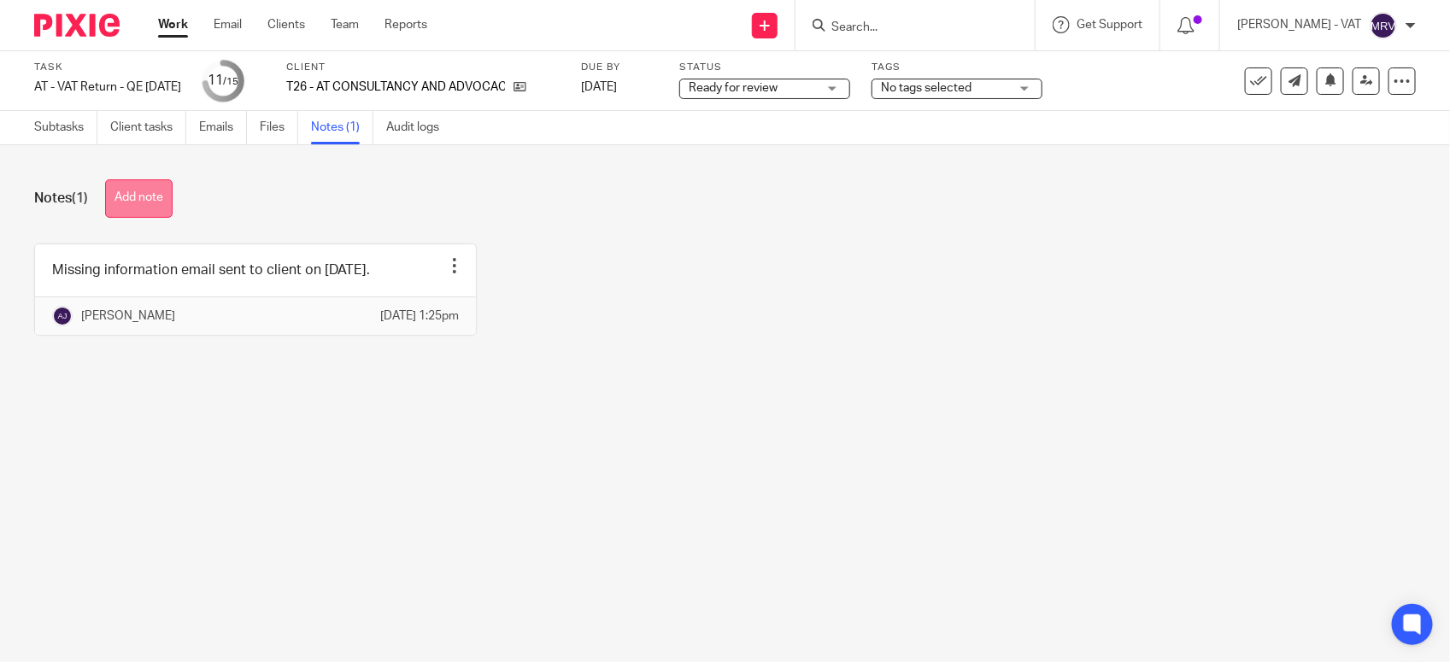
click at [131, 207] on button "Add note" at bounding box center [138, 198] width 67 height 38
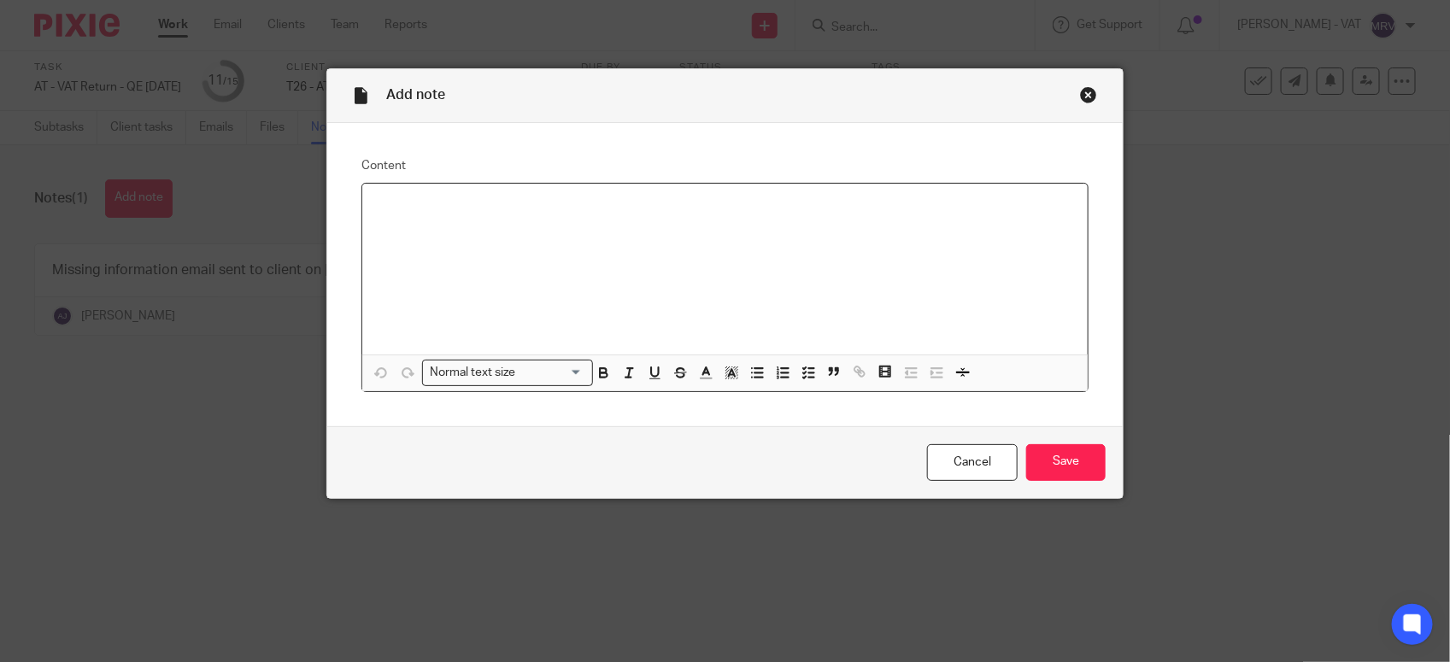
click at [450, 245] on div at bounding box center [724, 269] width 725 height 171
click at [1058, 461] on input "Save" at bounding box center [1065, 462] width 79 height 37
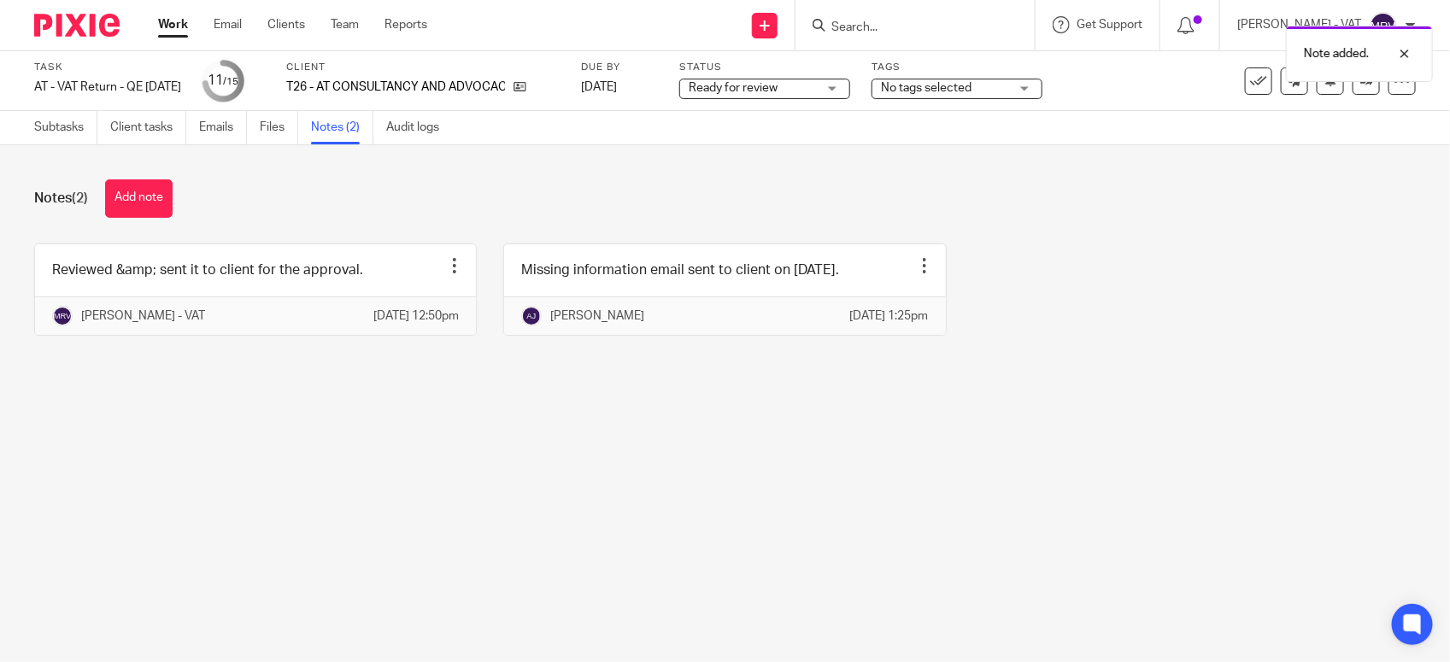
click at [1044, 464] on main "Task AT - VAT Return - QE [DATE] Save AT - VAT Return - QE [DATE] 11 /15 Client…" at bounding box center [725, 331] width 1450 height 662
click at [44, 120] on link "Subtasks" at bounding box center [65, 127] width 63 height 33
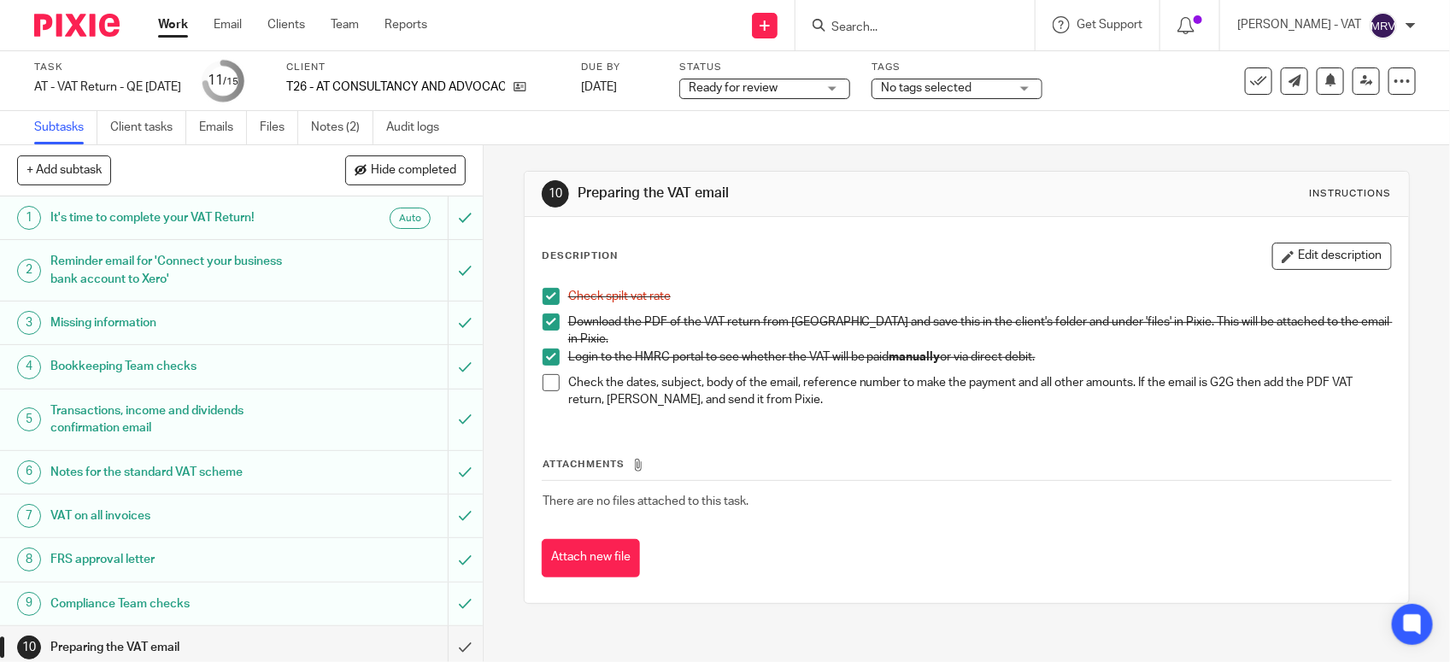
click at [543, 374] on span at bounding box center [551, 382] width 17 height 17
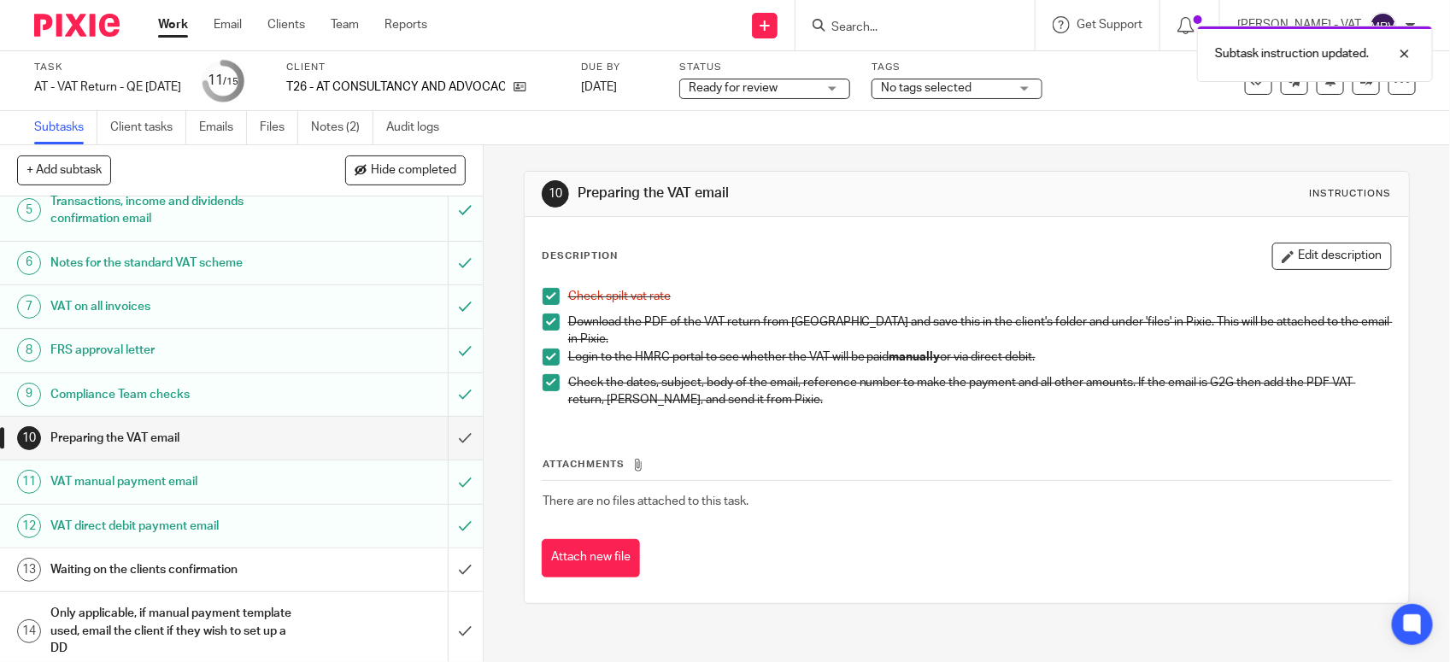
scroll to position [214, 0]
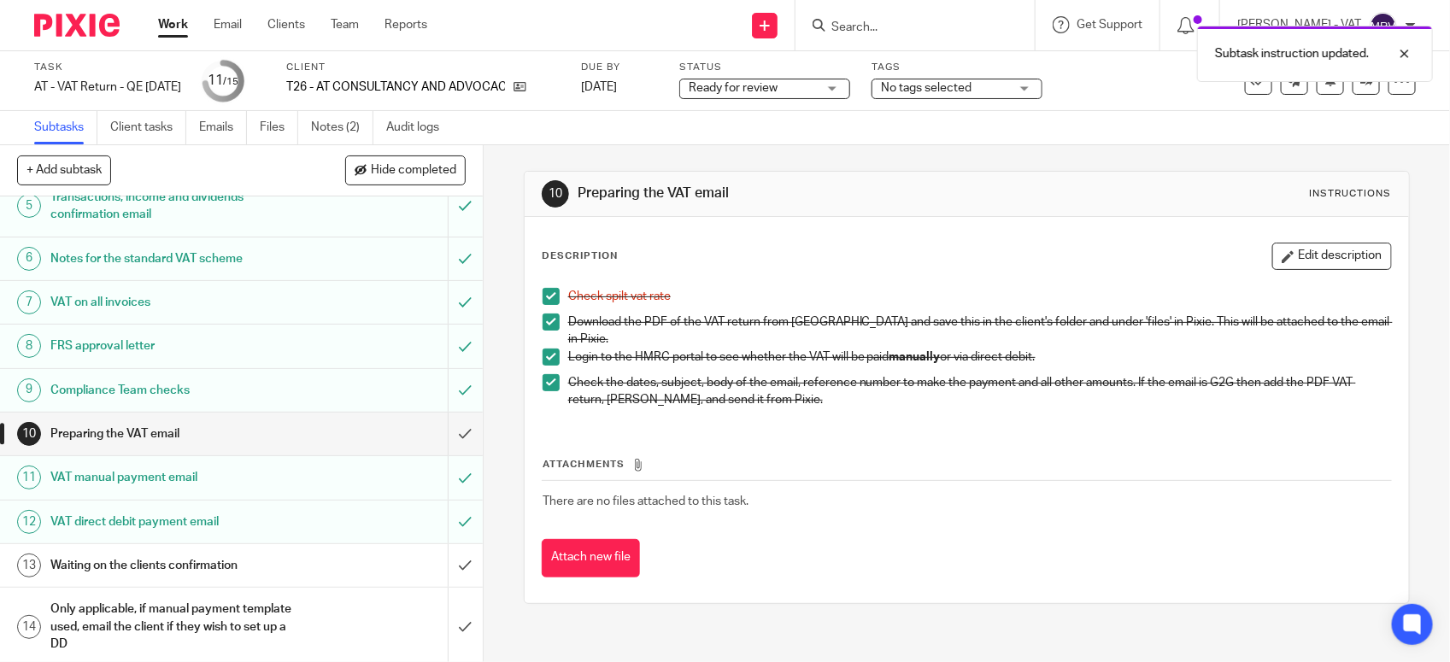
click at [817, 92] on span "Ready for review" at bounding box center [753, 88] width 128 height 18
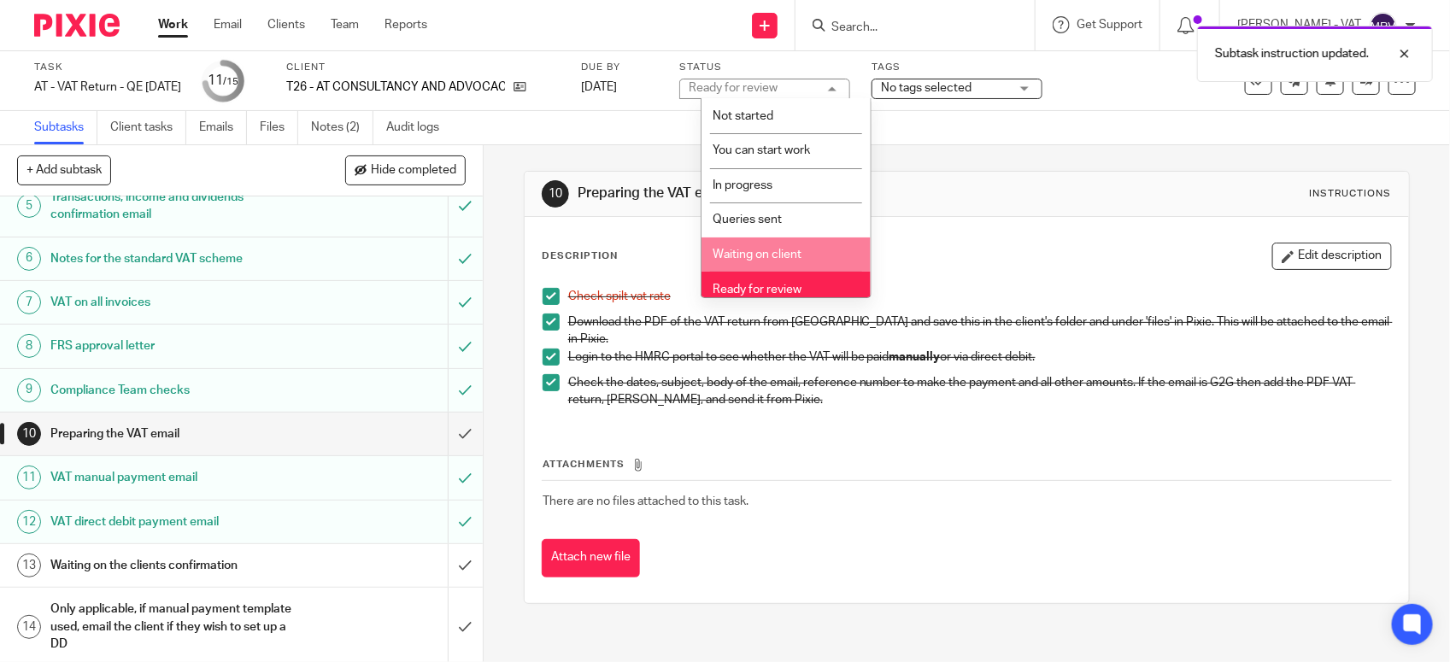
scroll to position [77, 0]
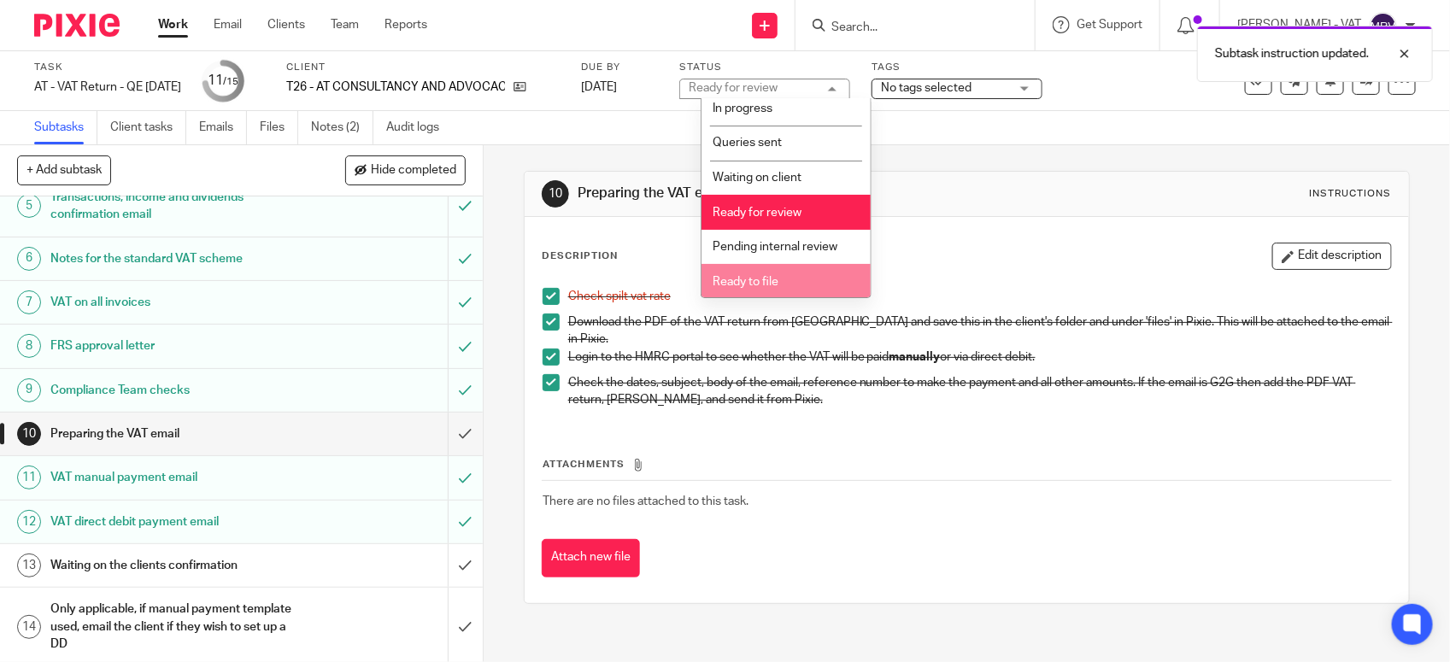
click at [821, 279] on li "Ready to file" at bounding box center [785, 281] width 169 height 35
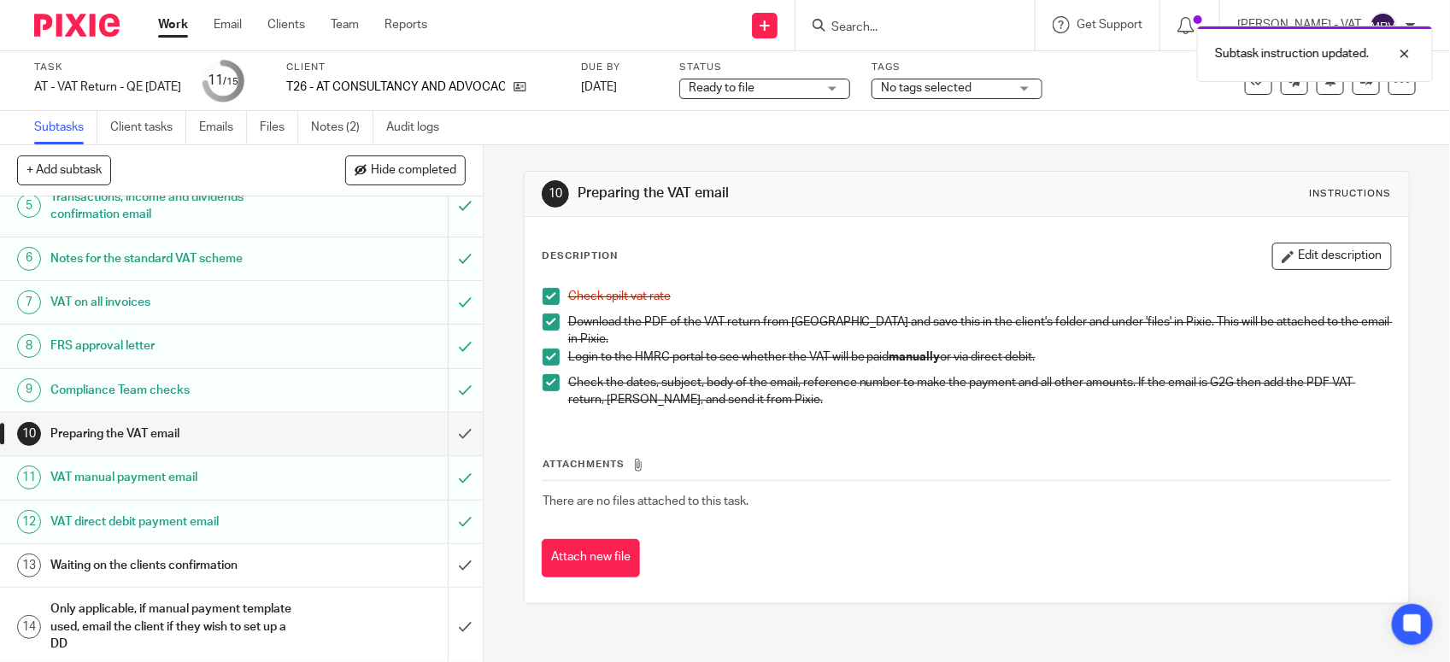
click at [978, 297] on p "Check spilt vat rate" at bounding box center [979, 296] width 823 height 17
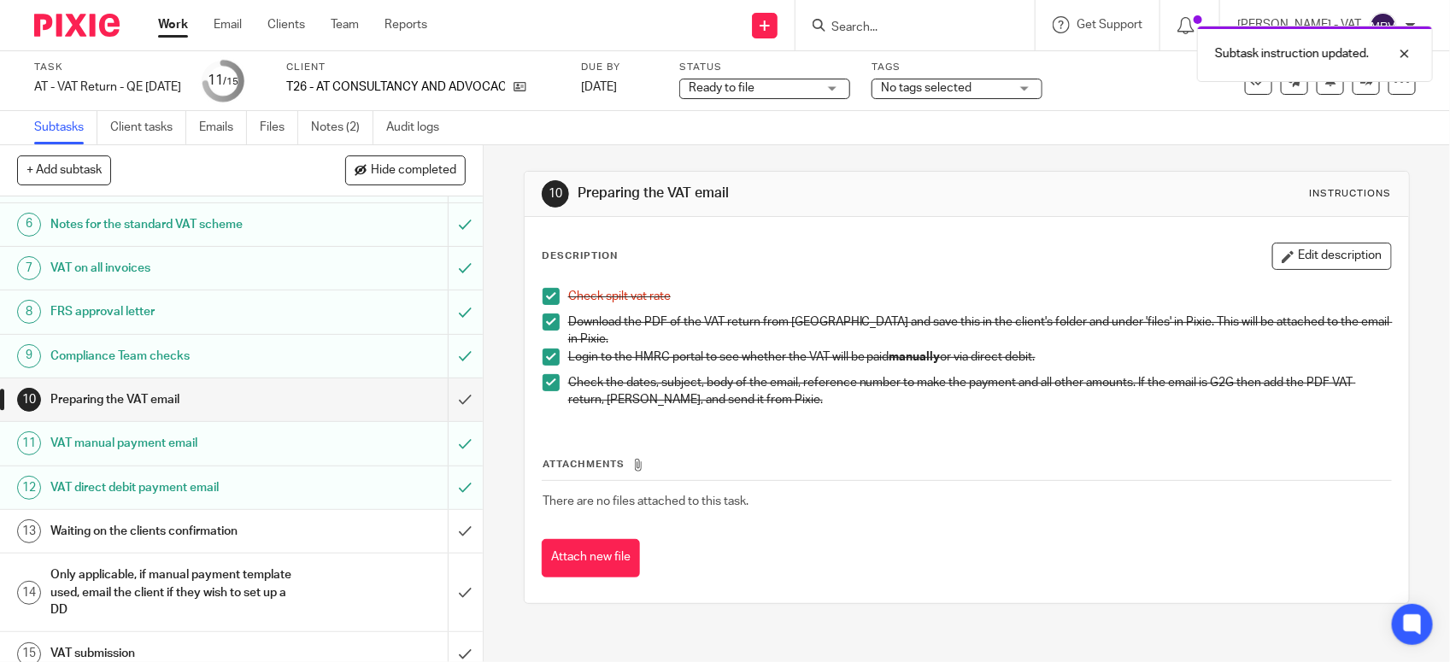
scroll to position [266, 0]
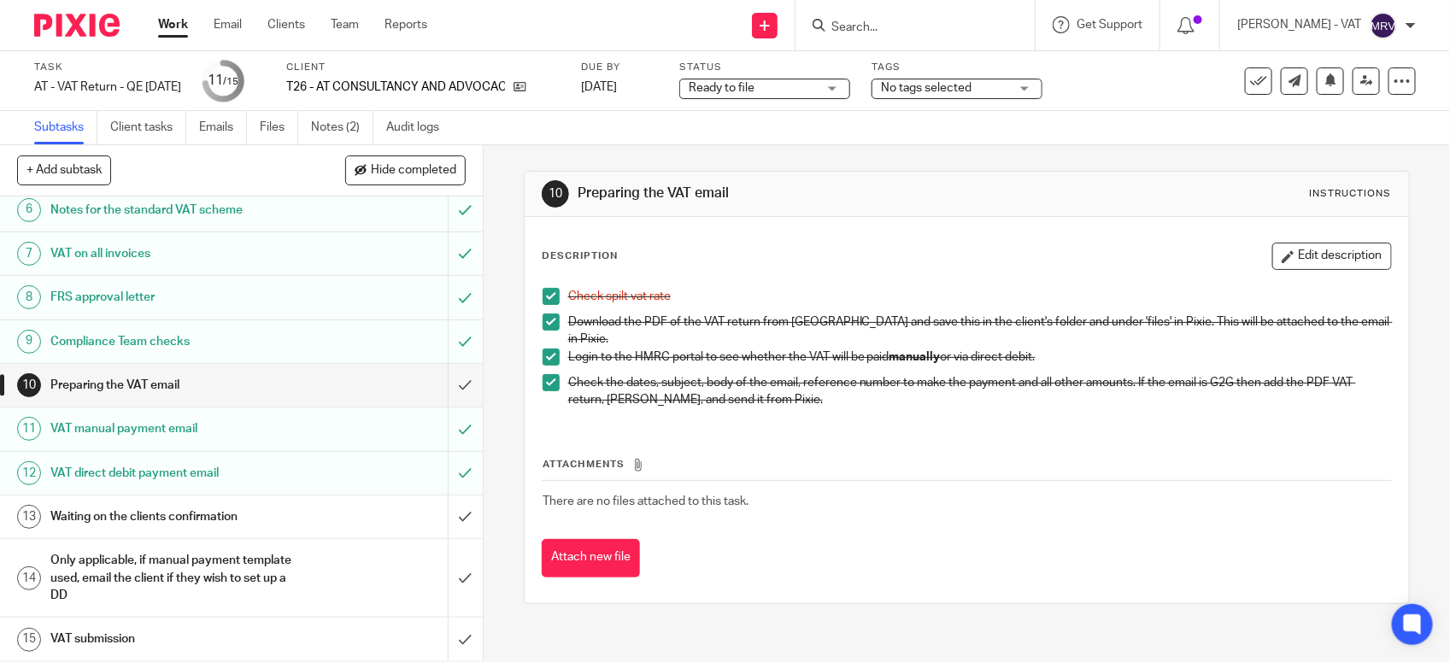
click at [719, 267] on div "Description Edit description" at bounding box center [967, 256] width 850 height 27
click at [450, 384] on input "submit" at bounding box center [241, 385] width 483 height 43
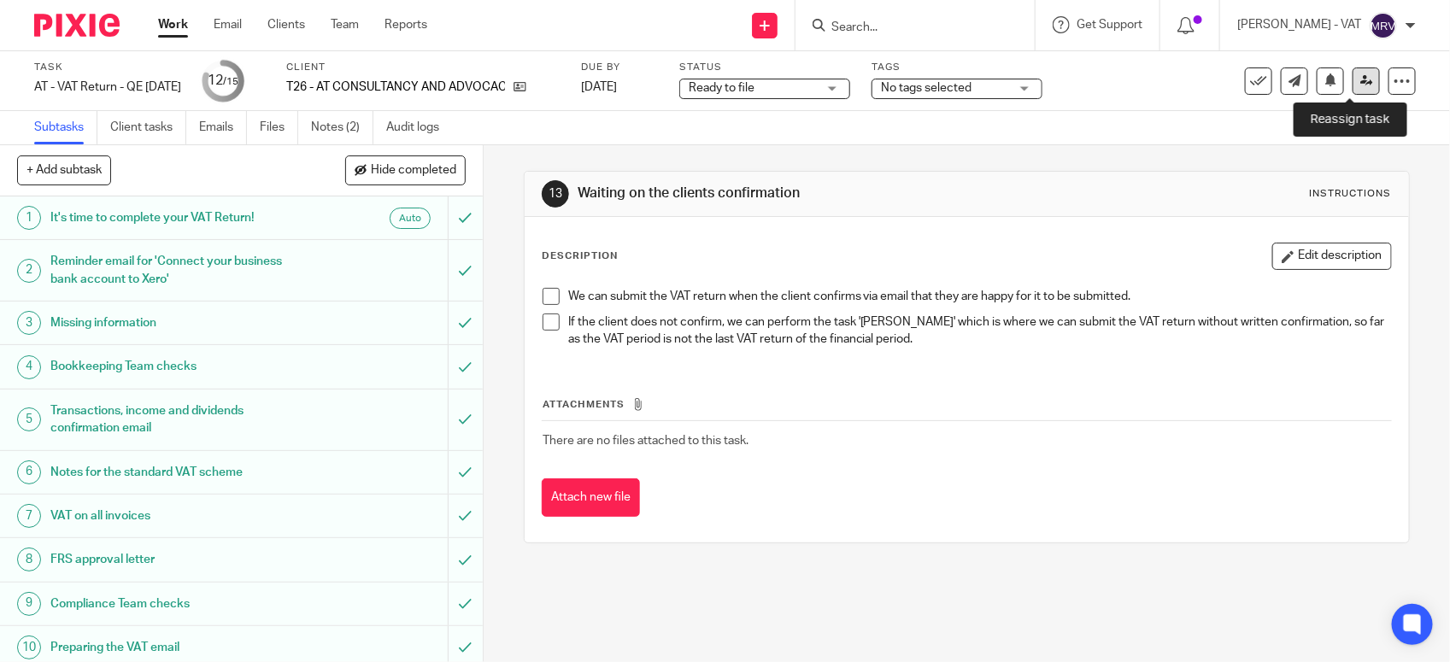
click at [1360, 86] on icon at bounding box center [1366, 80] width 13 height 13
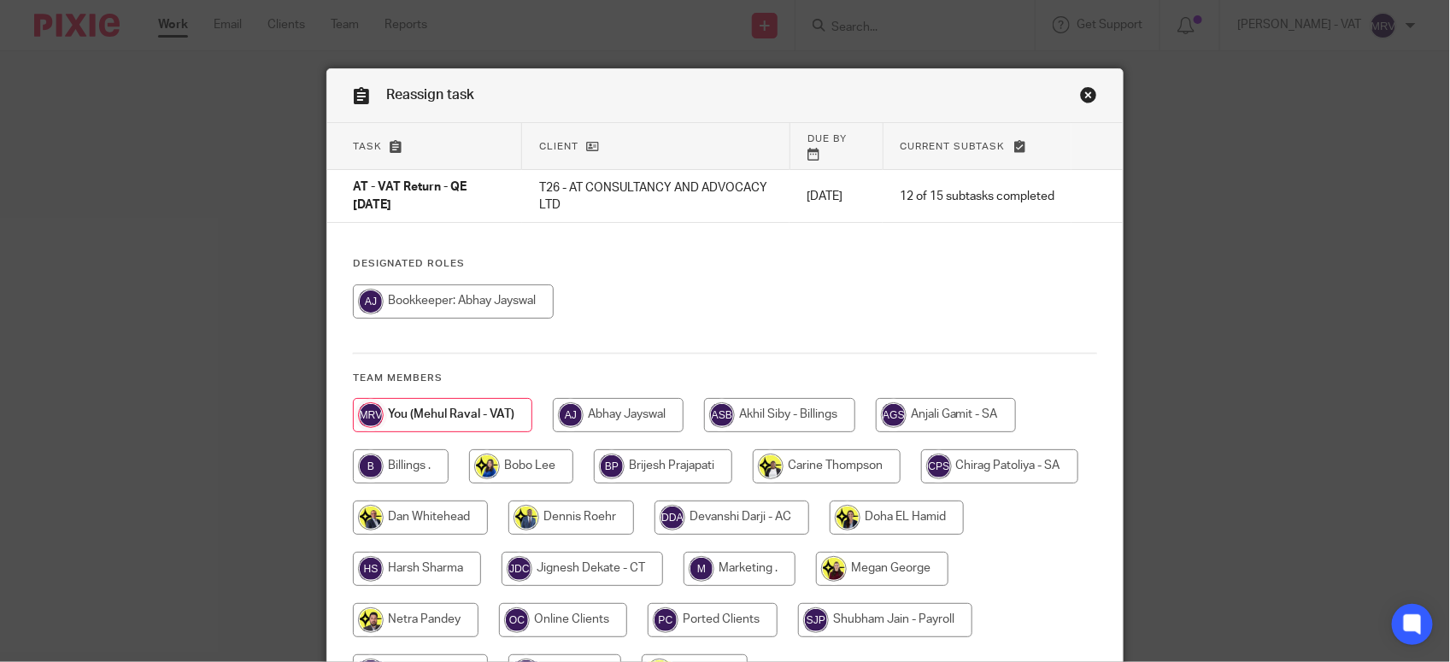
click at [1080, 91] on link "Close this dialog window" at bounding box center [1088, 97] width 17 height 23
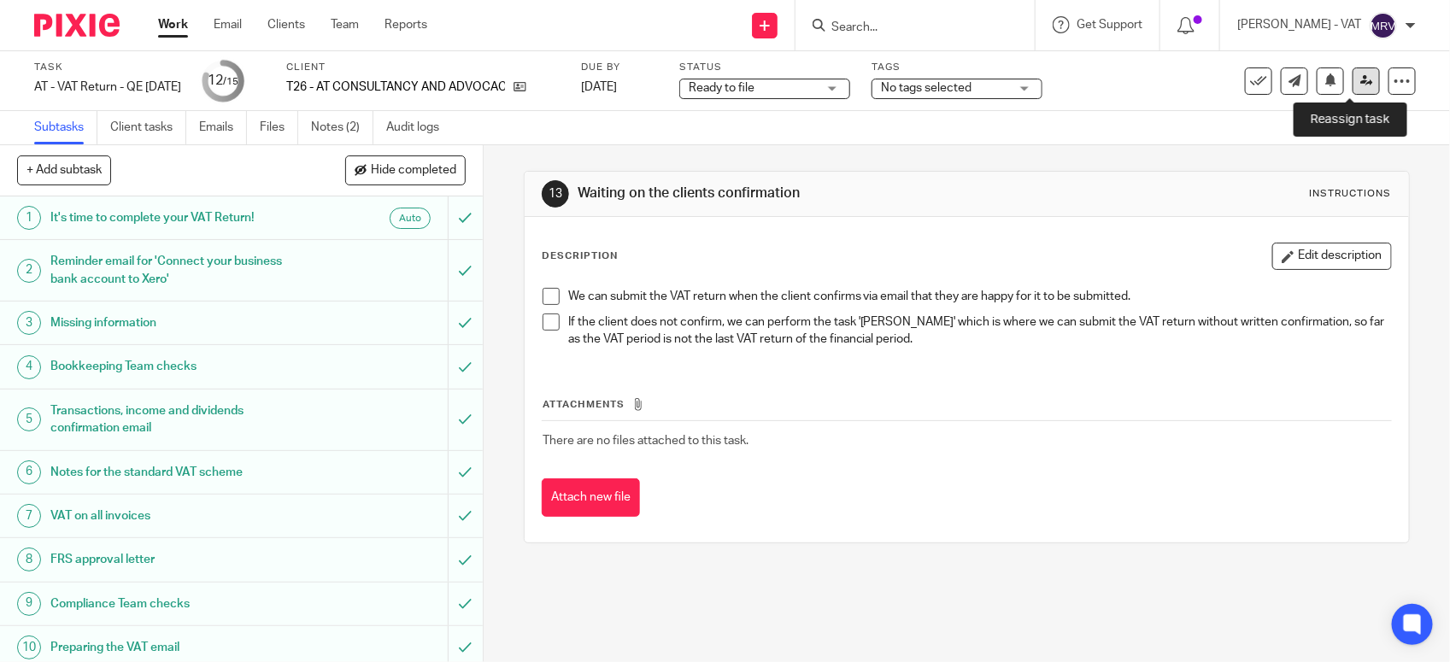
click at [1352, 88] on link at bounding box center [1365, 80] width 27 height 27
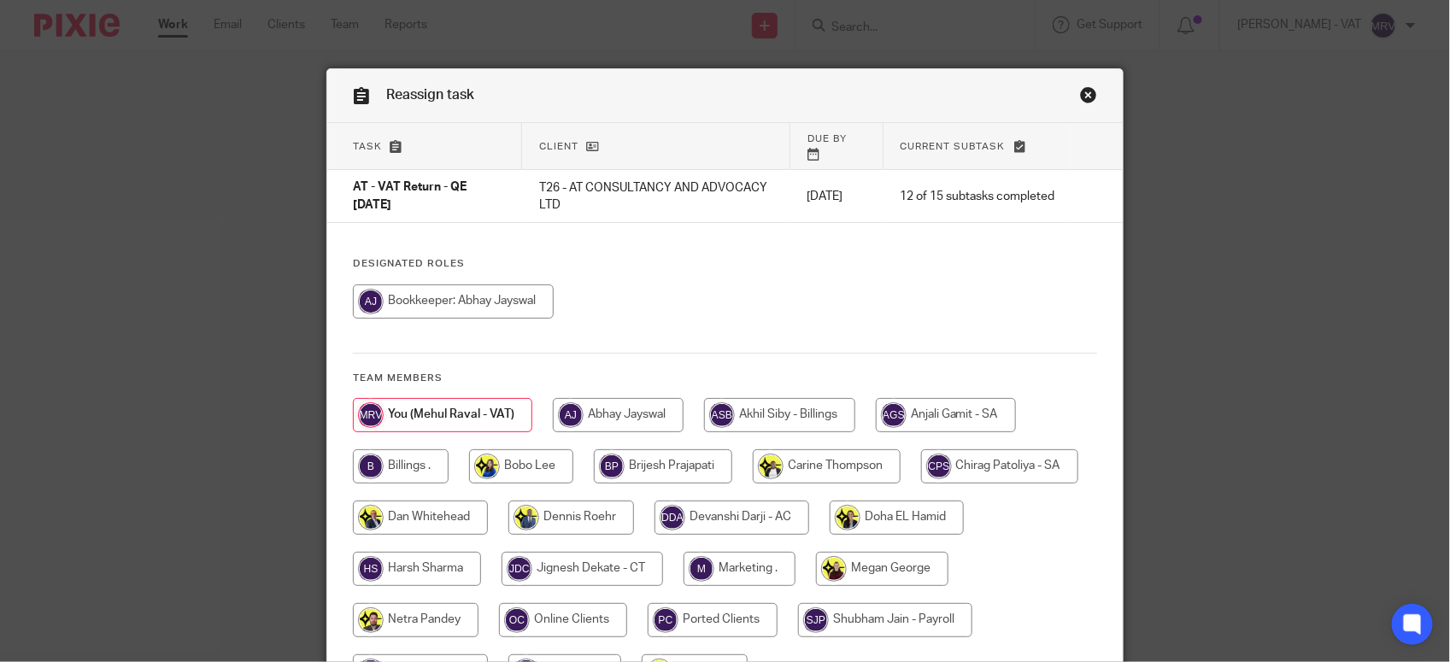
click at [823, 300] on div at bounding box center [725, 310] width 744 height 51
click at [363, 457] on input "radio" at bounding box center [401, 466] width 96 height 34
radio input "true"
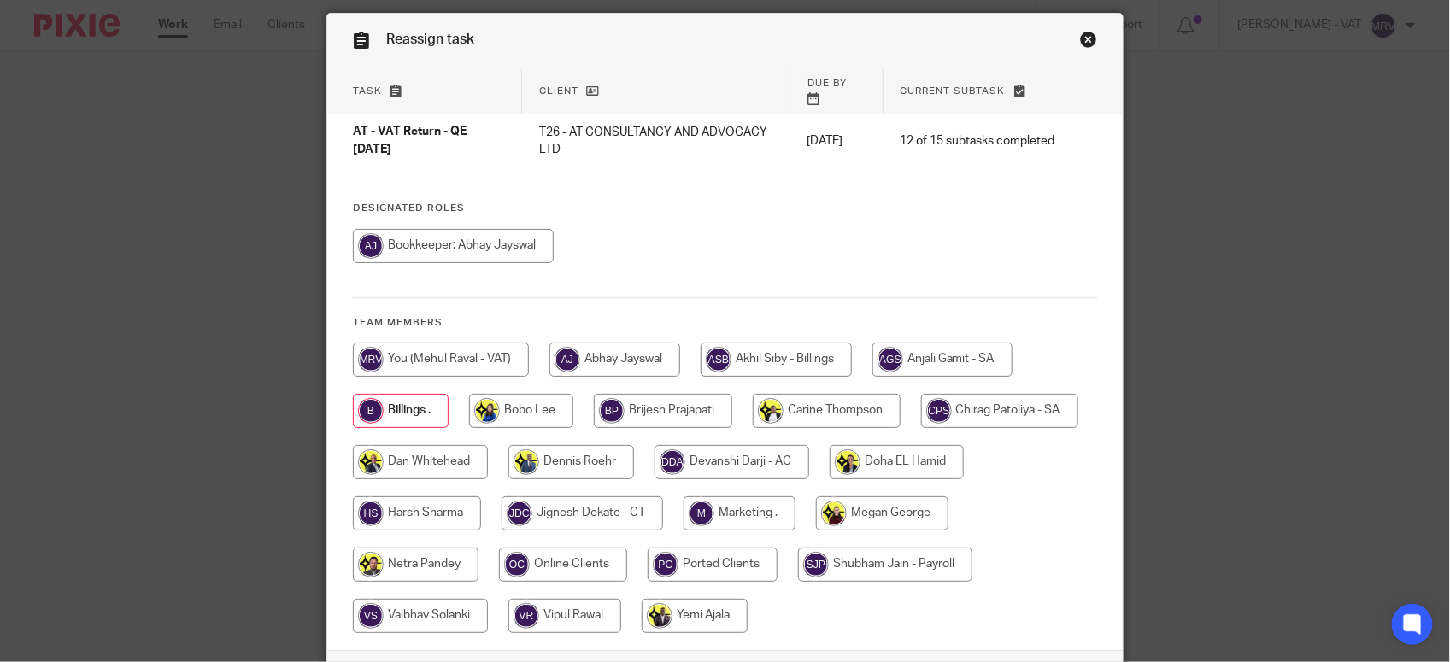
scroll to position [107, 0]
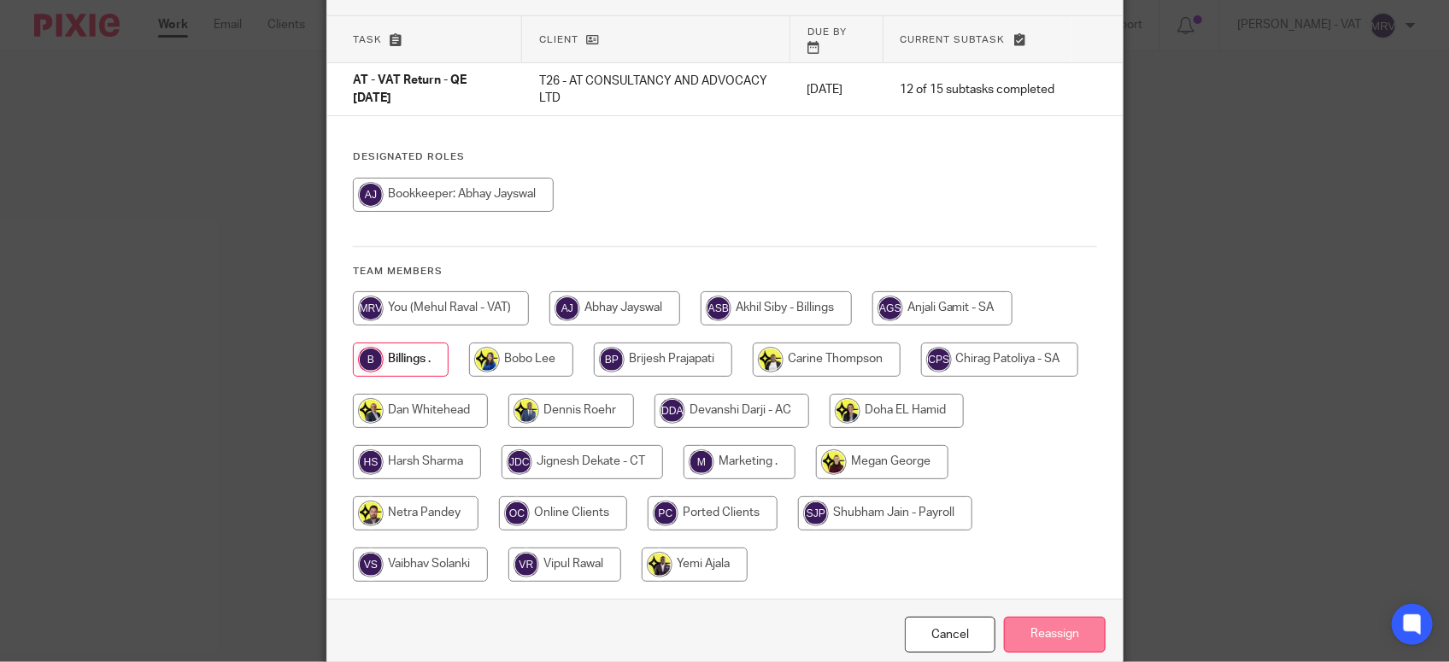
click at [1065, 618] on input "Reassign" at bounding box center [1055, 635] width 102 height 37
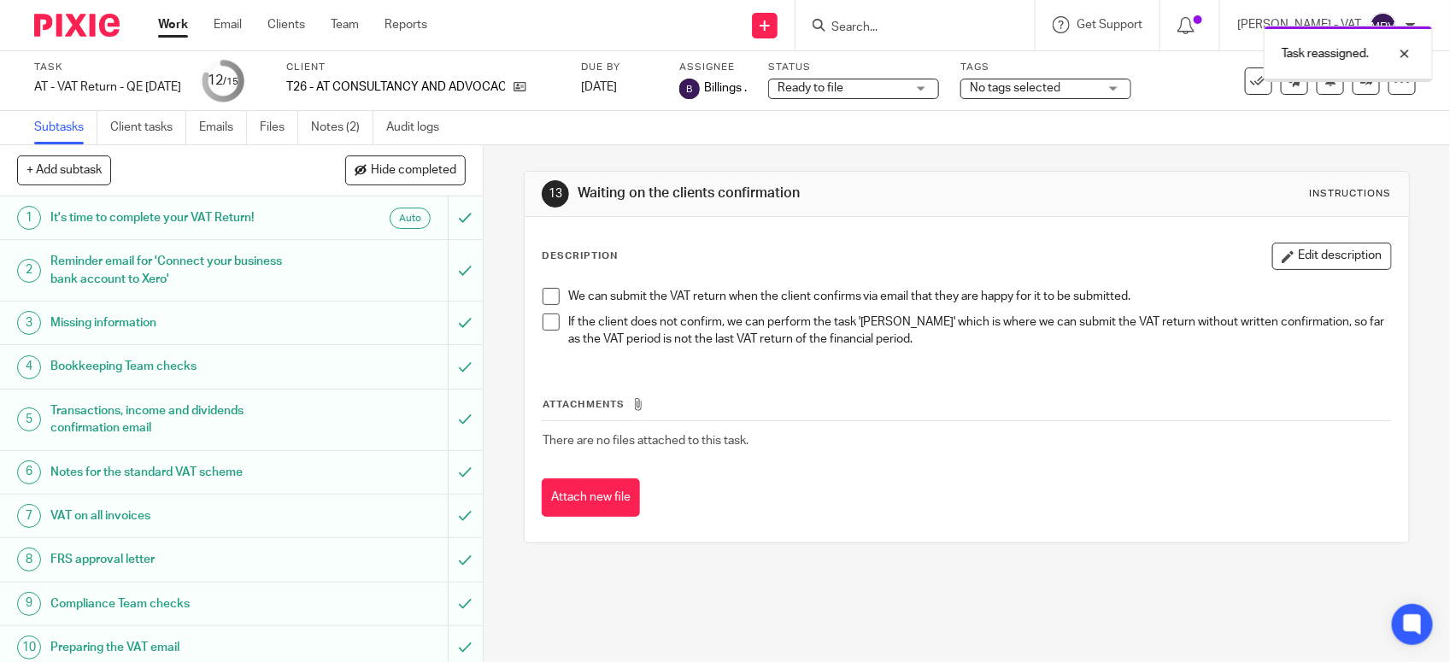
drag, startPoint x: 0, startPoint y: 0, endPoint x: 844, endPoint y: 365, distance: 919.6
click at [844, 365] on div "Attachments There are no files attached to this task. Attach new file" at bounding box center [967, 439] width 850 height 155
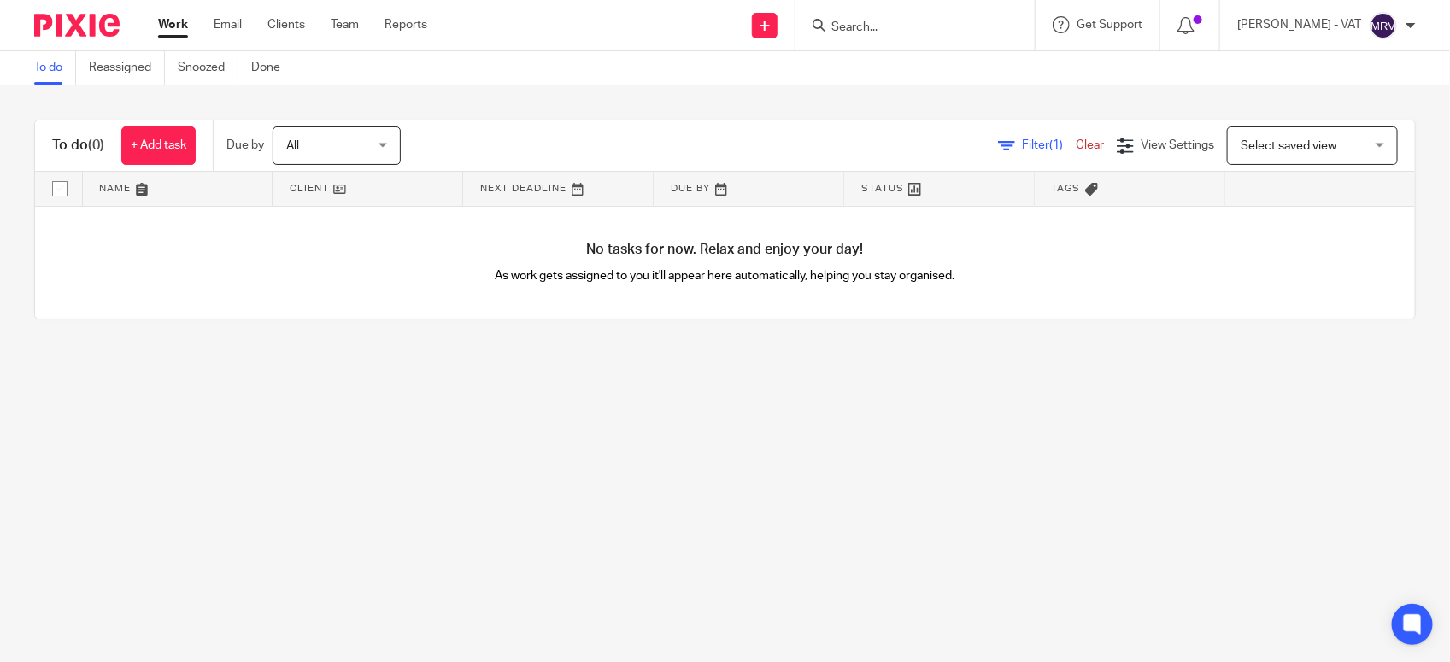
click at [381, 356] on main "To do Reassigned Snoozed Done To do (0) + Add task Due by All All Today Tomorro…" at bounding box center [725, 331] width 1450 height 662
click at [48, 81] on link "To do" at bounding box center [55, 67] width 42 height 33
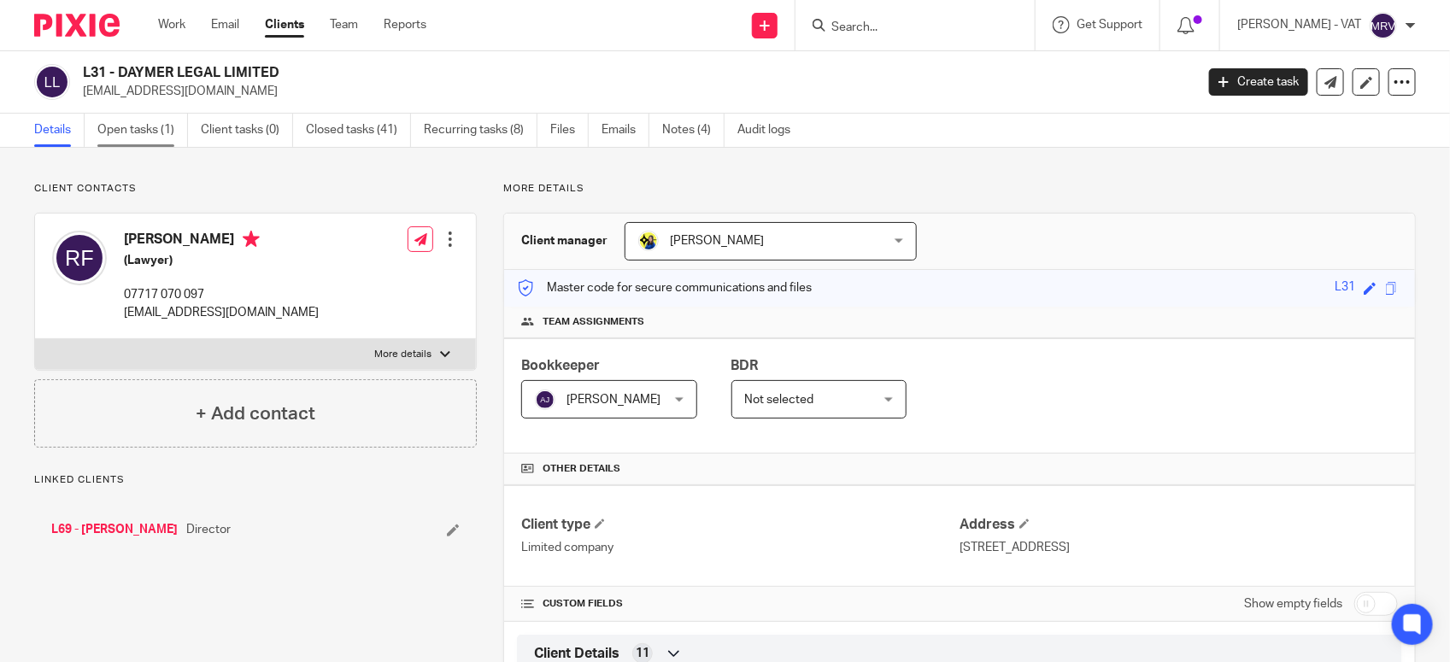
click at [155, 137] on link "Open tasks (1)" at bounding box center [142, 130] width 91 height 33
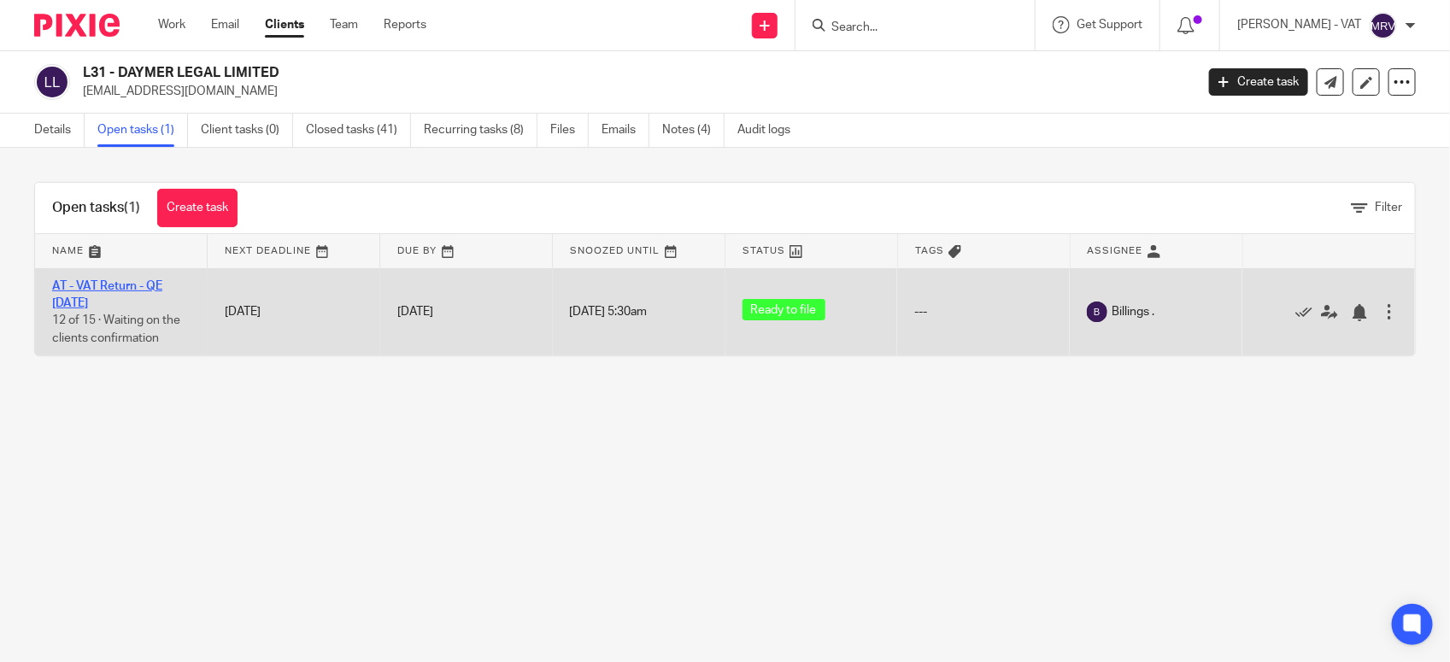
click at [126, 283] on link "AT - VAT Return - QE [DATE]" at bounding box center [107, 294] width 110 height 29
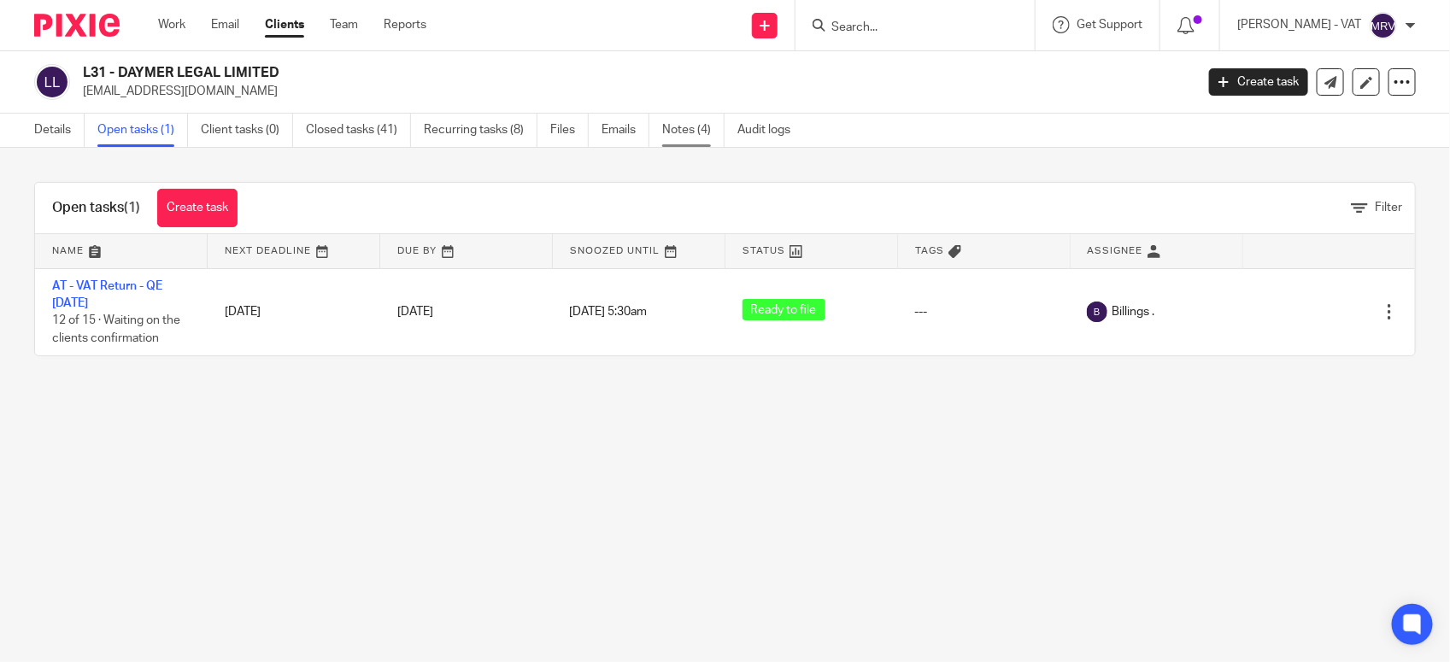
click at [686, 130] on link "Notes (4)" at bounding box center [693, 130] width 62 height 33
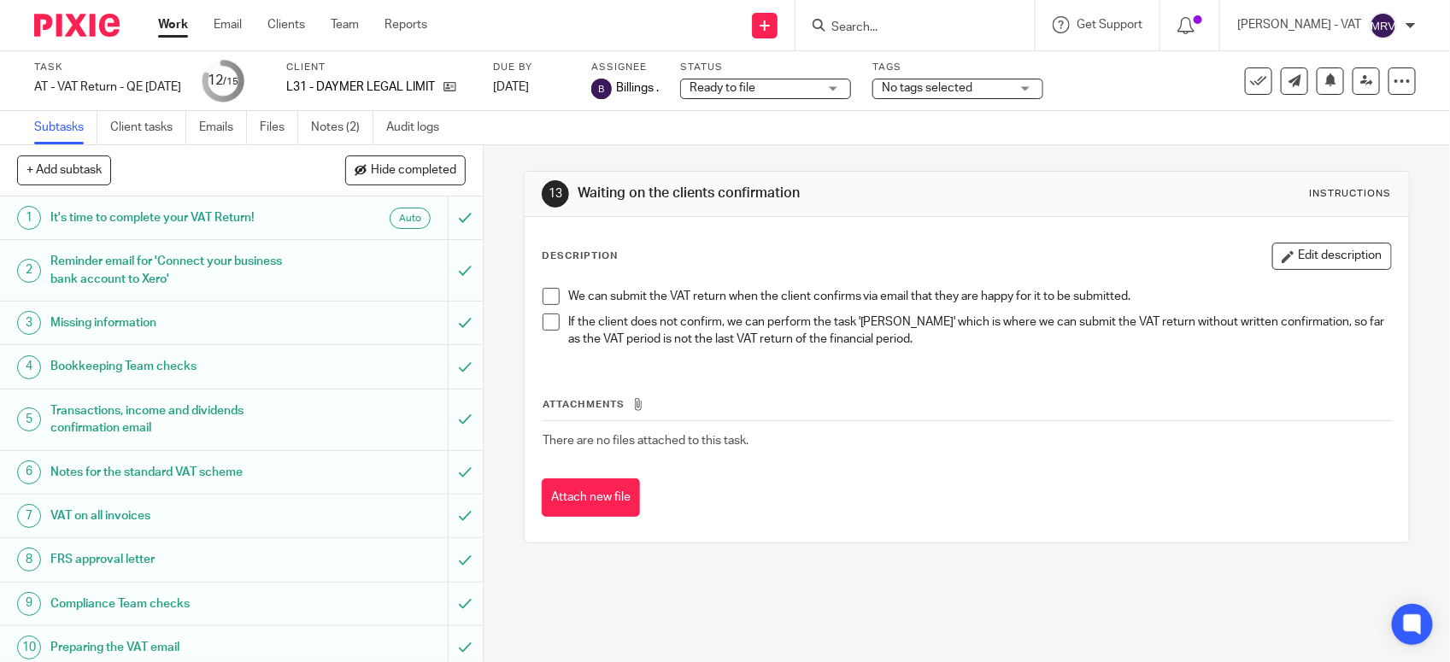
click at [992, 236] on div "Description Edit description We can submit the VAT return when the client confi…" at bounding box center [967, 380] width 884 height 326
click at [709, 257] on div "Description Edit description" at bounding box center [967, 256] width 850 height 27
click at [549, 291] on span at bounding box center [551, 296] width 17 height 17
click at [543, 302] on span at bounding box center [551, 296] width 17 height 17
click at [543, 331] on li "If the client does not confirm, we can perform the task 'Eddie Murphy' which is…" at bounding box center [967, 331] width 848 height 35
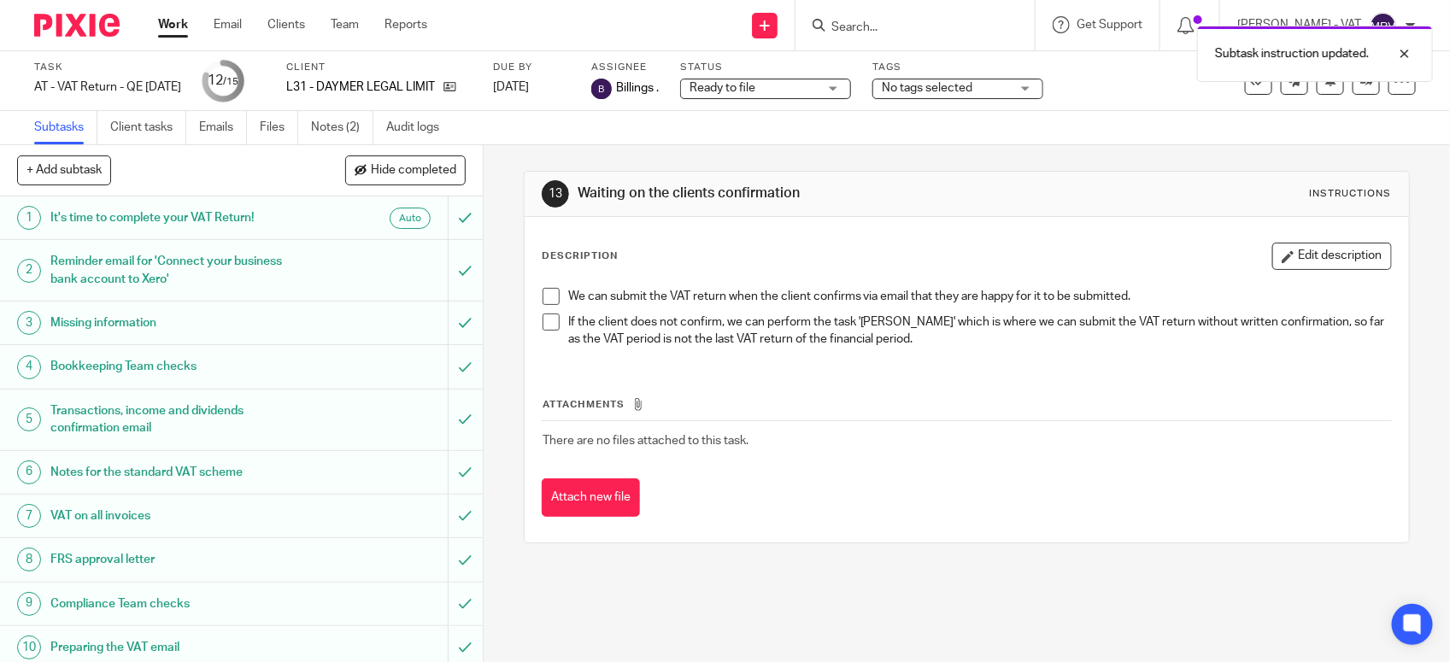
click at [543, 326] on span at bounding box center [551, 322] width 17 height 17
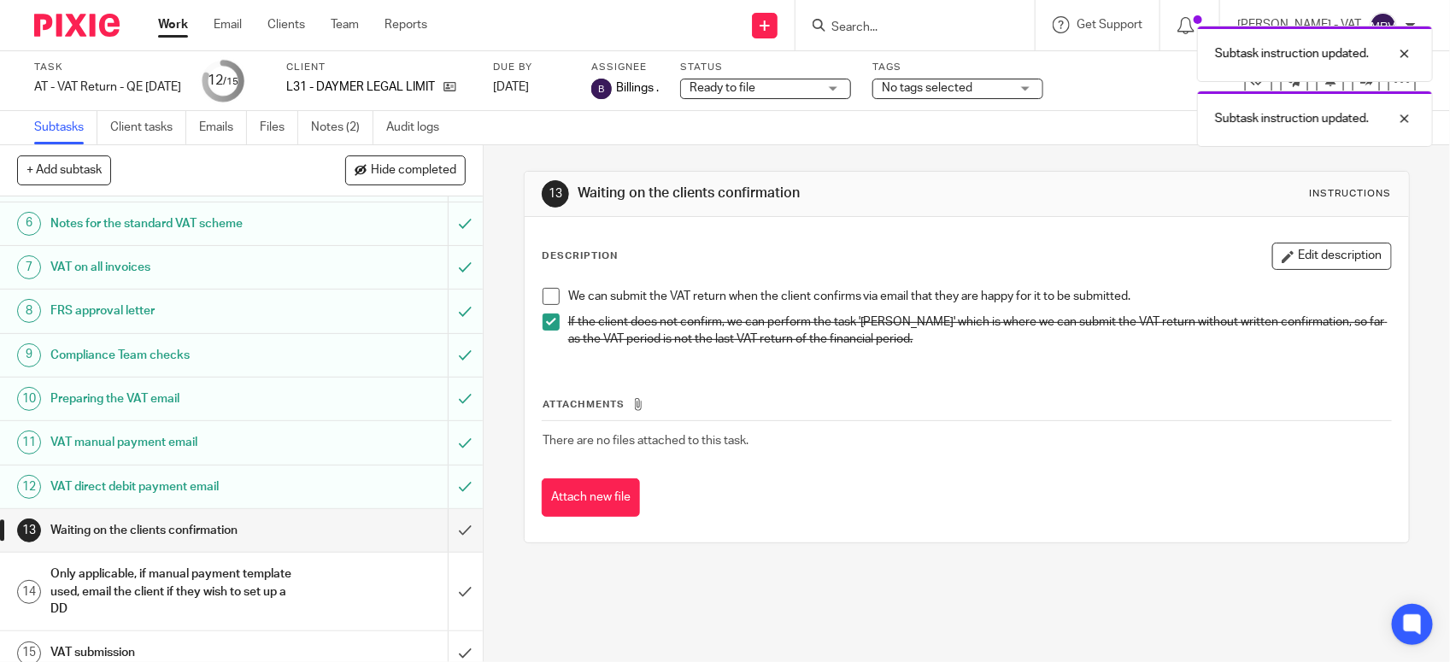
scroll to position [266, 0]
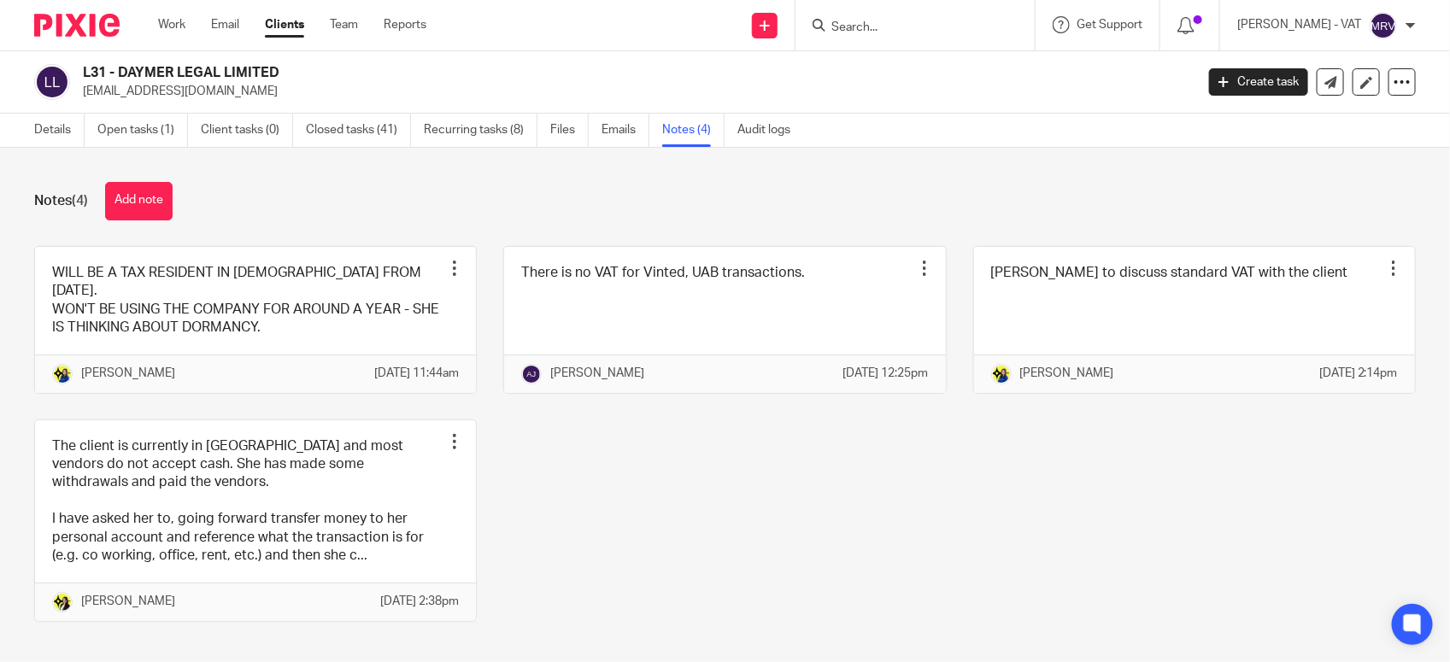
click at [754, 537] on div "WILL BE A TAX RESIDENT IN [DEMOGRAPHIC_DATA] FROM [DATE]. WON'T BE USING THE CO…" at bounding box center [712, 447] width 1408 height 402
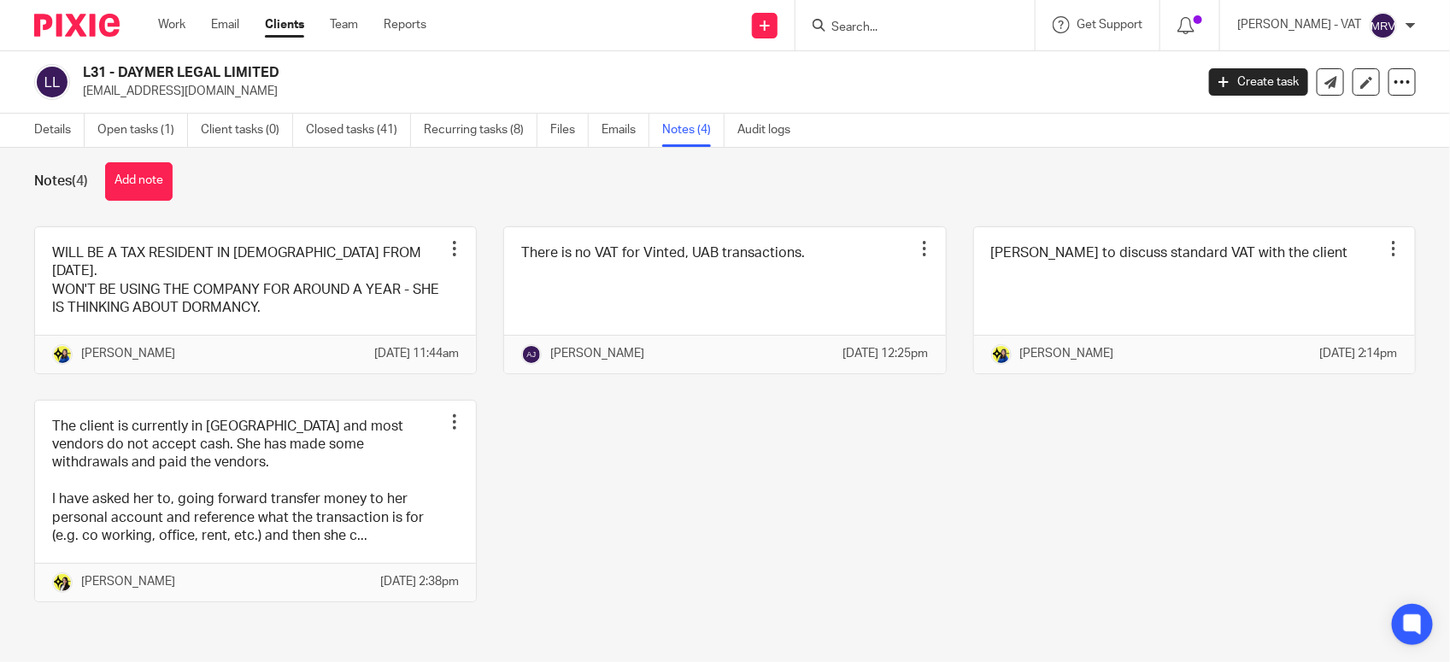
scroll to position [57, 0]
click at [745, 536] on div "WILL BE A TAX RESIDENT IN [DEMOGRAPHIC_DATA] FROM [DATE]. WON'T BE USING THE CO…" at bounding box center [712, 427] width 1408 height 402
click at [632, 459] on div "WILL BE A TAX RESIDENT IN [DEMOGRAPHIC_DATA] FROM [DATE]. WON'T BE USING THE CO…" at bounding box center [712, 427] width 1408 height 402
click at [39, 133] on link "Details" at bounding box center [59, 130] width 50 height 33
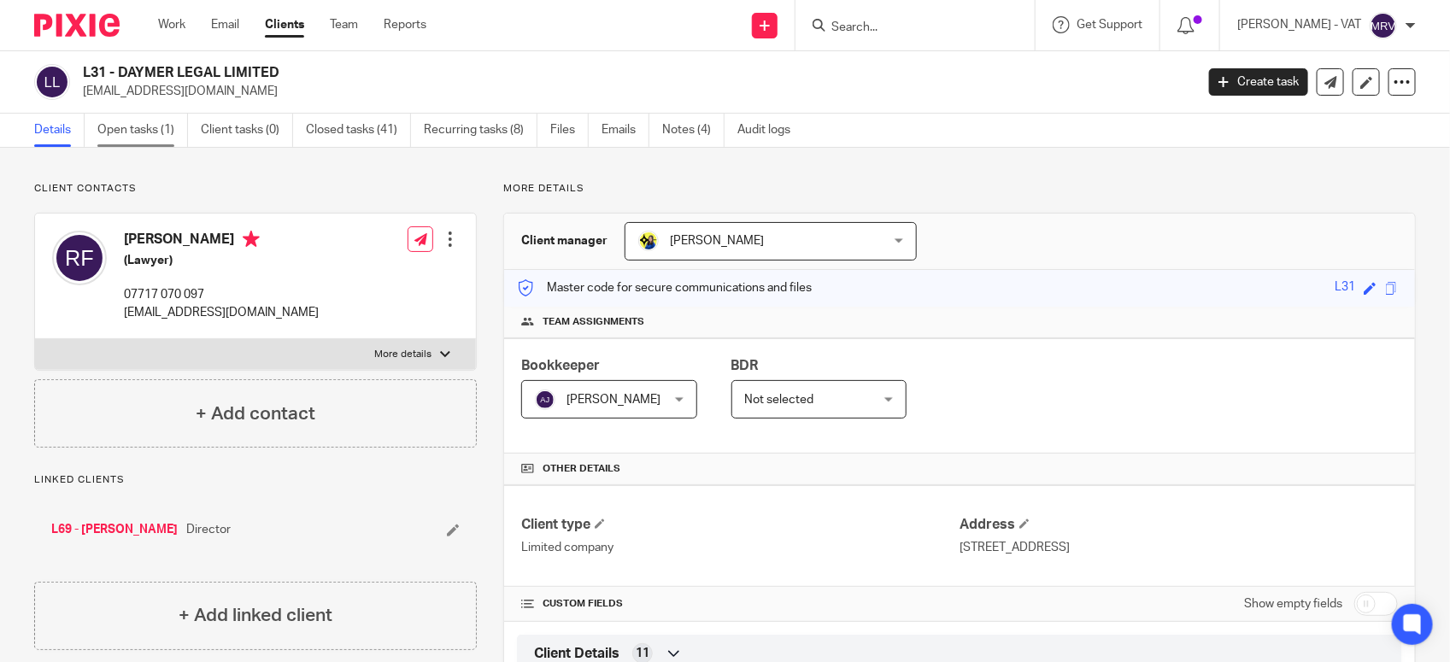
click at [152, 142] on link "Open tasks (1)" at bounding box center [142, 130] width 91 height 33
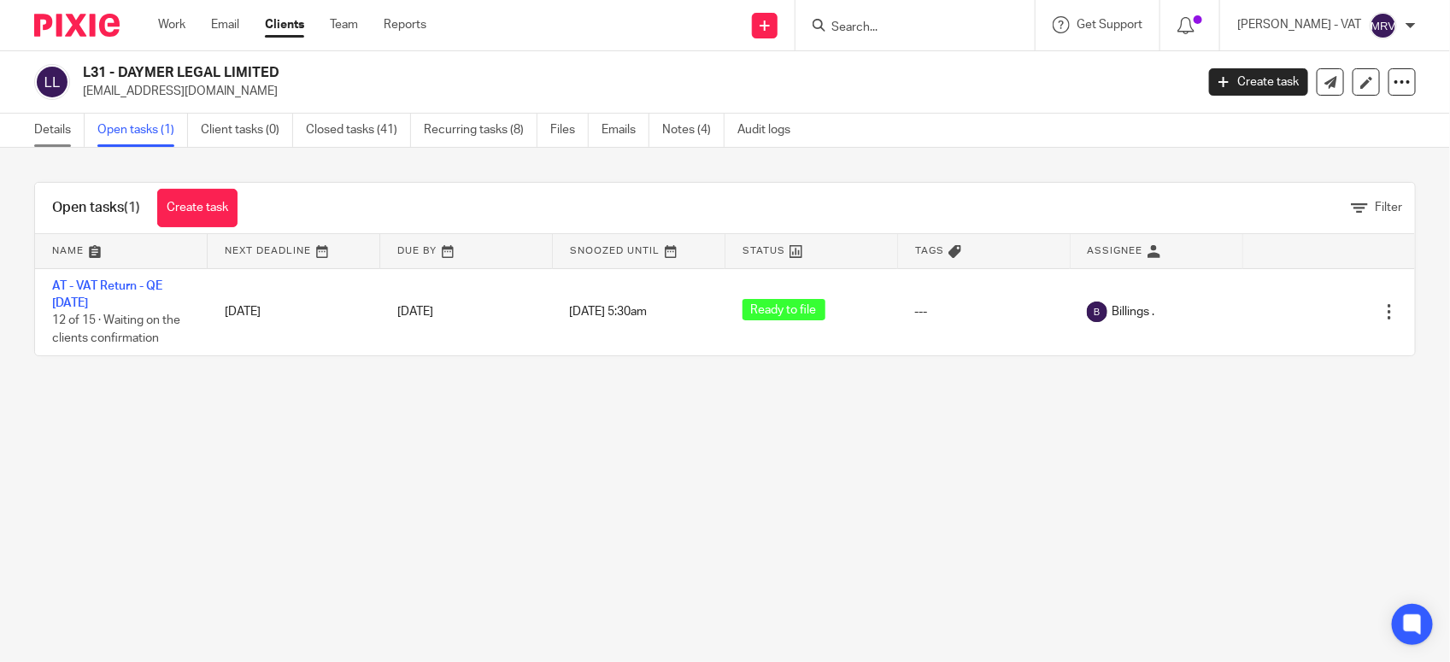
click at [73, 132] on link "Details" at bounding box center [59, 130] width 50 height 33
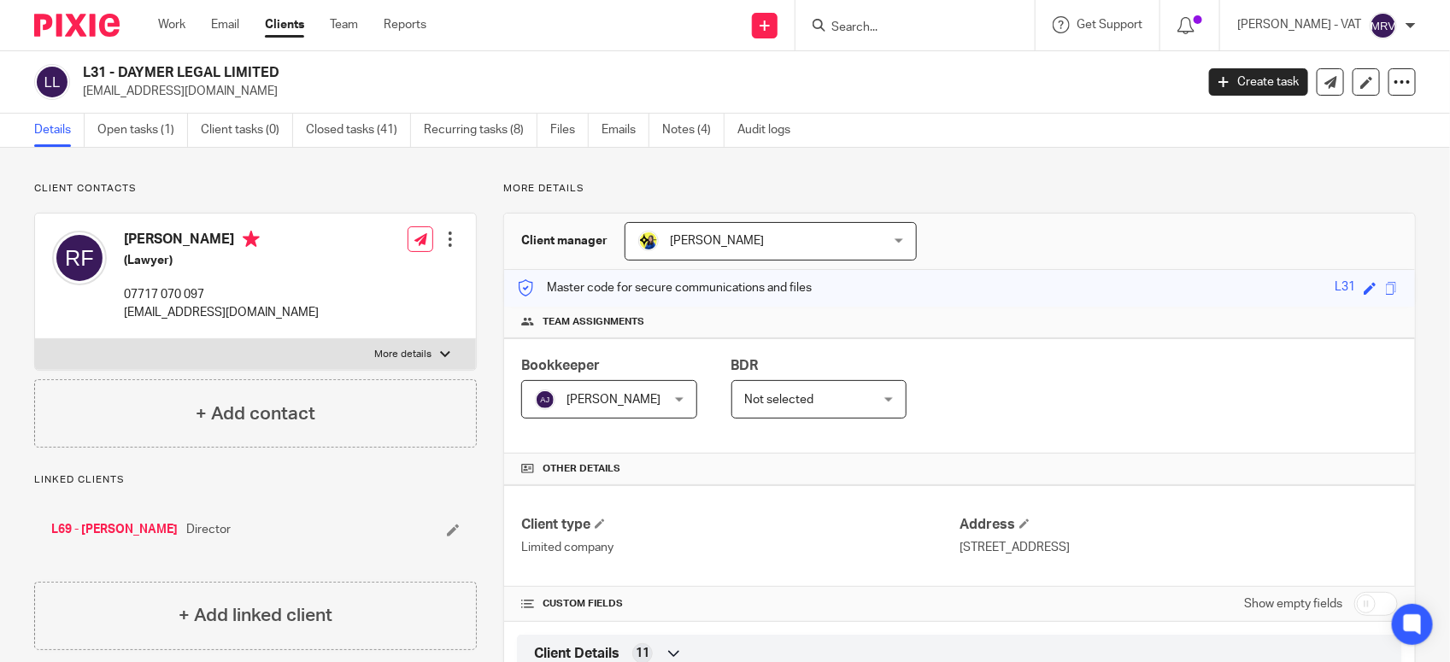
drag, startPoint x: 116, startPoint y: 68, endPoint x: 262, endPoint y: 62, distance: 146.3
click at [262, 62] on div "L31 - DAYMER LEGAL LIMITED [EMAIL_ADDRESS][DOMAIN_NAME] Create task Update from…" at bounding box center [725, 82] width 1450 height 62
drag, startPoint x: 262, startPoint y: 62, endPoint x: 125, endPoint y: 69, distance: 137.8
click at [125, 69] on h2 "L31 - DAYMER LEGAL LIMITED" at bounding box center [523, 73] width 880 height 18
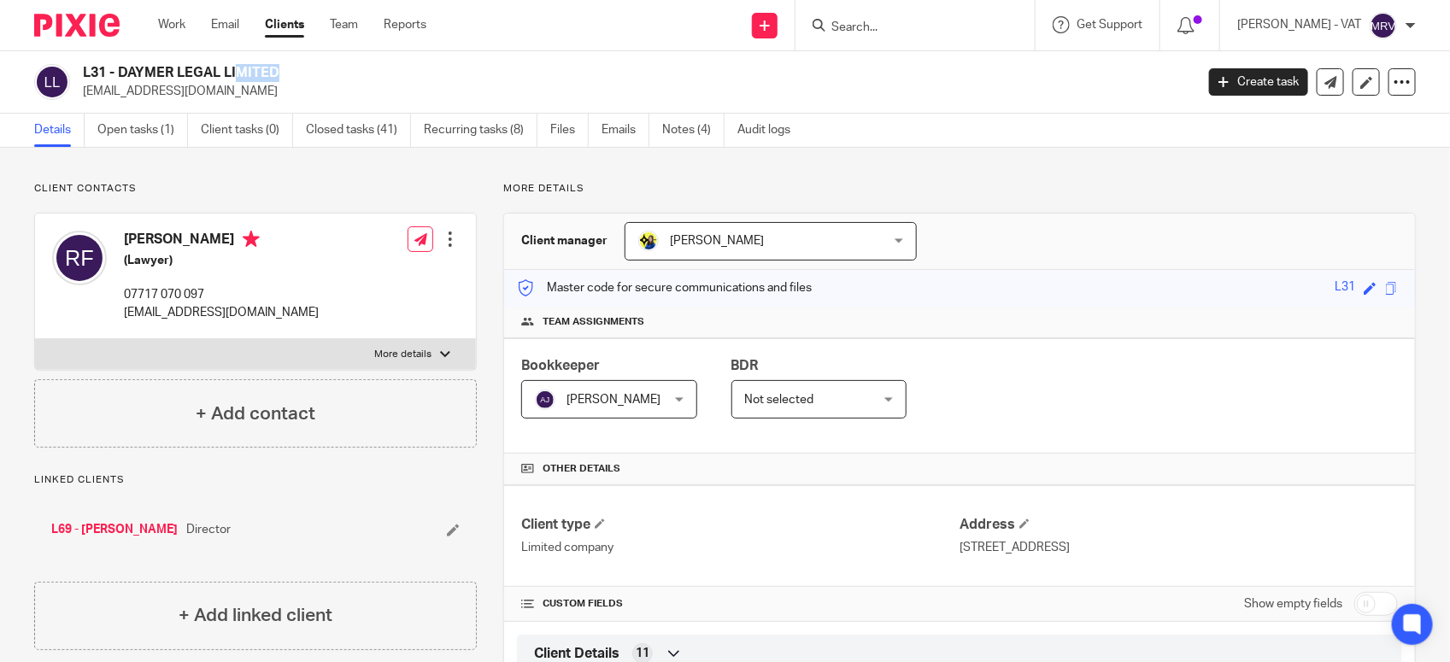
click at [279, 68] on h2 "L31 - DAYMER LEGAL LIMITED" at bounding box center [523, 73] width 880 height 18
click at [706, 137] on link "Notes (4)" at bounding box center [693, 130] width 62 height 33
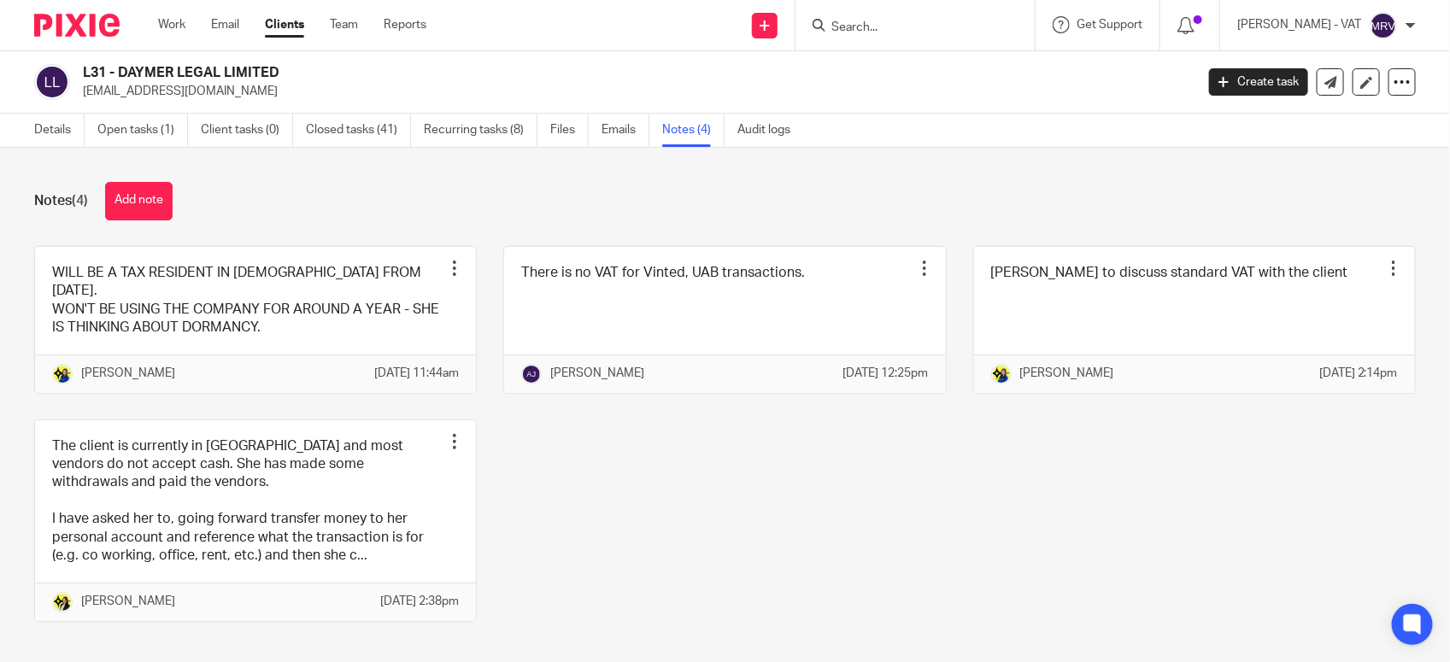
click at [649, 501] on div "WILL BE A TAX RESIDENT IN [DEMOGRAPHIC_DATA] FROM [DATE]. WON'T BE USING THE CO…" at bounding box center [712, 447] width 1408 height 402
click at [44, 138] on link "Details" at bounding box center [59, 130] width 50 height 33
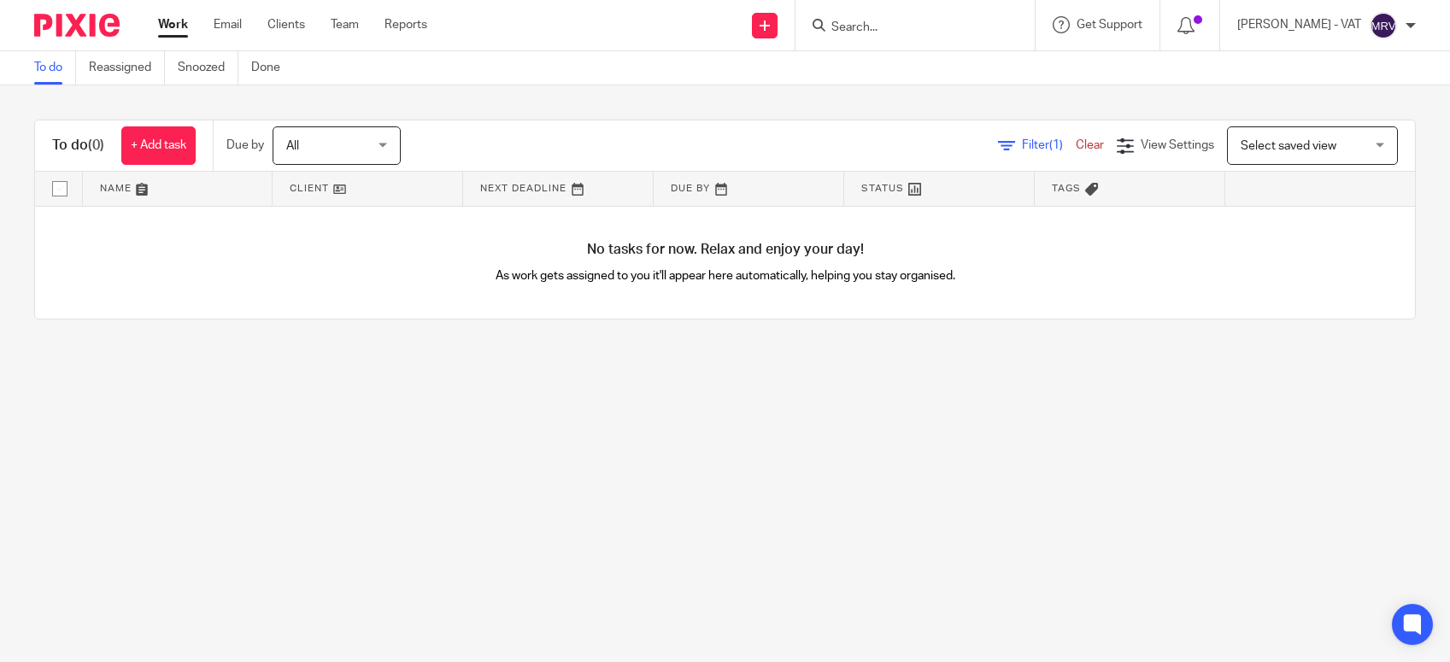
click at [679, 478] on main "To do Reassigned Snoozed Done To do (0) + Add task Due by All All Today Tomorro…" at bounding box center [725, 331] width 1450 height 662
click at [476, 472] on main "To do Reassigned Snoozed Done To do (0) + Add task Due by All All Today Tomorro…" at bounding box center [725, 331] width 1450 height 662
click at [348, 26] on link "Team" at bounding box center [345, 24] width 28 height 17
click at [52, 68] on link "To do" at bounding box center [55, 67] width 42 height 33
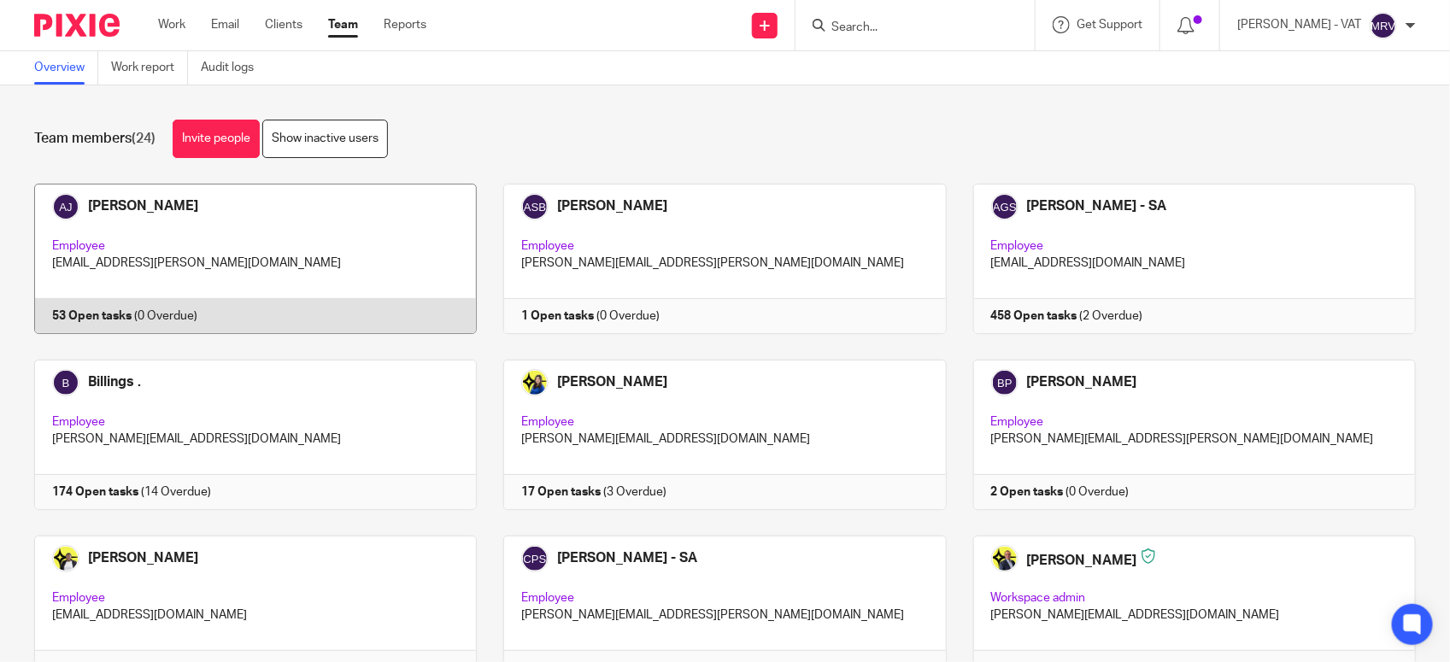
click at [291, 249] on link at bounding box center [242, 259] width 469 height 150
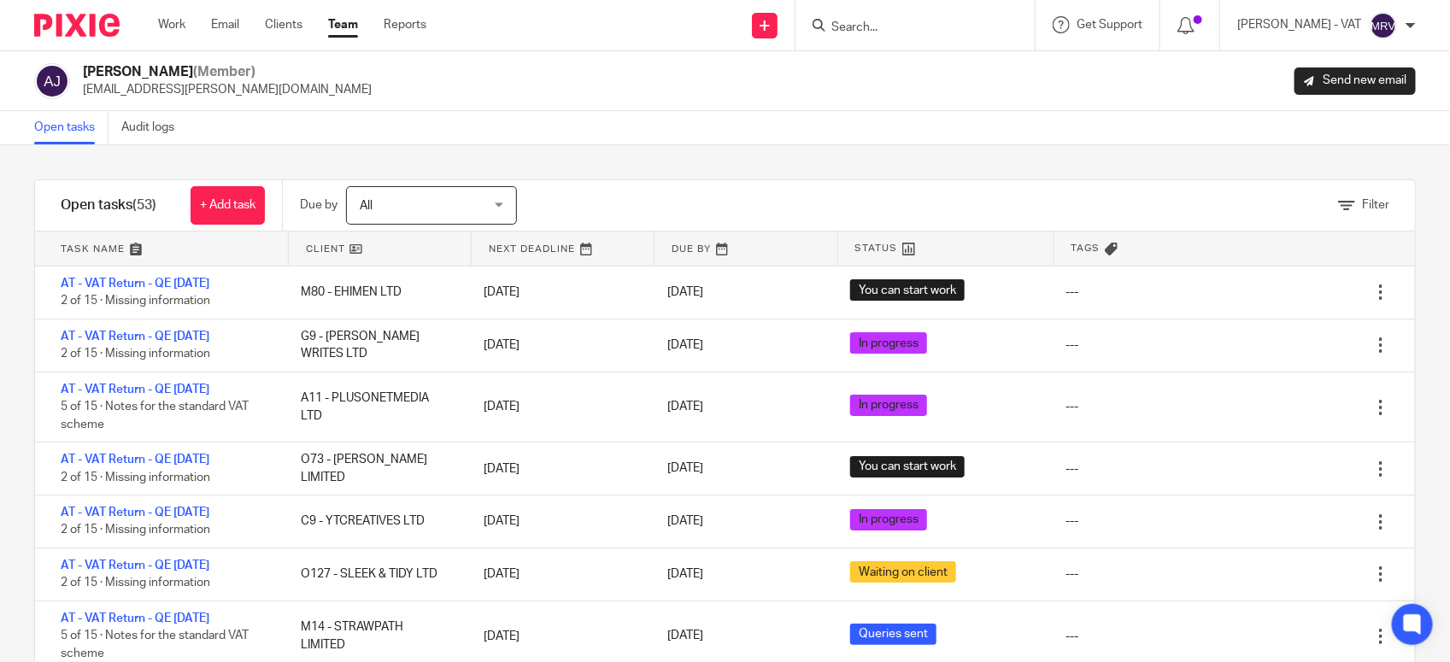
click at [915, 26] on input "Search" at bounding box center [907, 28] width 154 height 15
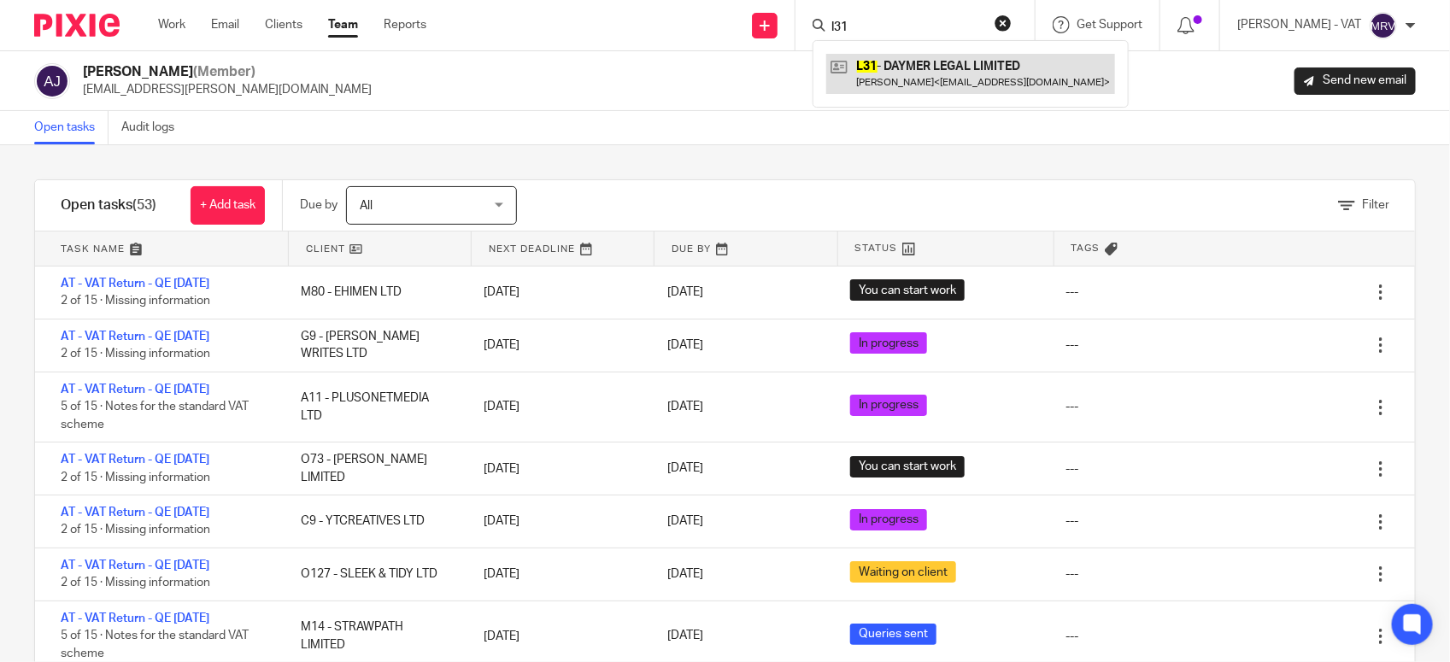
type input "l31"
click at [941, 71] on link at bounding box center [970, 73] width 289 height 39
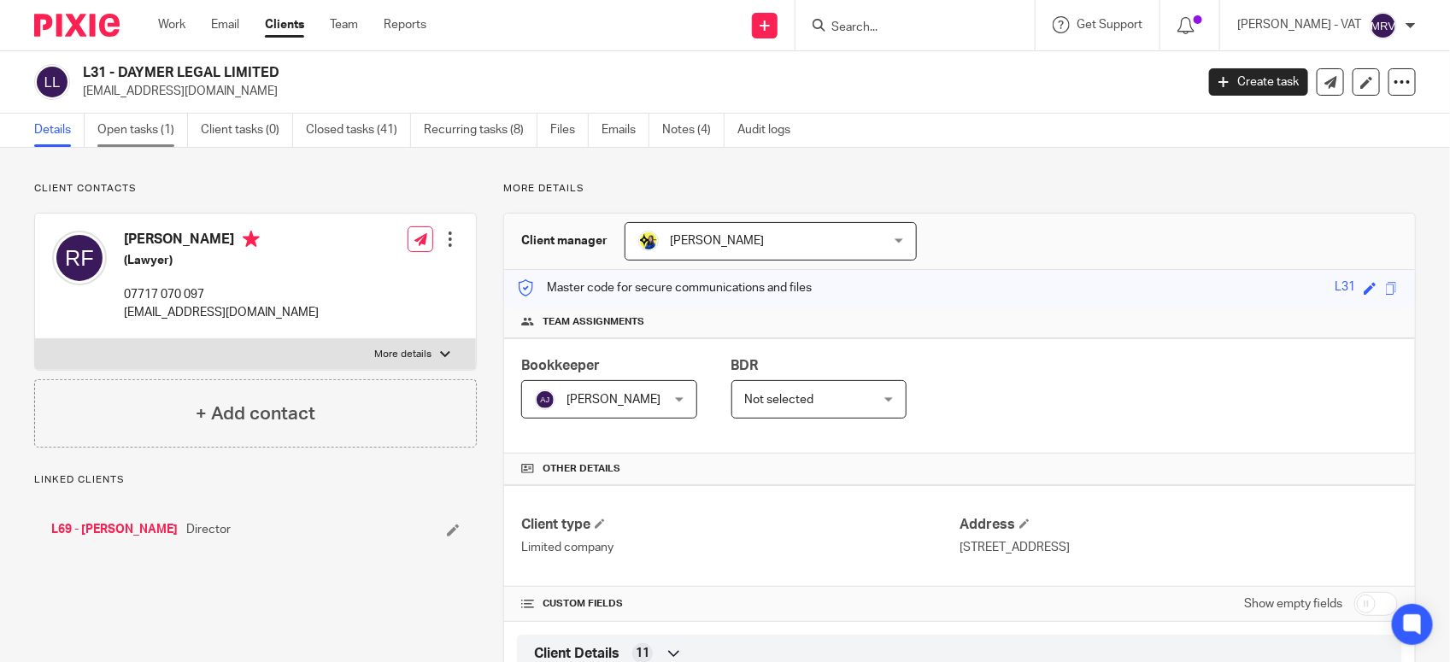
click at [168, 137] on link "Open tasks (1)" at bounding box center [142, 130] width 91 height 33
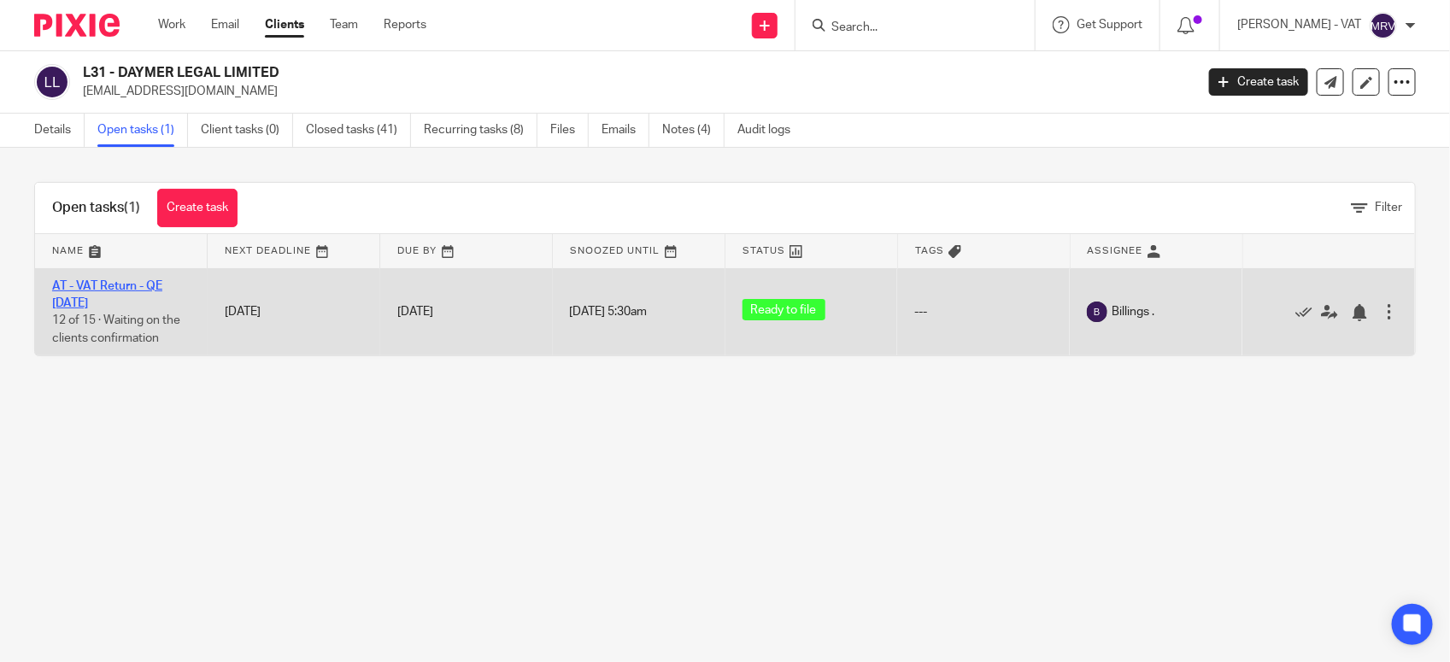
click at [144, 284] on link "AT - VAT Return - QE 31-07-2025" at bounding box center [107, 294] width 110 height 29
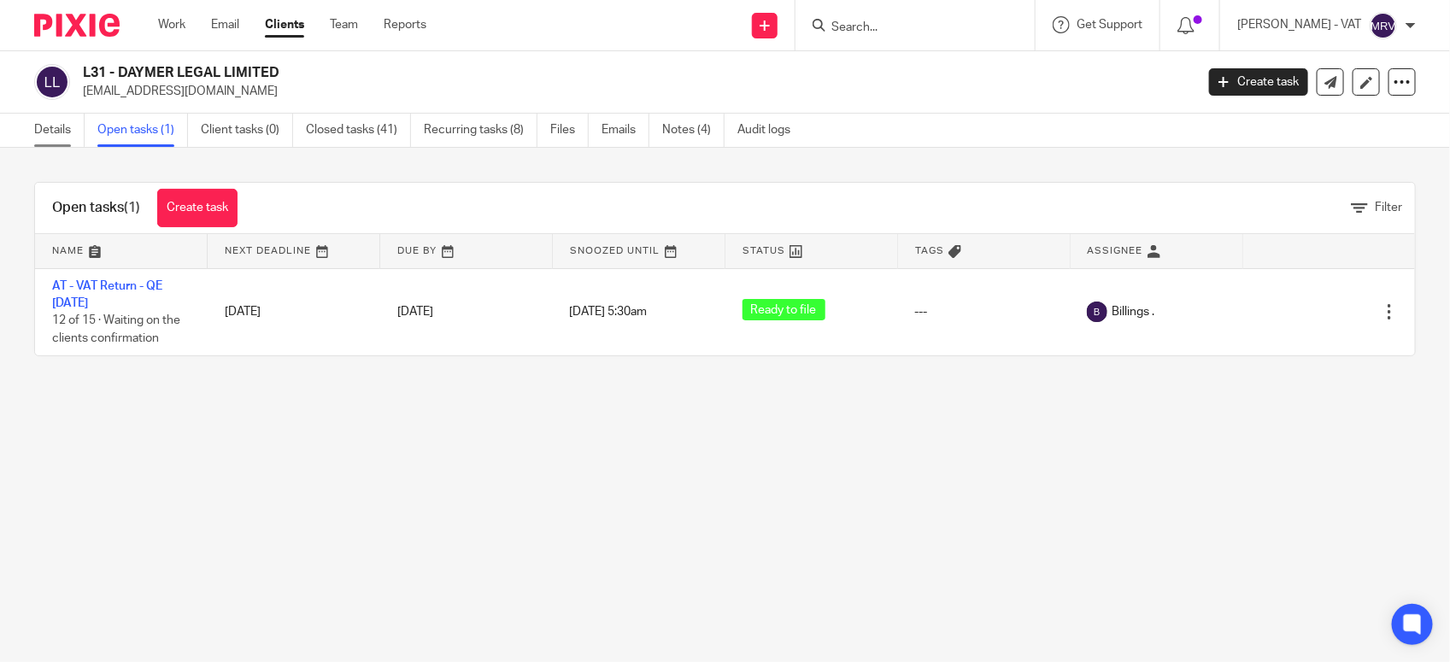
click at [71, 129] on link "Details" at bounding box center [59, 130] width 50 height 33
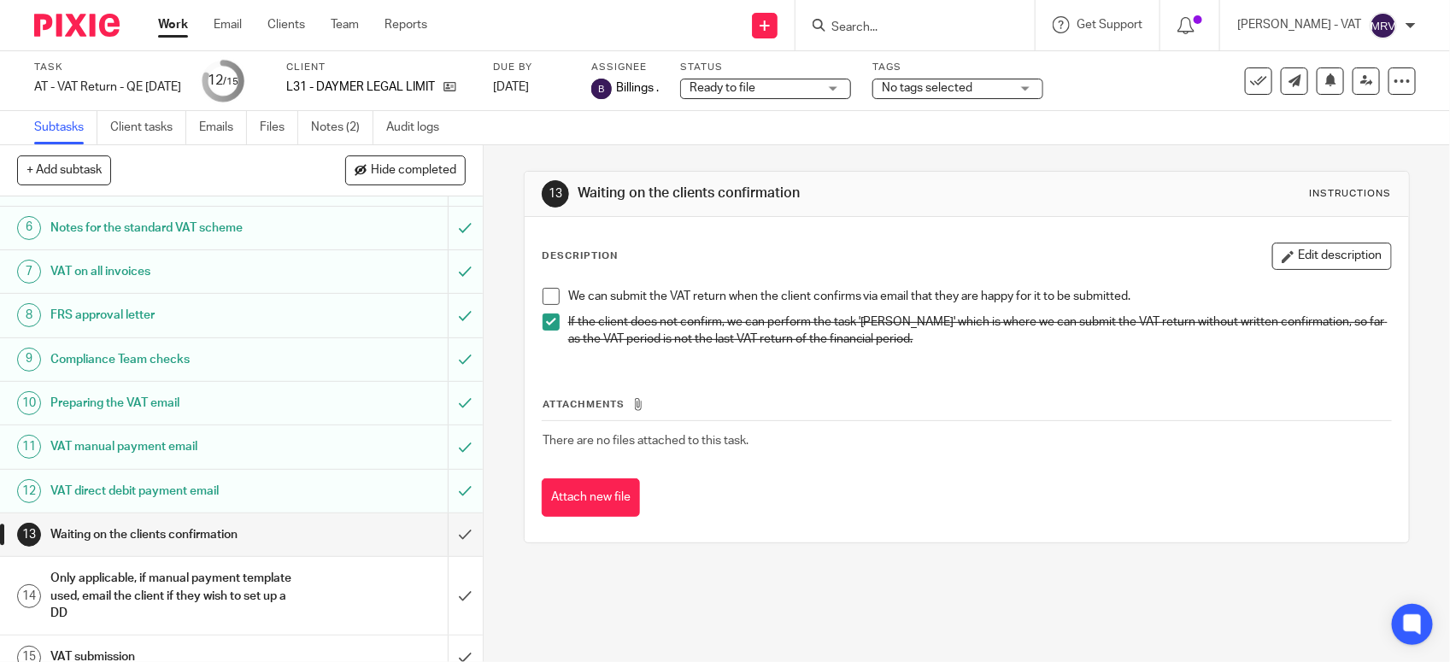
scroll to position [266, 0]
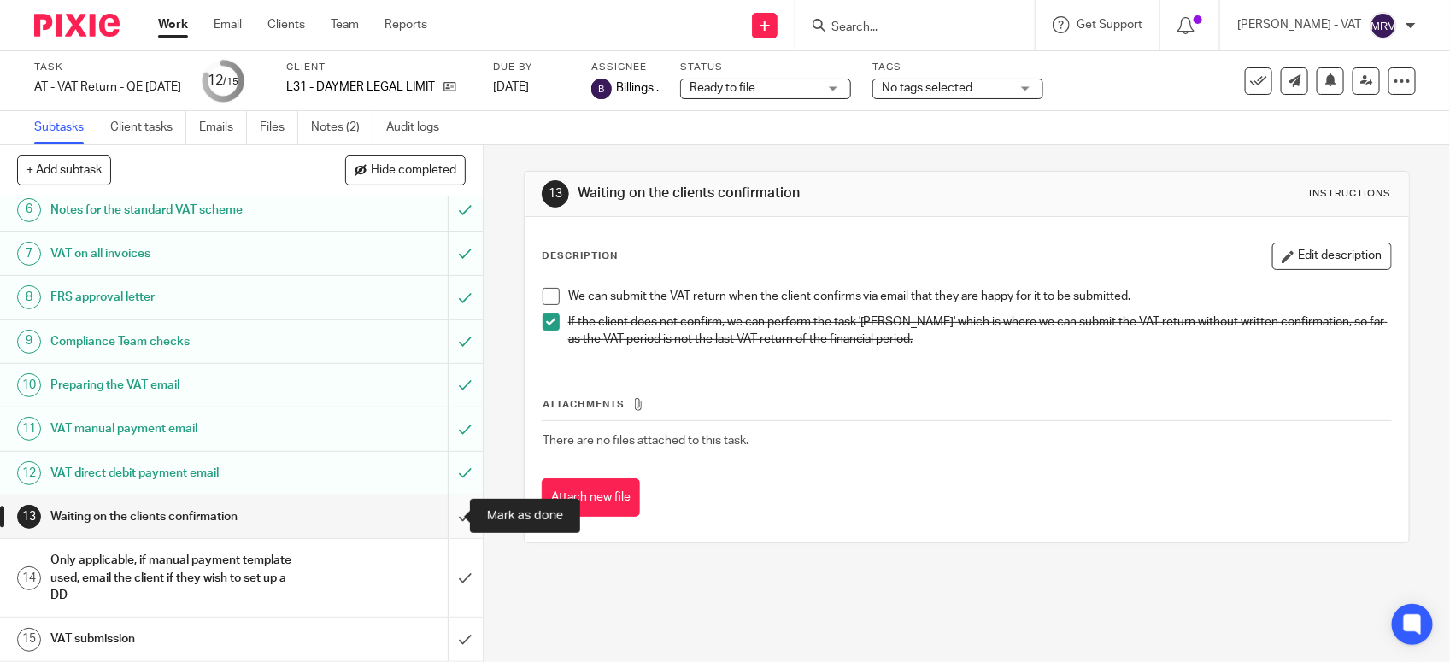
click at [441, 519] on input "submit" at bounding box center [241, 517] width 483 height 43
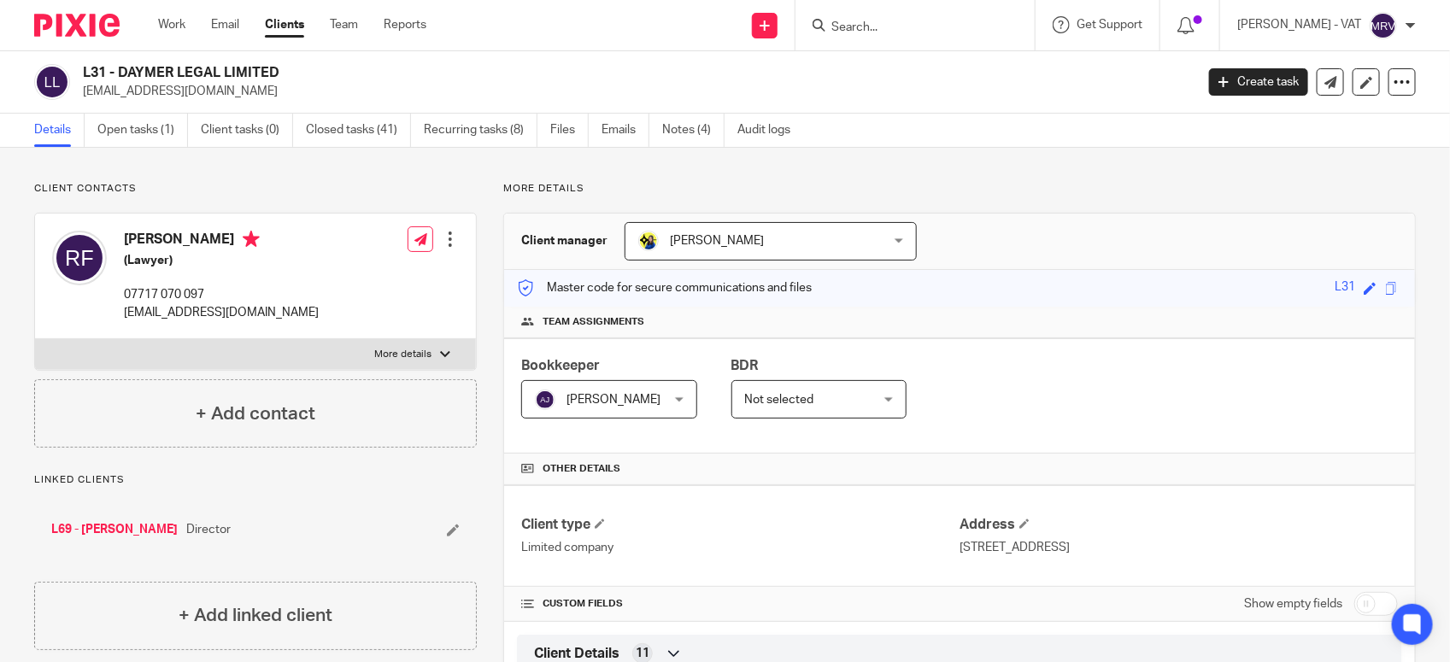
drag, startPoint x: 117, startPoint y: 73, endPoint x: 289, endPoint y: 67, distance: 171.8
click at [289, 67] on h2 "L31 - DAYMER LEGAL LIMITED" at bounding box center [523, 73] width 880 height 18
copy h2 "DAYMER LEGAL LIMITED"
click at [707, 131] on link "Notes (4)" at bounding box center [693, 130] width 62 height 33
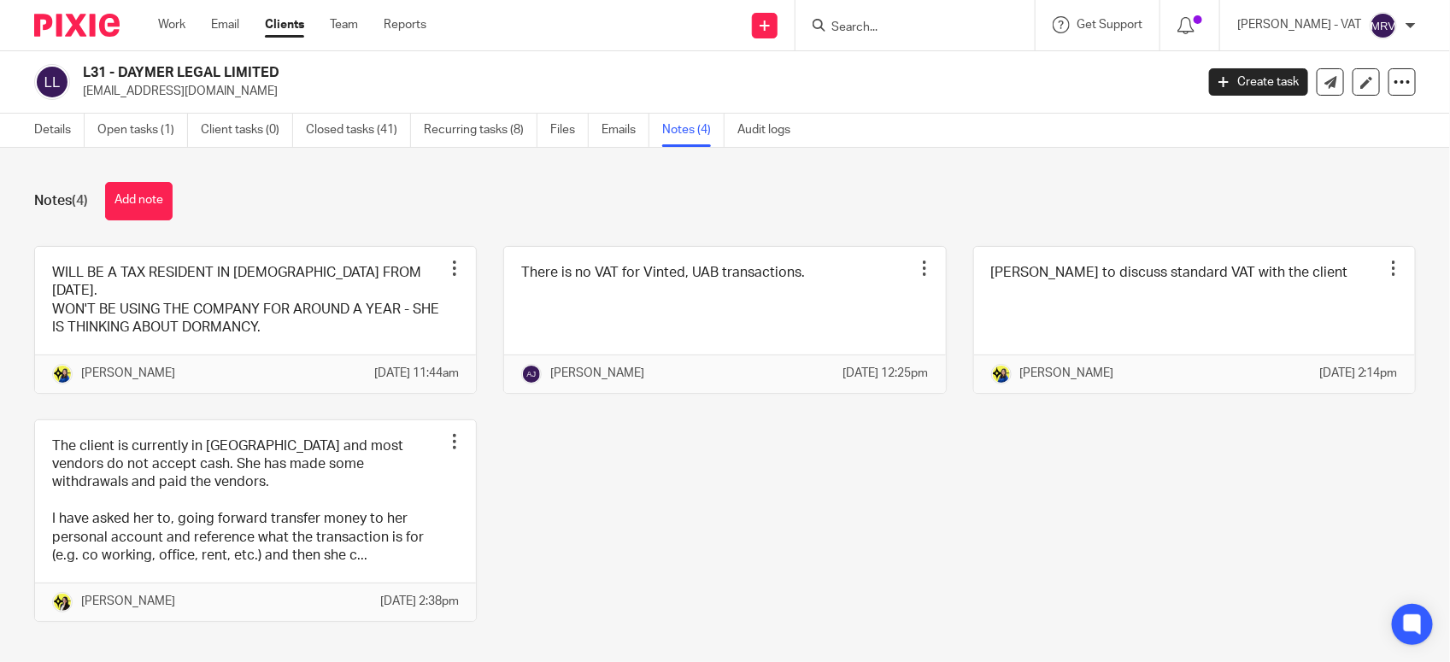
click at [834, 496] on div "WILL BE A TAX RESIDENT IN PORTUGAL FROM 23RD JULY 2025. WON'T BE USING THE COMP…" at bounding box center [712, 447] width 1408 height 402
click at [60, 138] on link "Details" at bounding box center [59, 130] width 50 height 33
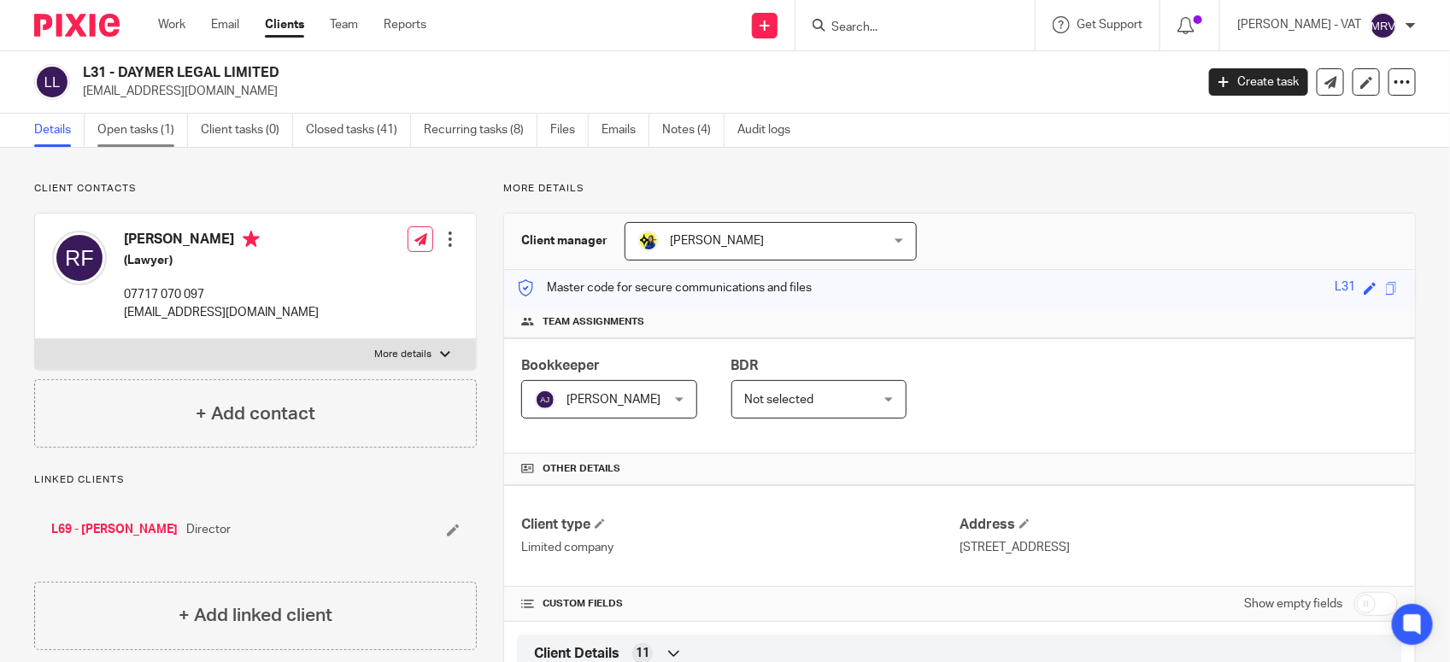
click at [150, 133] on link "Open tasks (1)" at bounding box center [142, 130] width 91 height 33
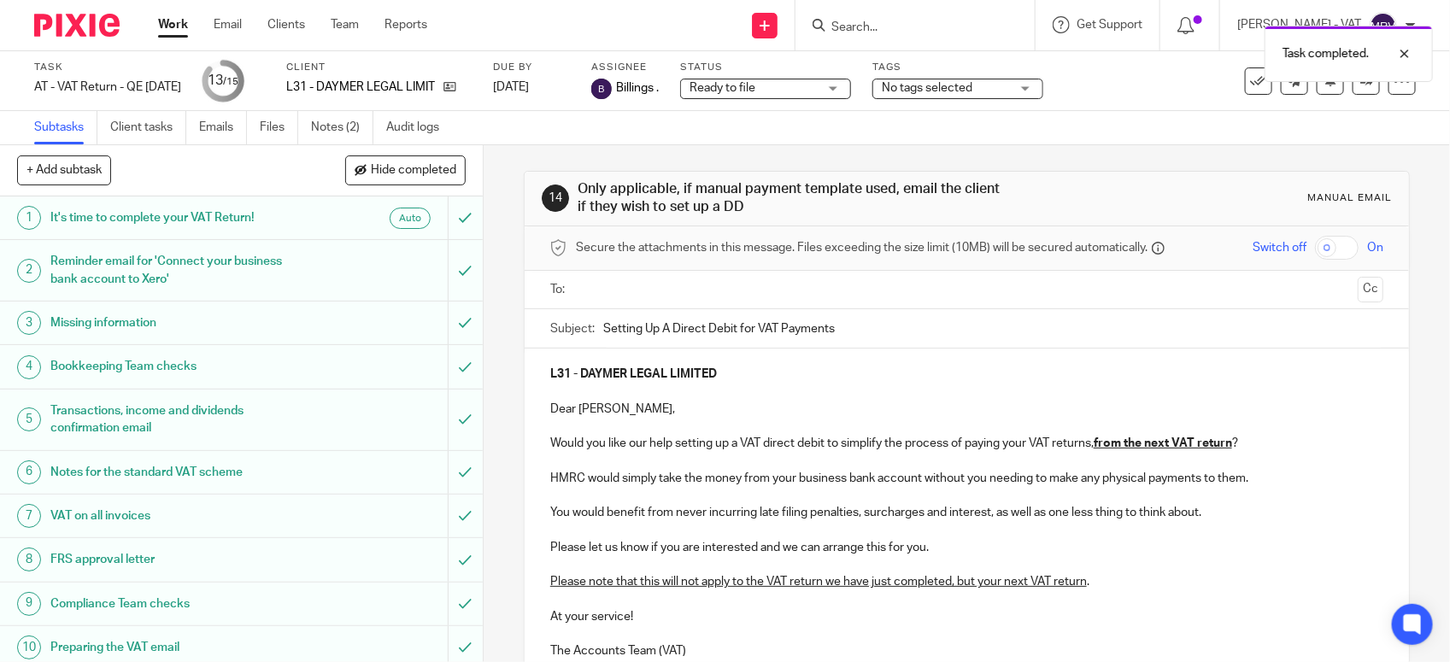
click at [638, 286] on input "text" at bounding box center [966, 290] width 769 height 20
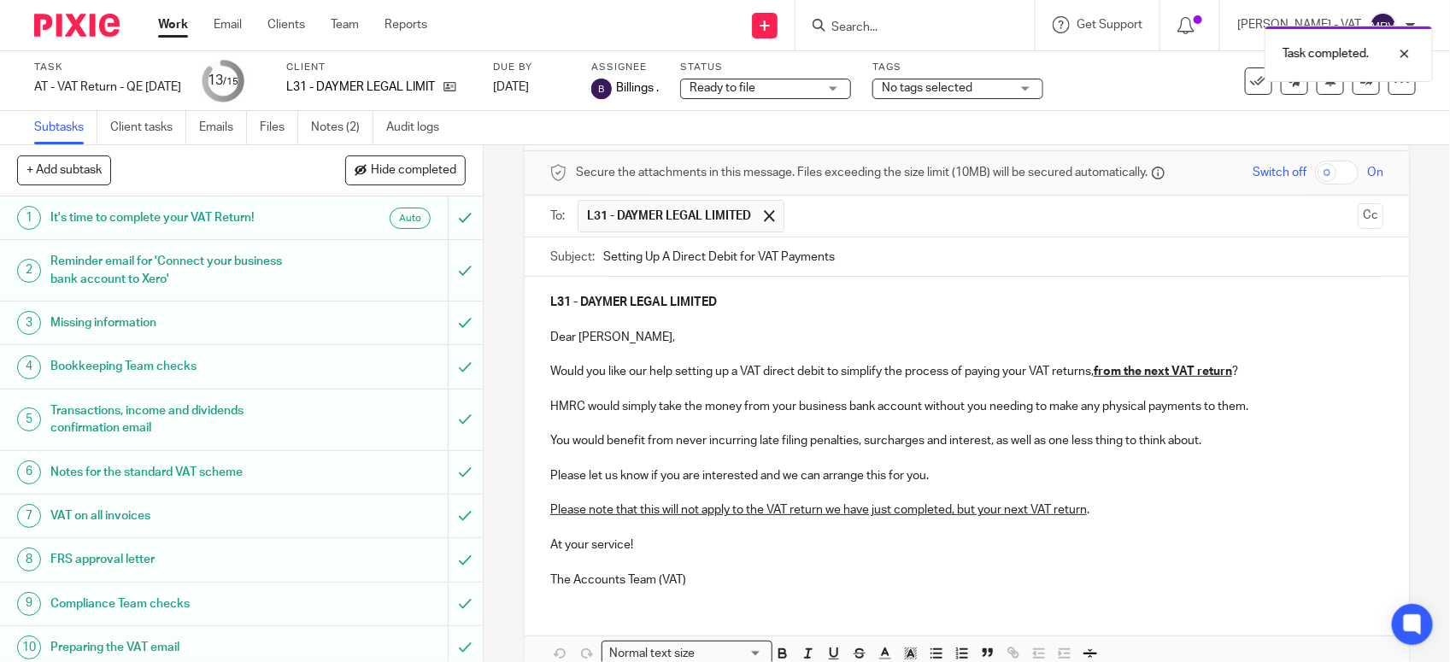
scroll to position [171, 0]
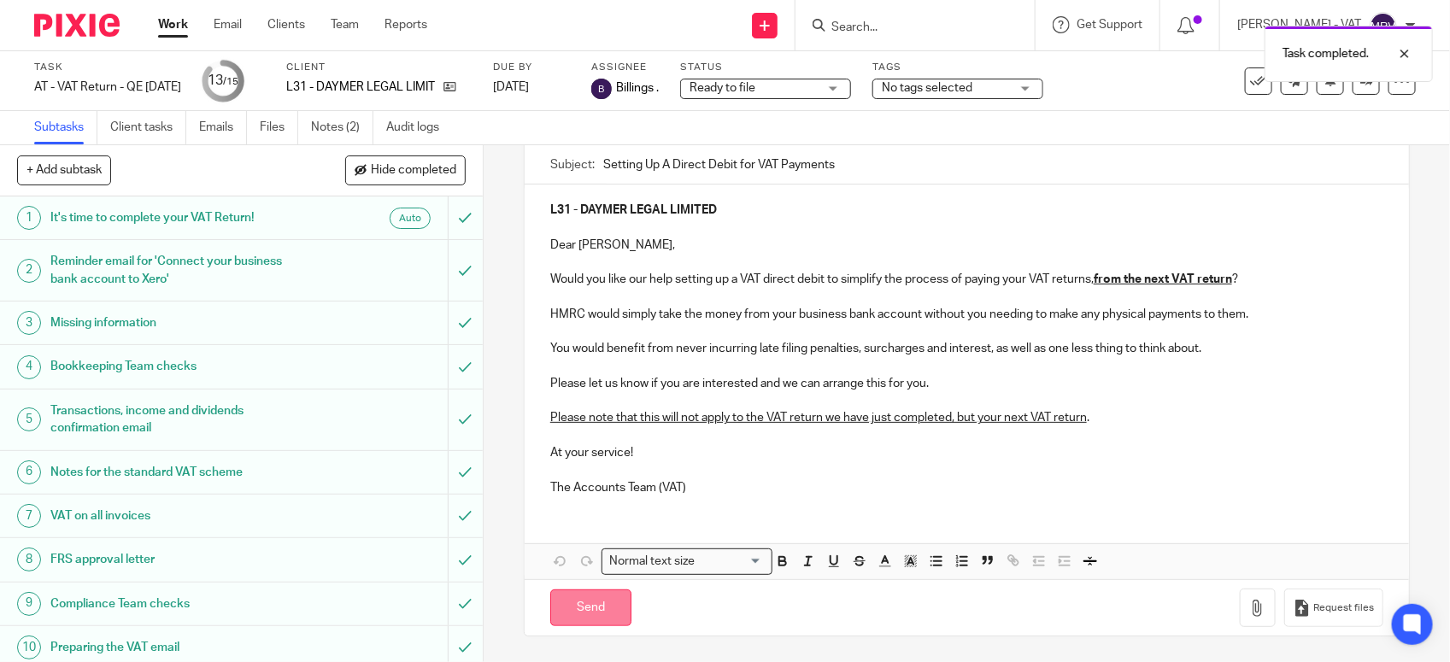
click at [591, 600] on input "Send" at bounding box center [590, 608] width 81 height 37
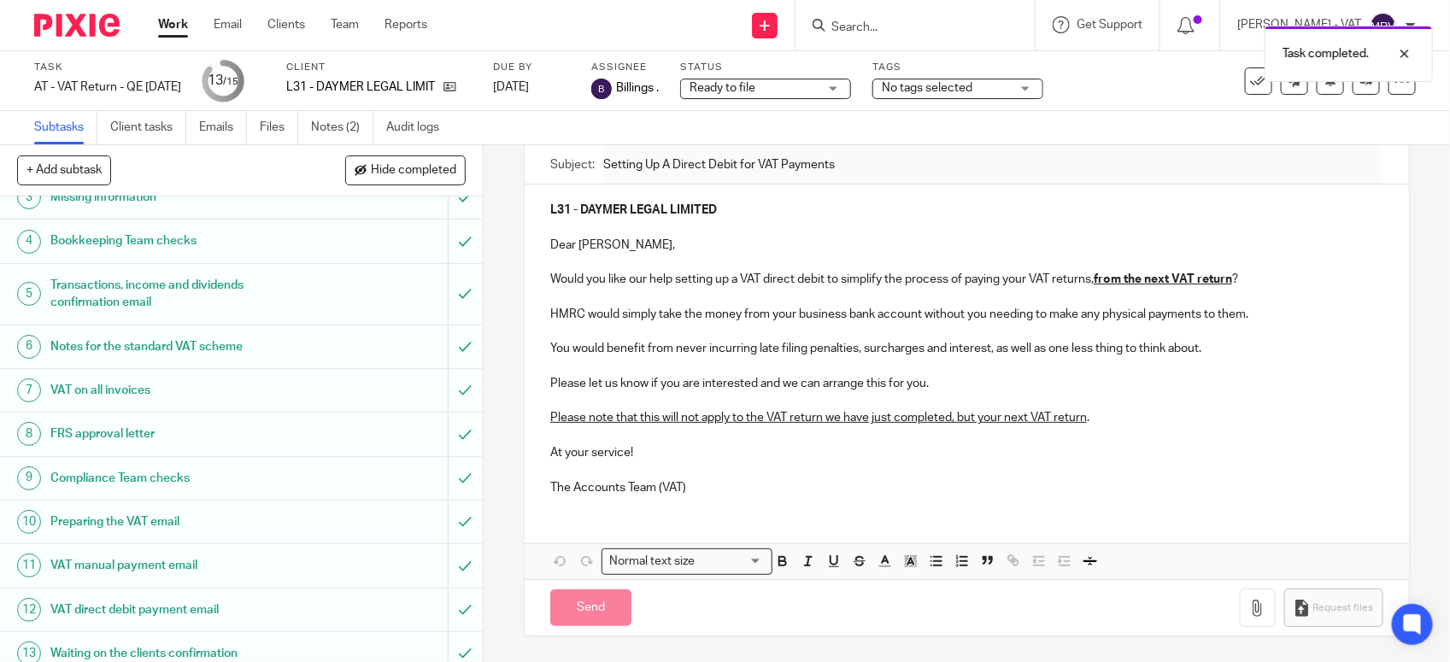
scroll to position [266, 0]
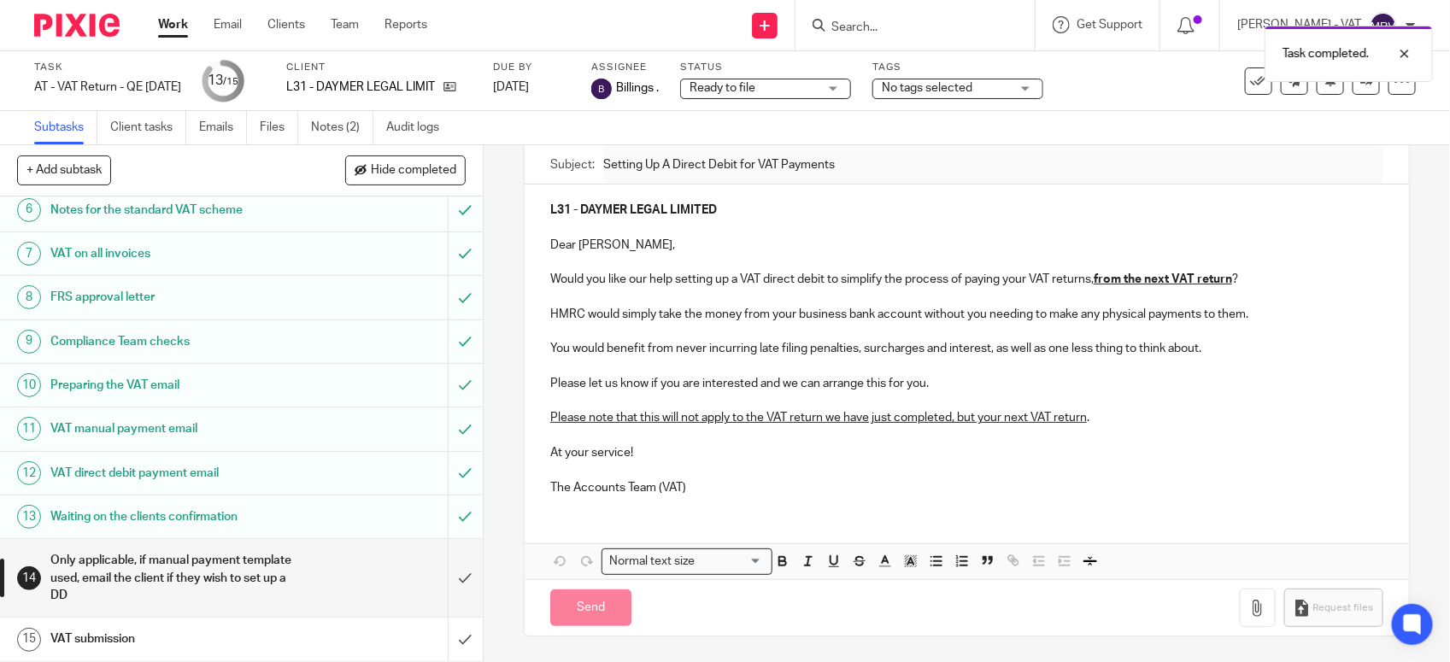
type input "Sent"
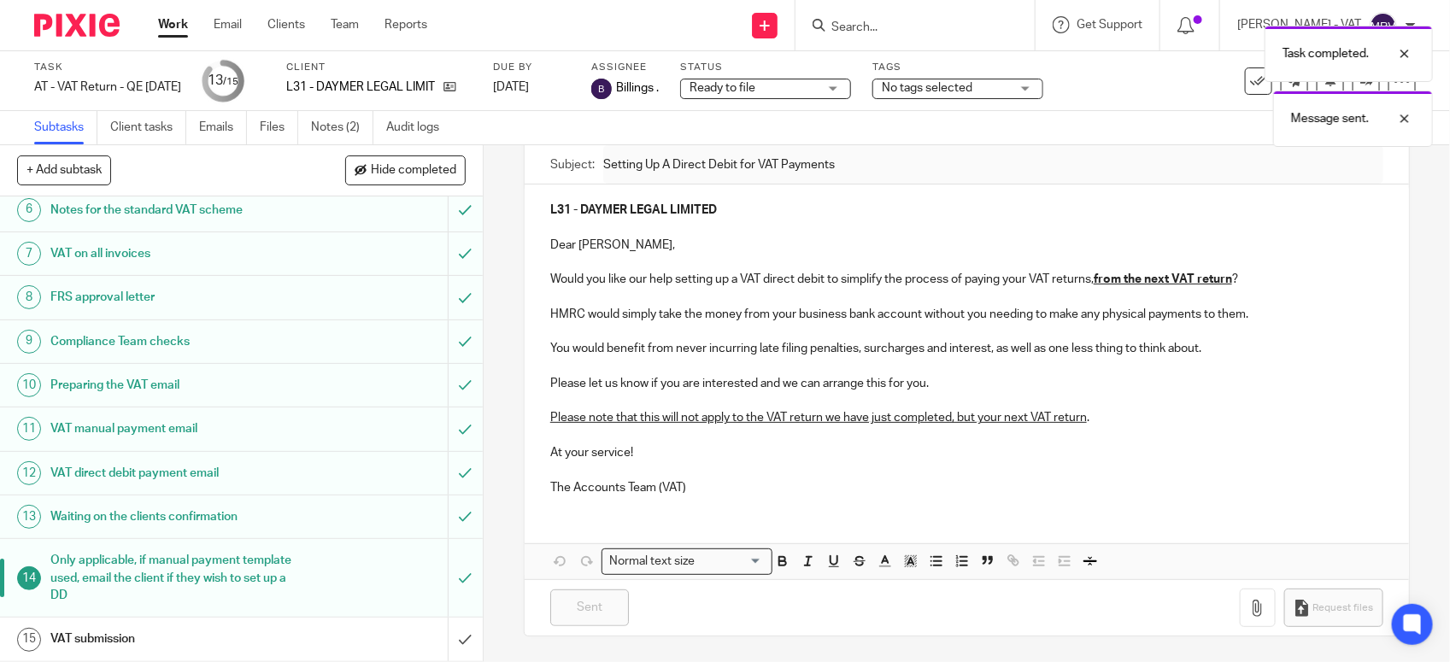
click at [179, 635] on h1 "VAT submission" at bounding box center [177, 639] width 254 height 26
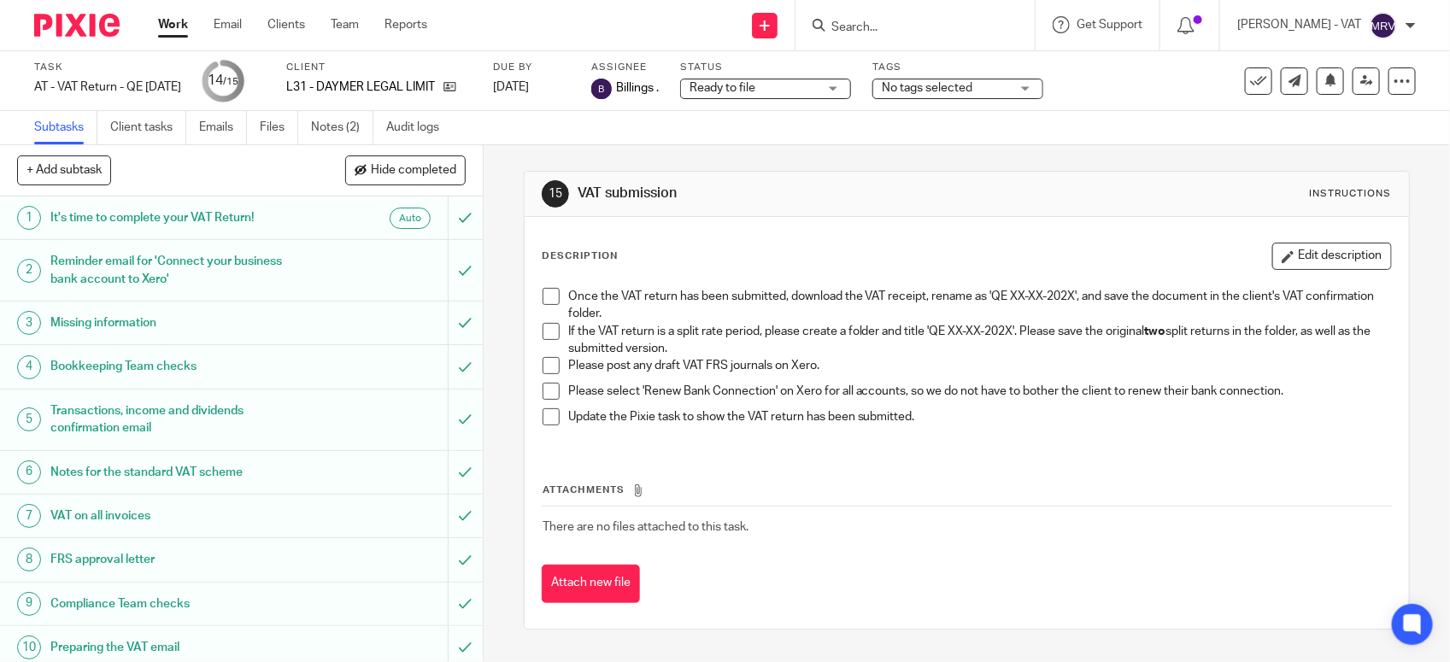
click at [543, 330] on span at bounding box center [551, 331] width 17 height 17
click at [547, 372] on span at bounding box center [551, 365] width 17 height 17
click at [548, 387] on span at bounding box center [551, 391] width 17 height 17
click at [543, 308] on li "Once the VAT return has been submitted, download the VAT receipt, rename as 'QE…" at bounding box center [967, 305] width 848 height 35
click at [544, 296] on span at bounding box center [551, 296] width 17 height 17
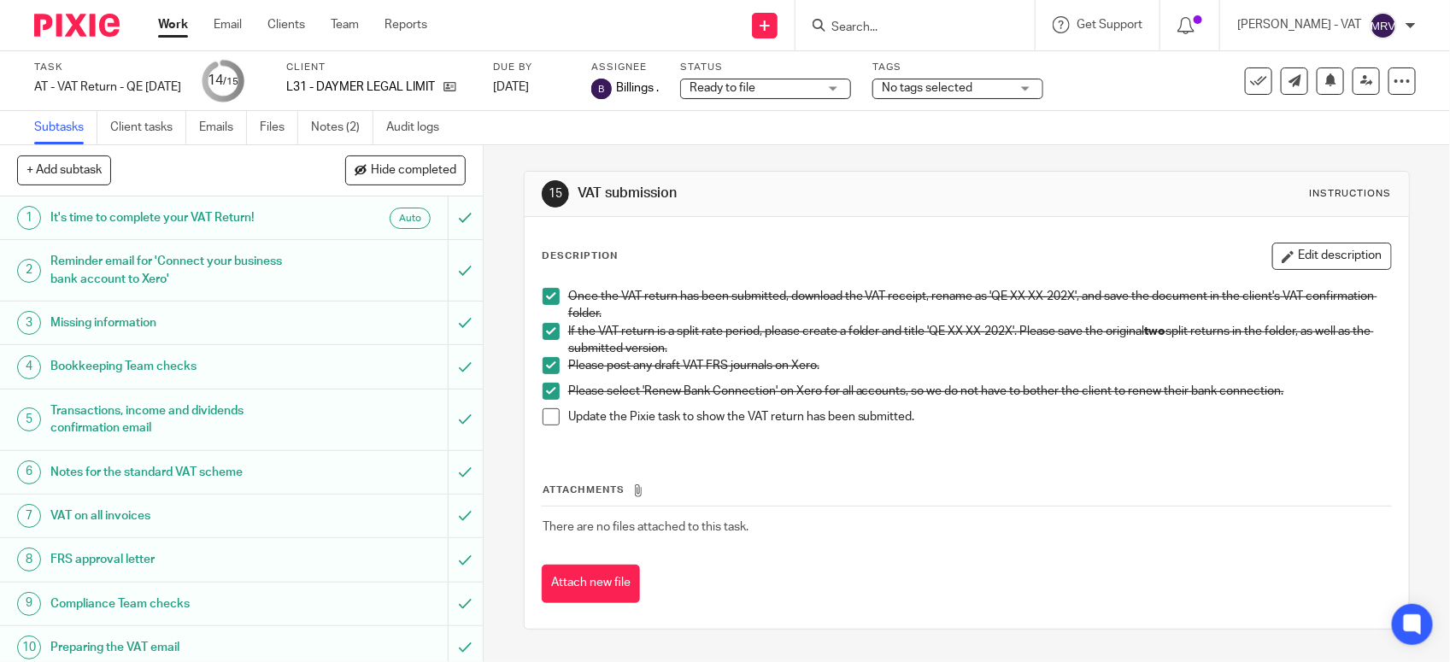
click at [543, 414] on span at bounding box center [551, 416] width 17 height 17
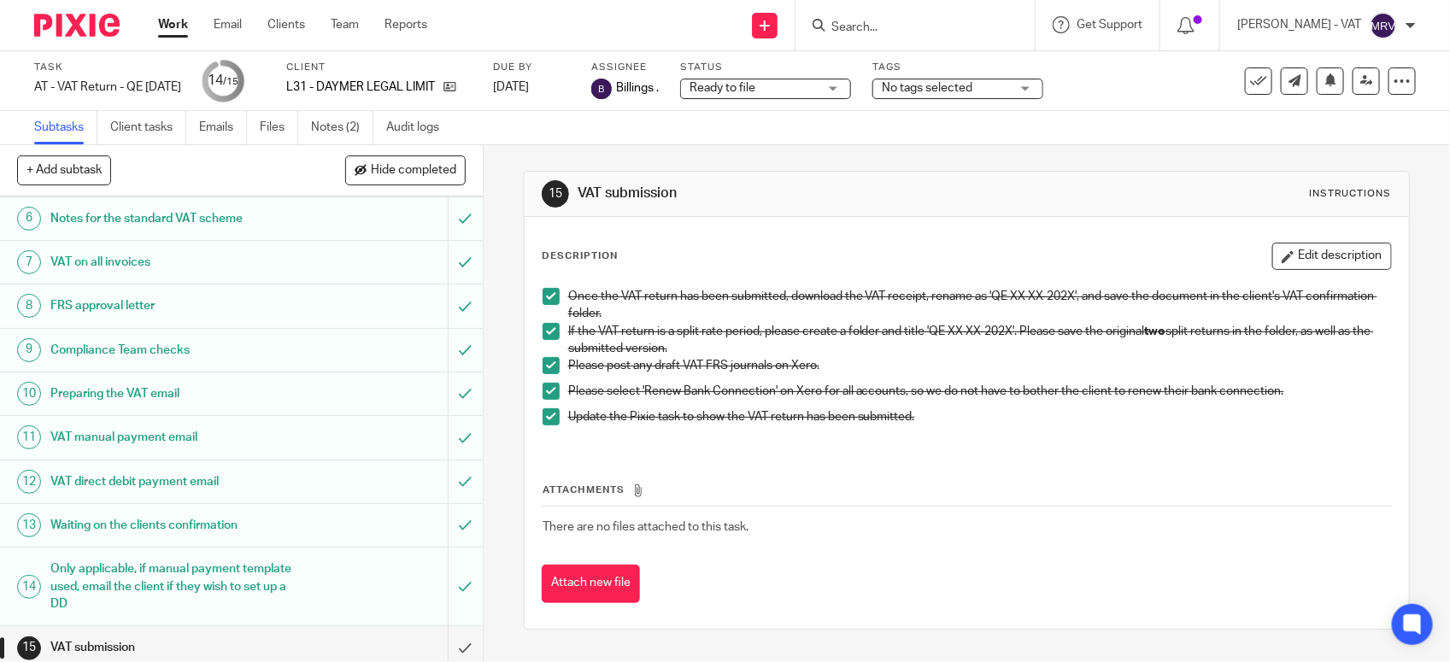
scroll to position [266, 0]
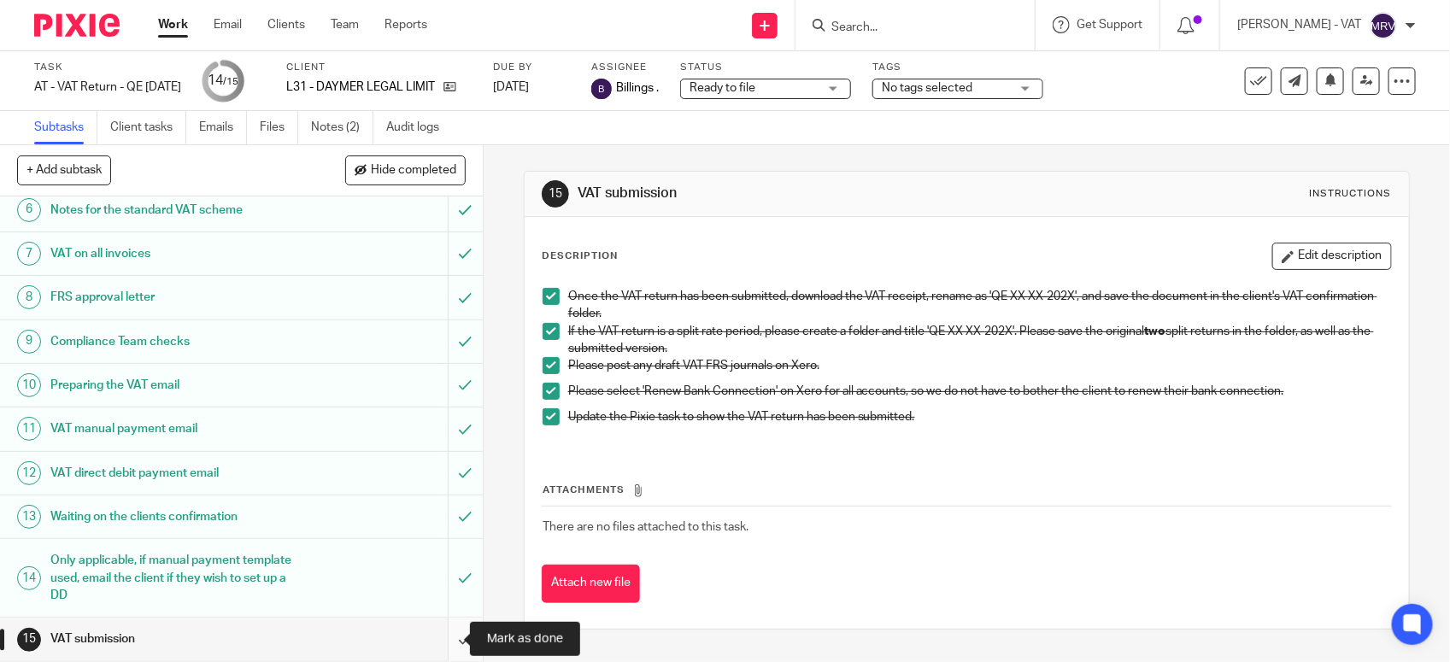
click at [428, 642] on input "submit" at bounding box center [241, 639] width 483 height 43
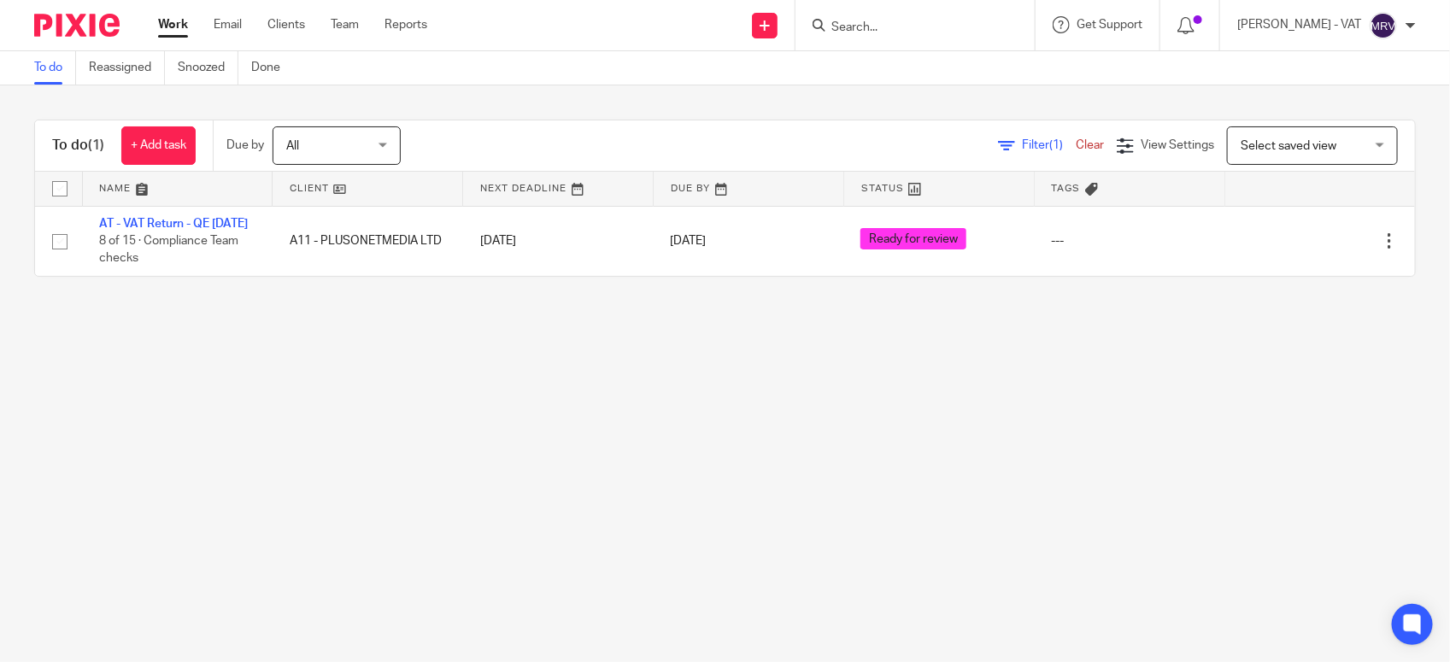
click at [314, 372] on main "To do Reassigned Snoozed Done To do (1) + Add task Due by All All Today Tomorro…" at bounding box center [725, 331] width 1450 height 662
click at [60, 65] on link "To do" at bounding box center [55, 67] width 42 height 33
click at [686, 466] on main "To do Reassigned Snoozed Done To do (1) + Add task Due by All All [DATE] [DATE]…" at bounding box center [725, 331] width 1450 height 662
click at [686, 462] on main "To do Reassigned Snoozed Done To do (1) + Add task Due by All All [DATE] [DATE]…" at bounding box center [725, 331] width 1450 height 662
click at [613, 365] on main "To do Reassigned Snoozed Done To do (1) + Add task Due by All All Today Tomorro…" at bounding box center [725, 331] width 1450 height 662
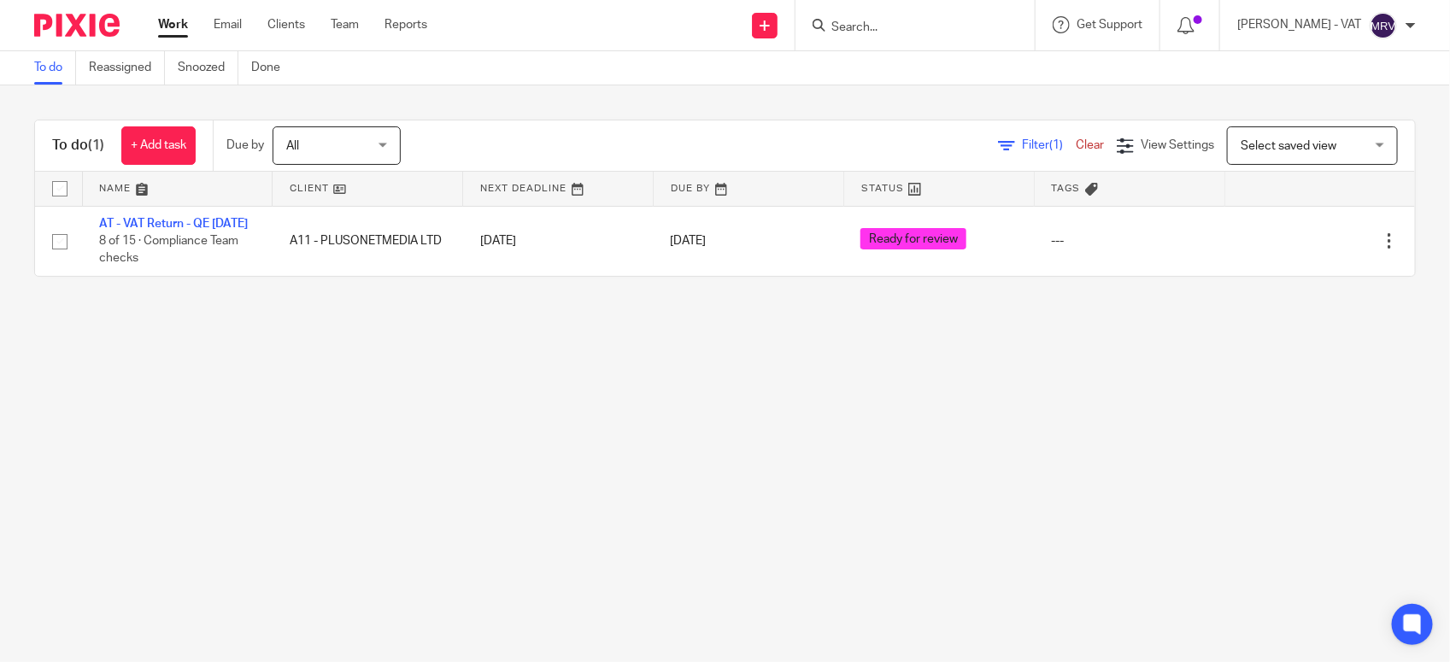
click at [566, 420] on main "To do Reassigned Snoozed Done To do (1) + Add task Due by All All [DATE] [DATE]…" at bounding box center [725, 331] width 1450 height 662
click at [585, 461] on main "To do Reassigned Snoozed Done To do (1) + Add task Due by All All Today Tomorro…" at bounding box center [725, 331] width 1450 height 662
click at [903, 539] on main "To do Reassigned Snoozed Done To do (1) + Add task Due by All All Today Tomorro…" at bounding box center [725, 331] width 1450 height 662
click at [902, 535] on main "To do Reassigned Snoozed Done To do (1) + Add task Due by All All Today Tomorro…" at bounding box center [725, 331] width 1450 height 662
drag, startPoint x: 248, startPoint y: 554, endPoint x: 169, endPoint y: 570, distance: 80.3
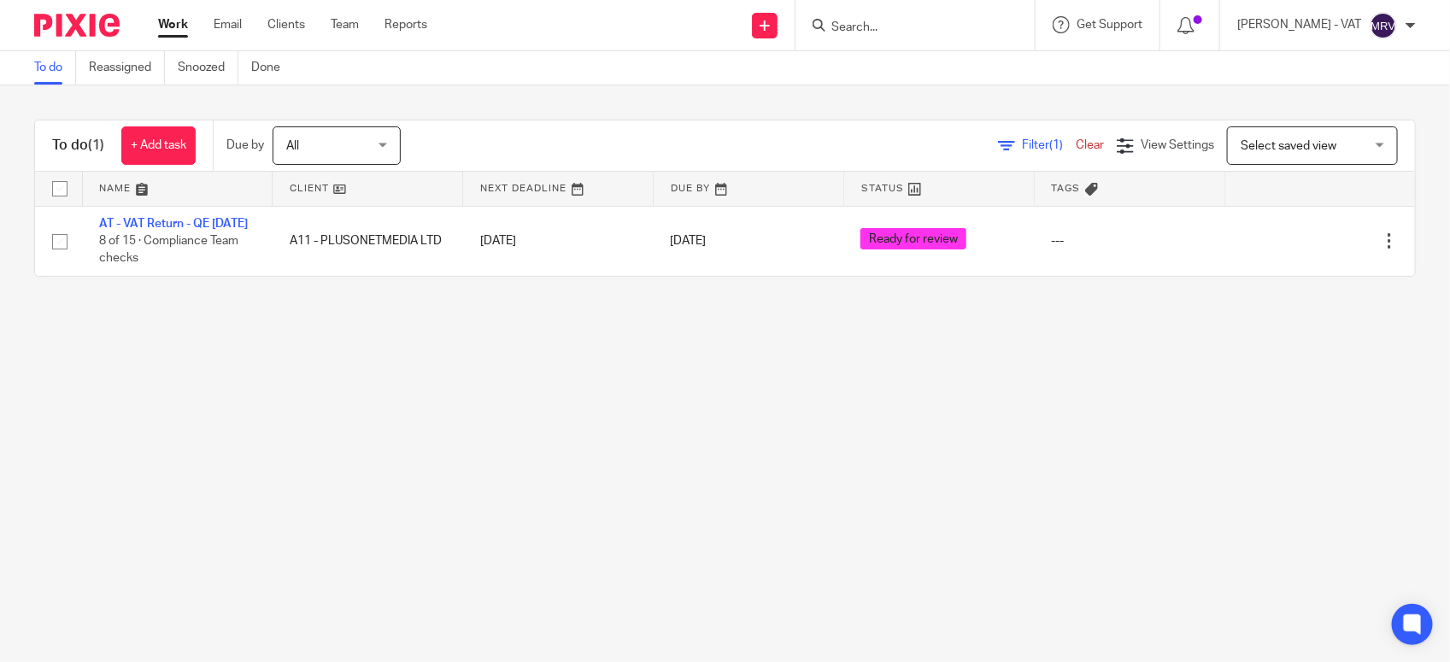
click at [244, 554] on main "To do Reassigned Snoozed Done To do (1) + Add task Due by All All Today Tomorro…" at bounding box center [725, 331] width 1450 height 662
click at [641, 403] on main "To do Reassigned Snoozed Done To do (1) + Add task Due by All All Today Tomorro…" at bounding box center [725, 331] width 1450 height 662
click at [1239, 363] on main "To do Reassigned Snoozed Done To do (1) + Add task Due by All All Today Tomorro…" at bounding box center [725, 331] width 1450 height 662
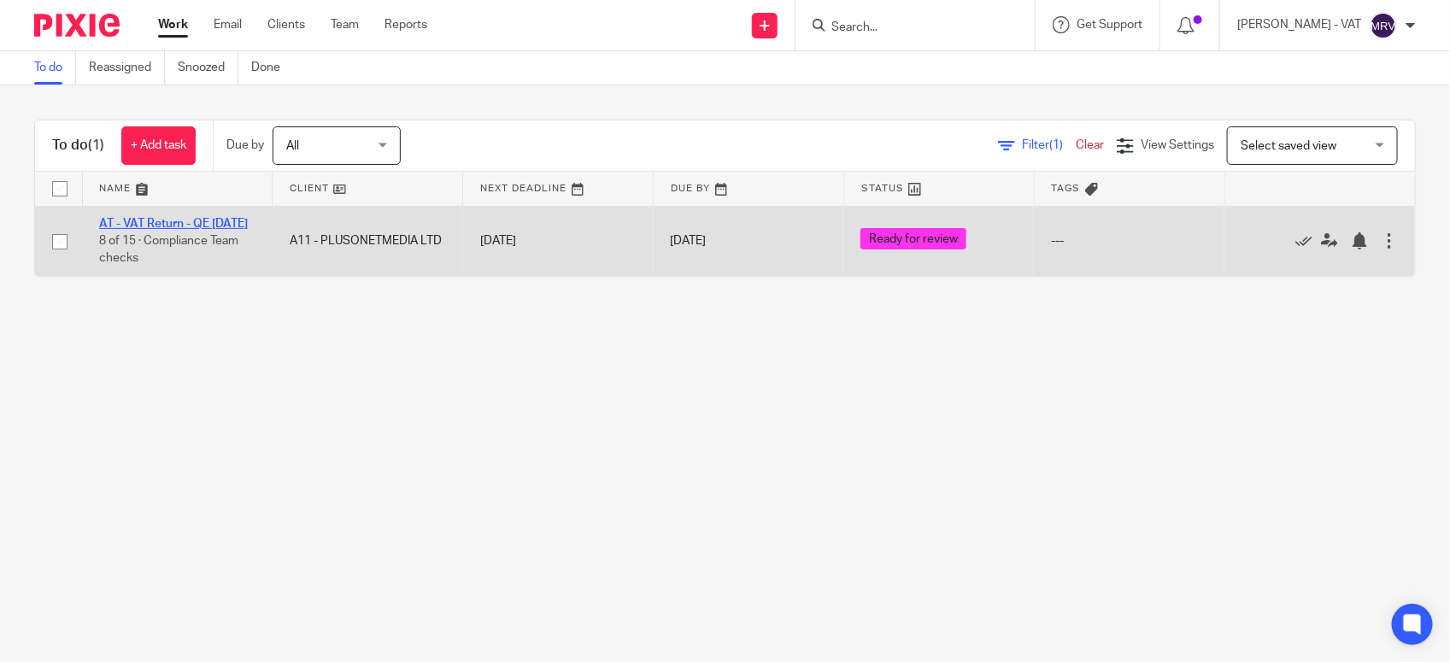
click at [146, 223] on link "AT - VAT Return - QE 31-07-2025" at bounding box center [173, 224] width 149 height 12
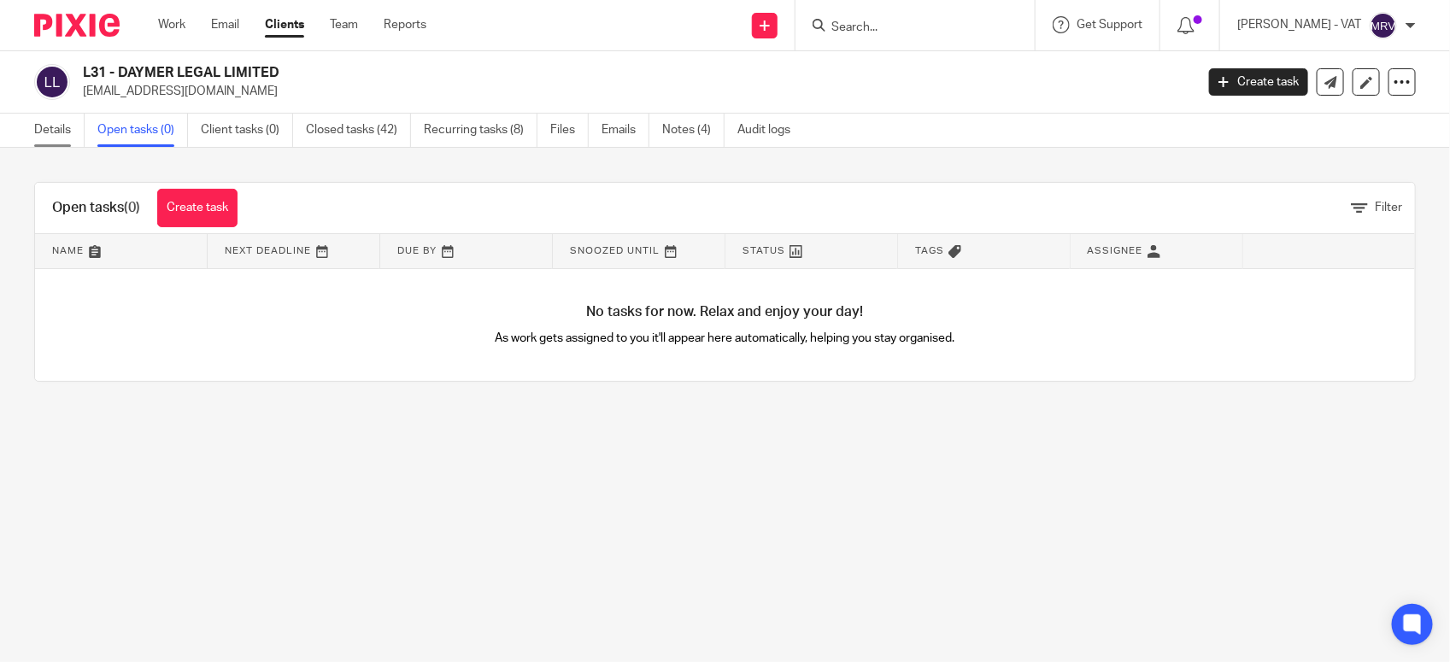
click at [50, 130] on link "Details" at bounding box center [59, 130] width 50 height 33
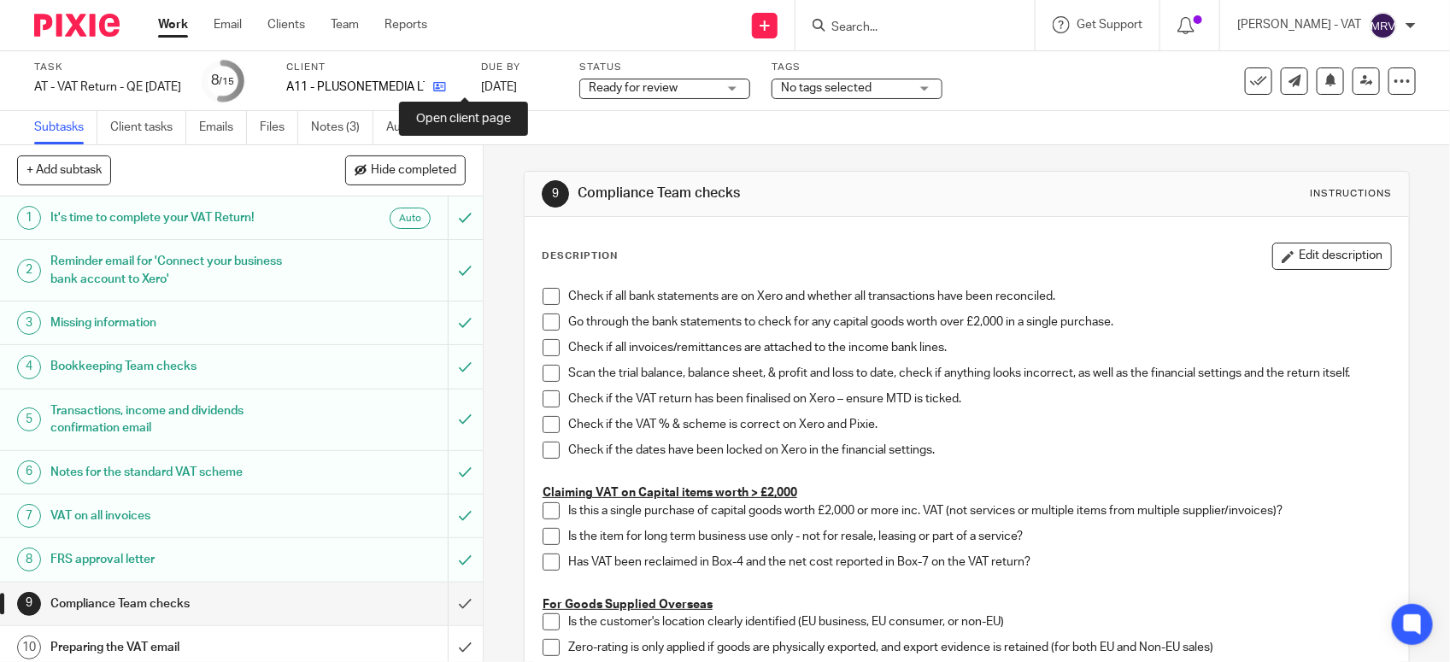
click at [446, 87] on icon at bounding box center [439, 86] width 13 height 13
click at [543, 300] on span at bounding box center [551, 296] width 17 height 17
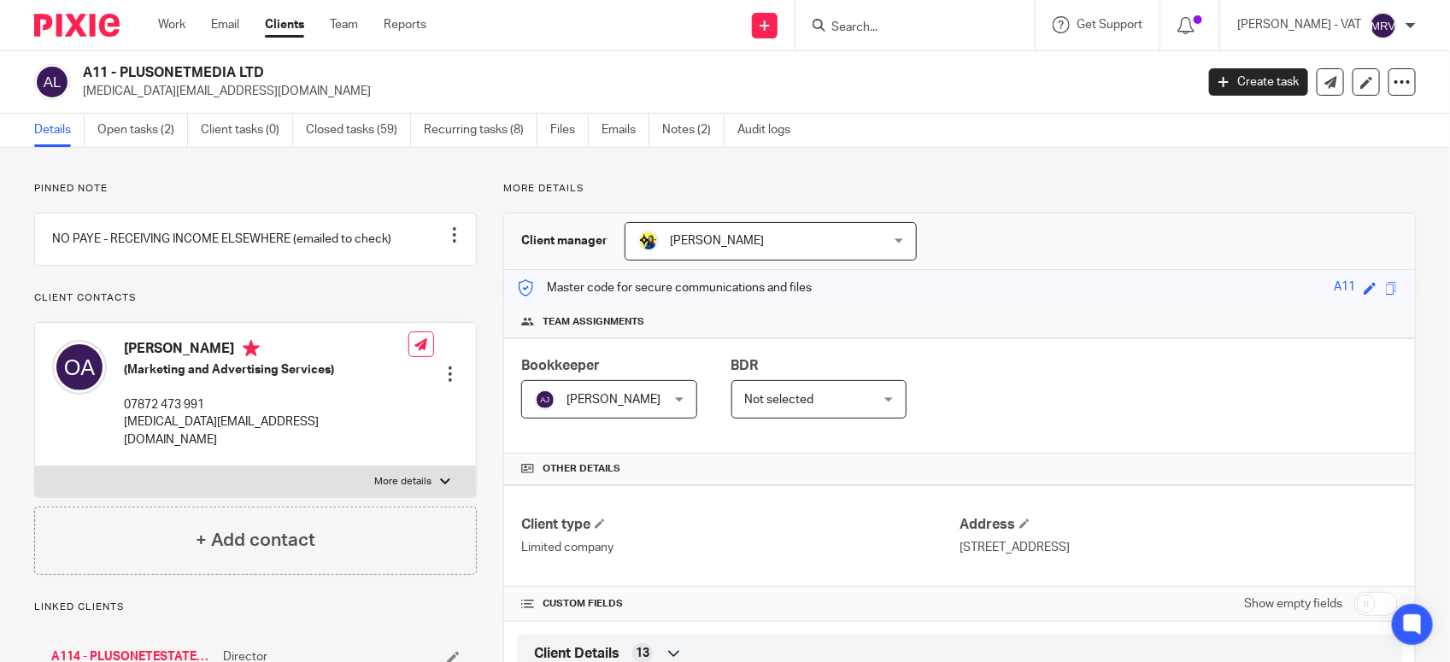
drag, startPoint x: 124, startPoint y: 73, endPoint x: 269, endPoint y: 71, distance: 145.3
click at [269, 71] on h2 "A11 - PLUSONETMEDIA LTD" at bounding box center [523, 73] width 880 height 18
copy h2 "PLUSONETMEDIA LTD"
click at [1119, 225] on div "Client manager [PERSON_NAME] [PERSON_NAME] [PERSON_NAME] [PERSON_NAME] [PERSON_…" at bounding box center [959, 242] width 911 height 56
click at [133, 129] on link "Open tasks (2)" at bounding box center [142, 130] width 91 height 33
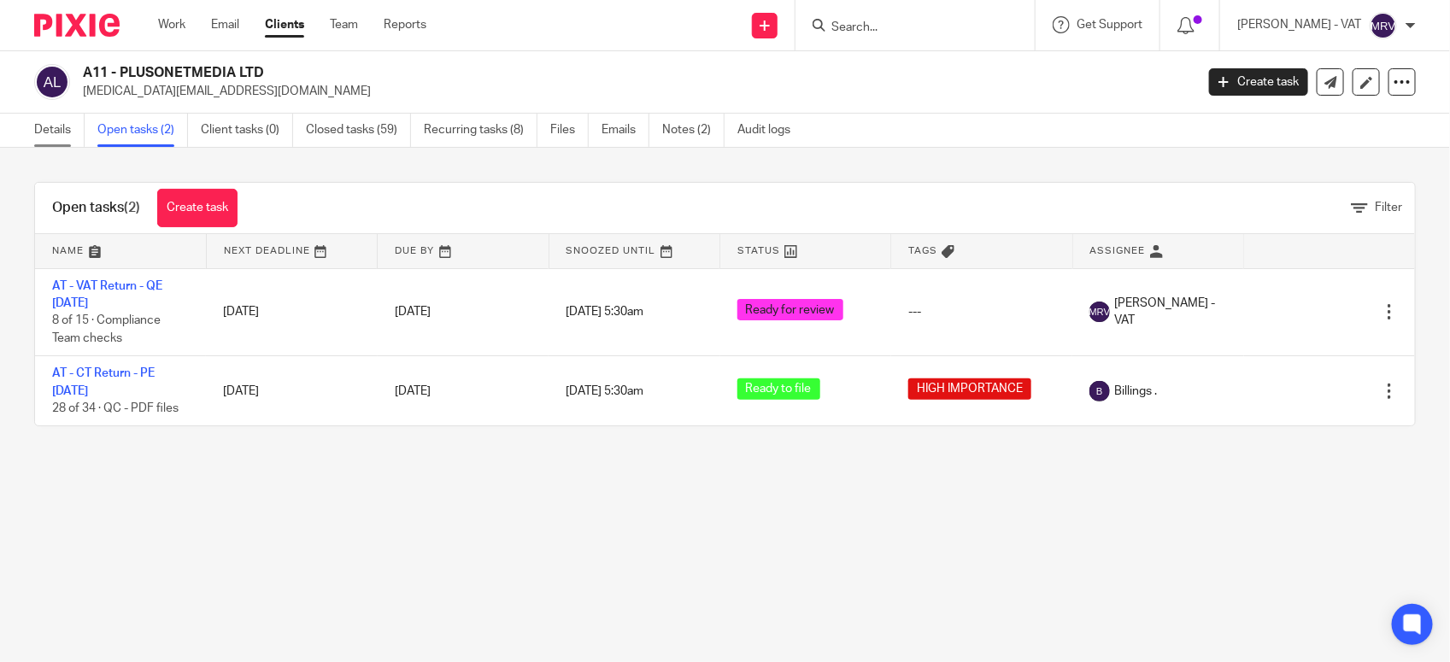
click at [45, 142] on link "Details" at bounding box center [59, 130] width 50 height 33
